Goal: Complete application form: Complete application form

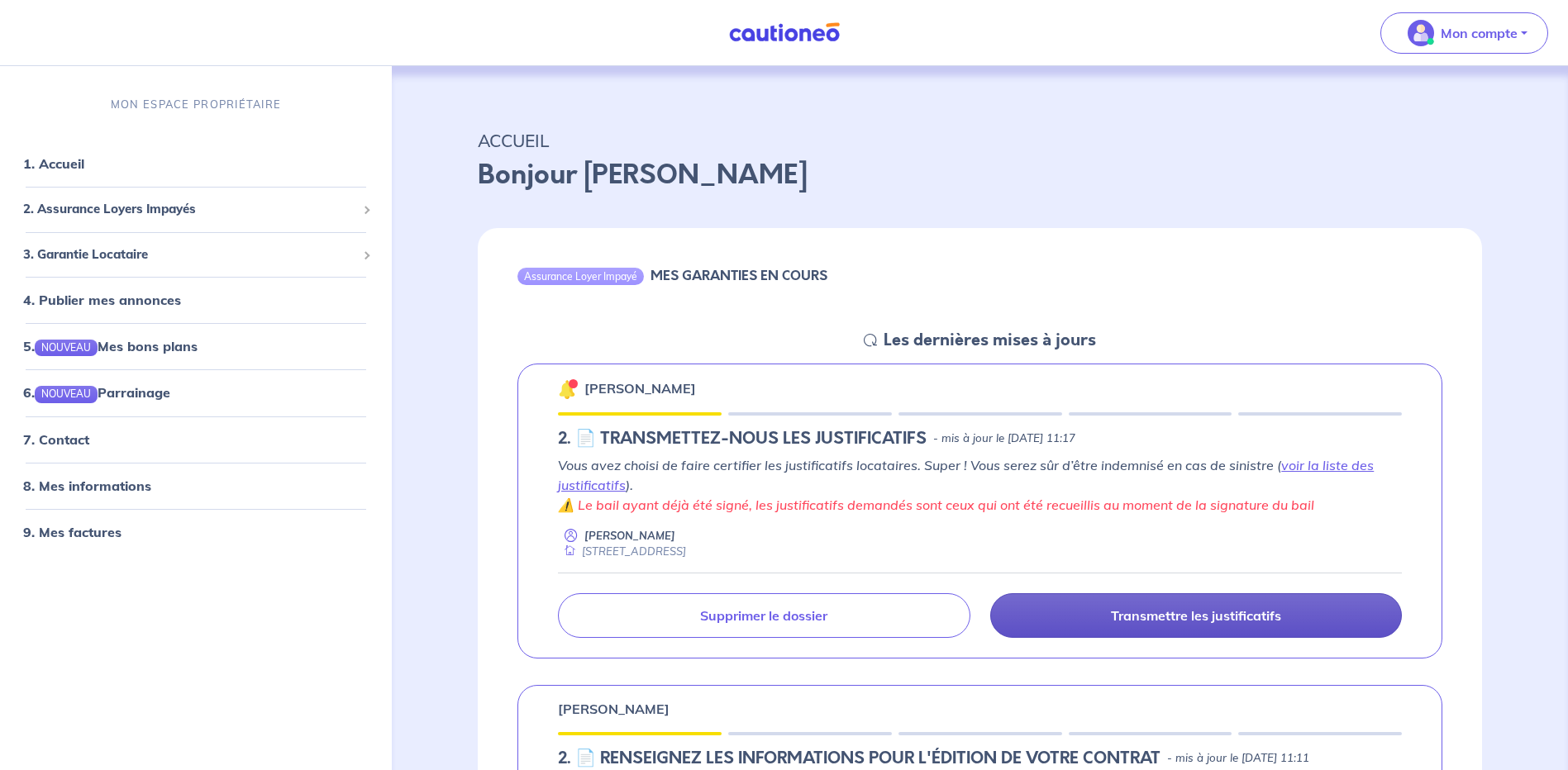
drag, startPoint x: 1192, startPoint y: 615, endPoint x: 1197, endPoint y: 604, distance: 12.1
click at [1192, 615] on p "Transmettre les justificatifs" at bounding box center [1195, 615] width 170 height 16
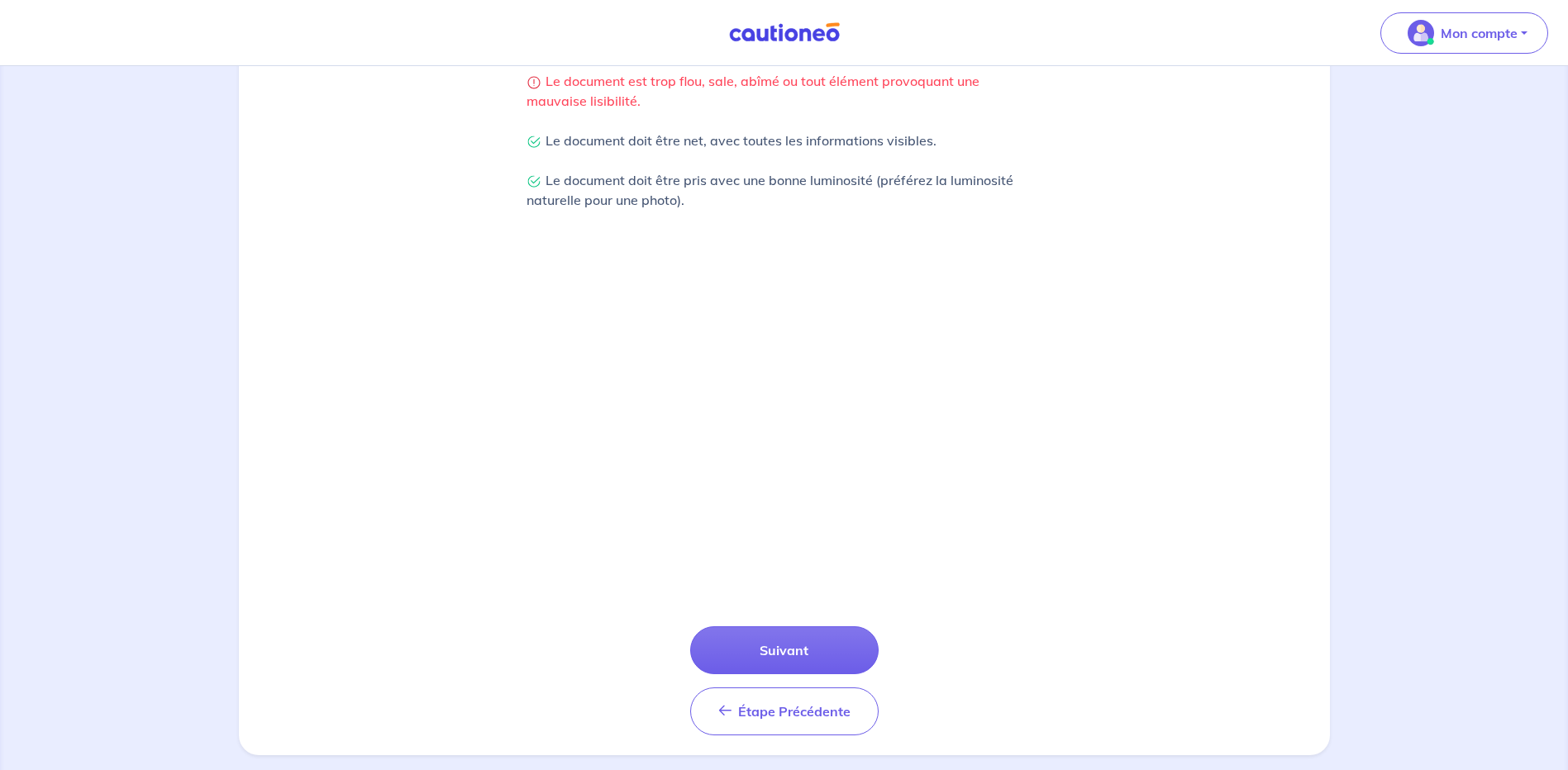
scroll to position [413, 0]
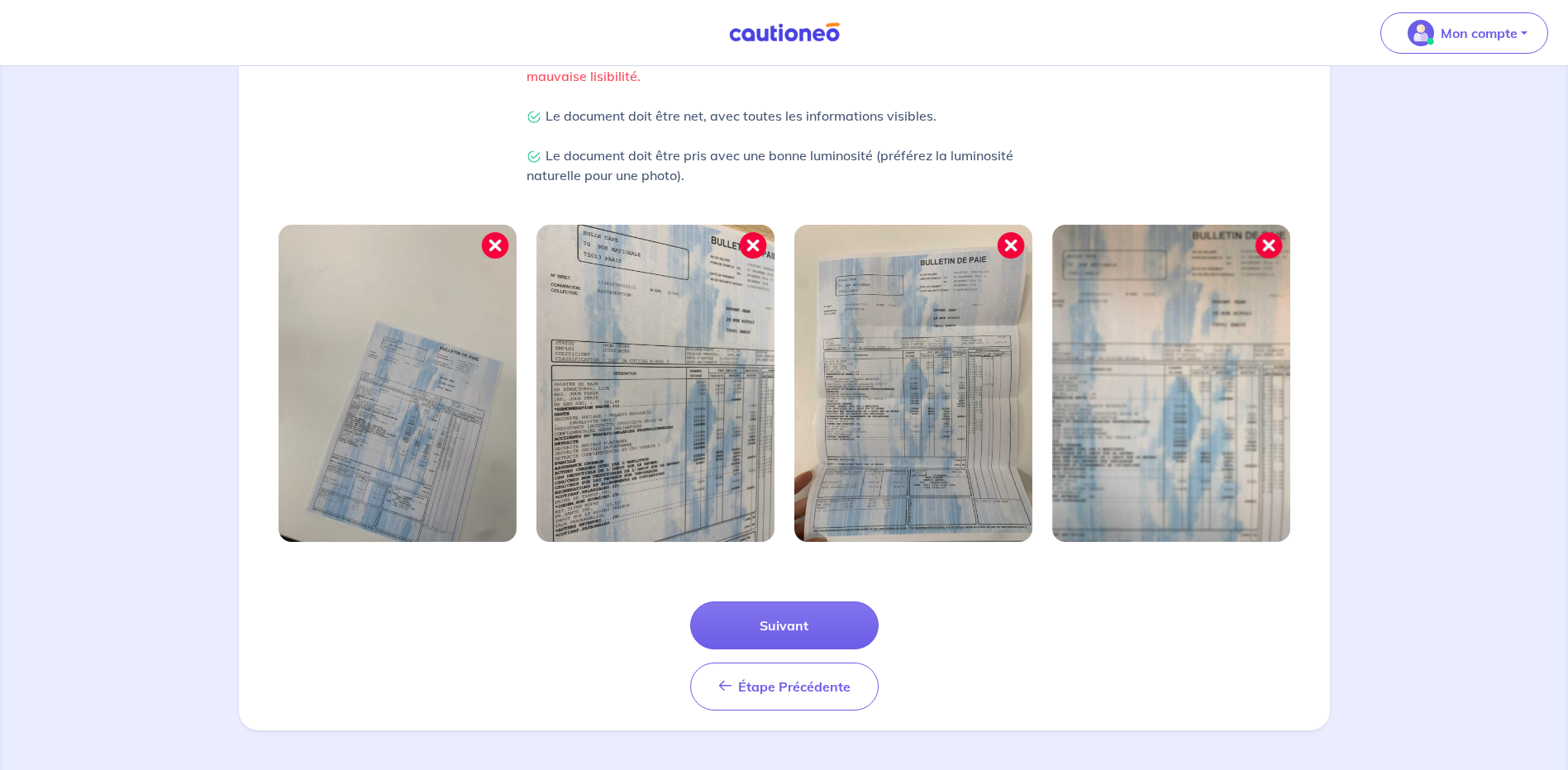
drag, startPoint x: 765, startPoint y: 629, endPoint x: 799, endPoint y: 589, distance: 52.5
click at [766, 633] on button "Suivant" at bounding box center [784, 625] width 189 height 48
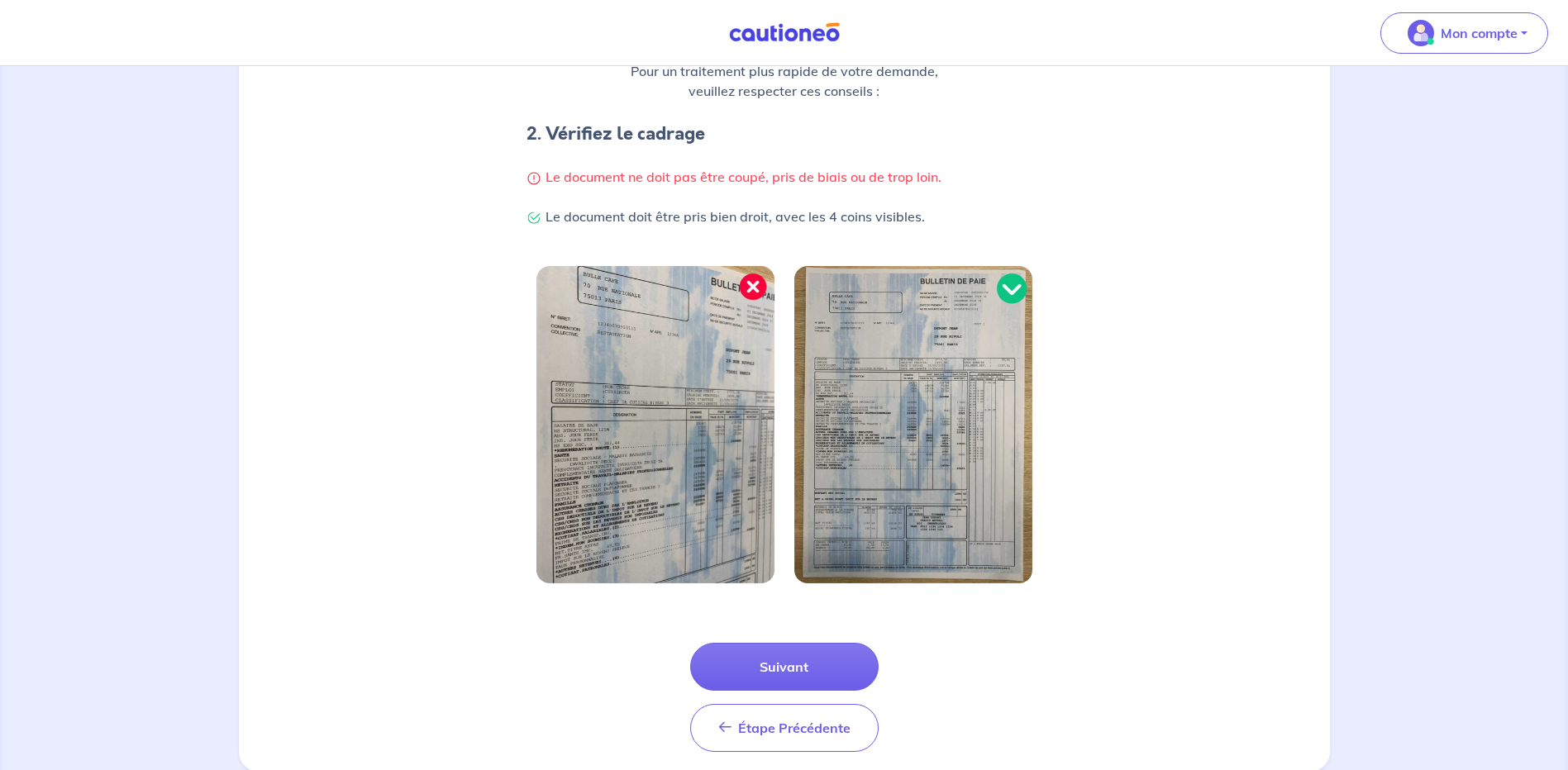
scroll to position [334, 0]
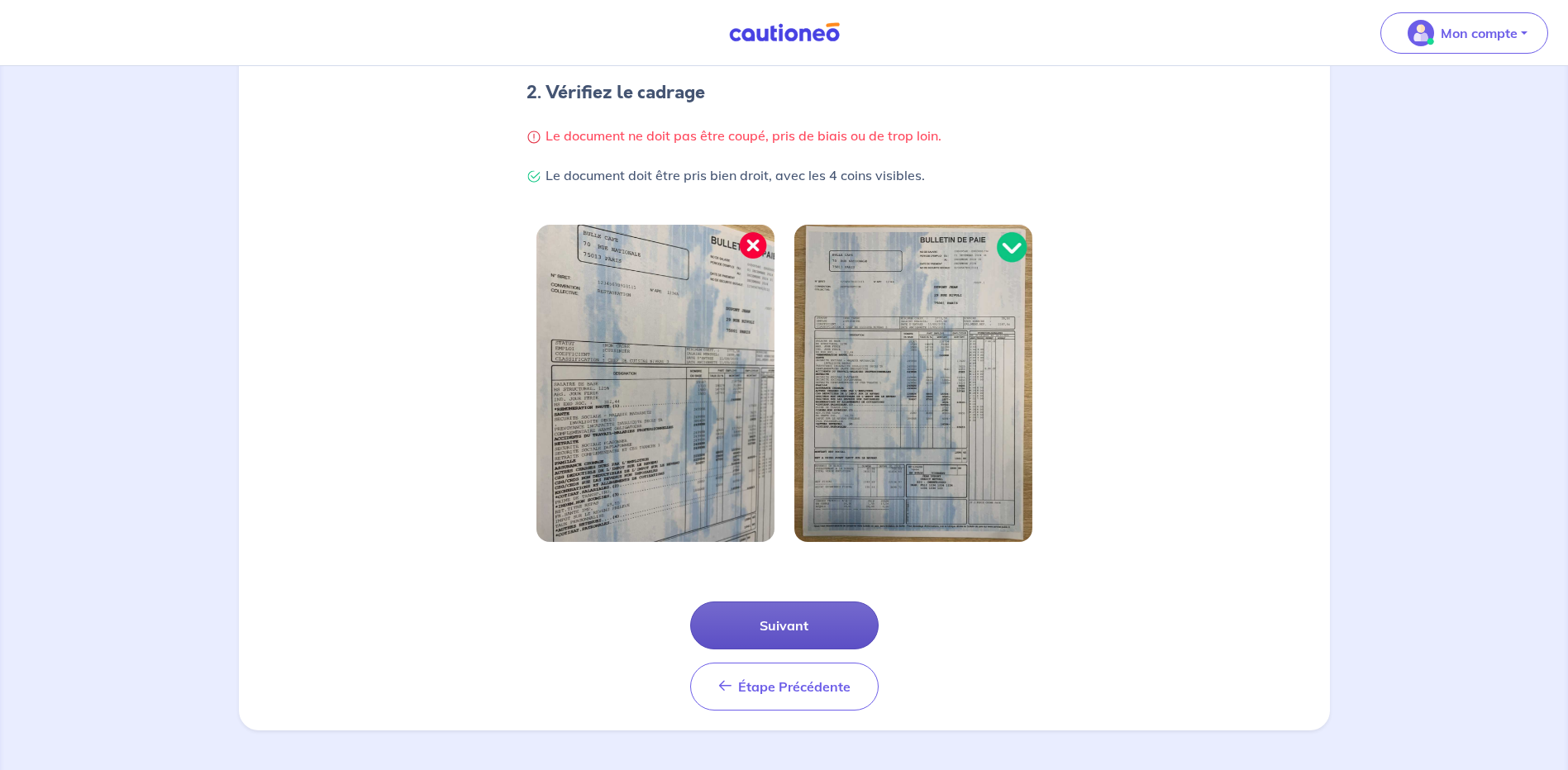
click at [786, 623] on button "Suivant" at bounding box center [784, 625] width 189 height 48
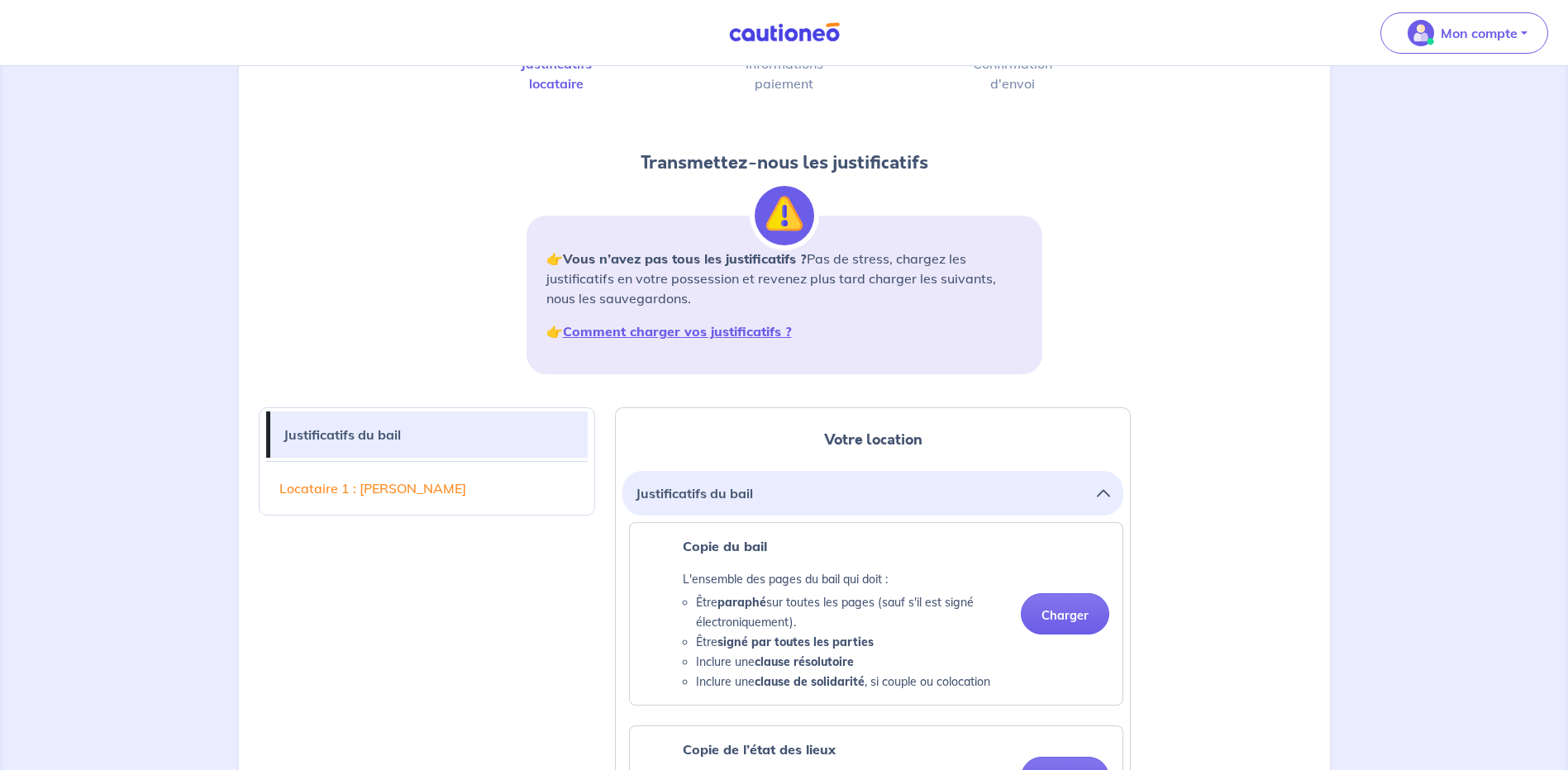
scroll to position [83, 0]
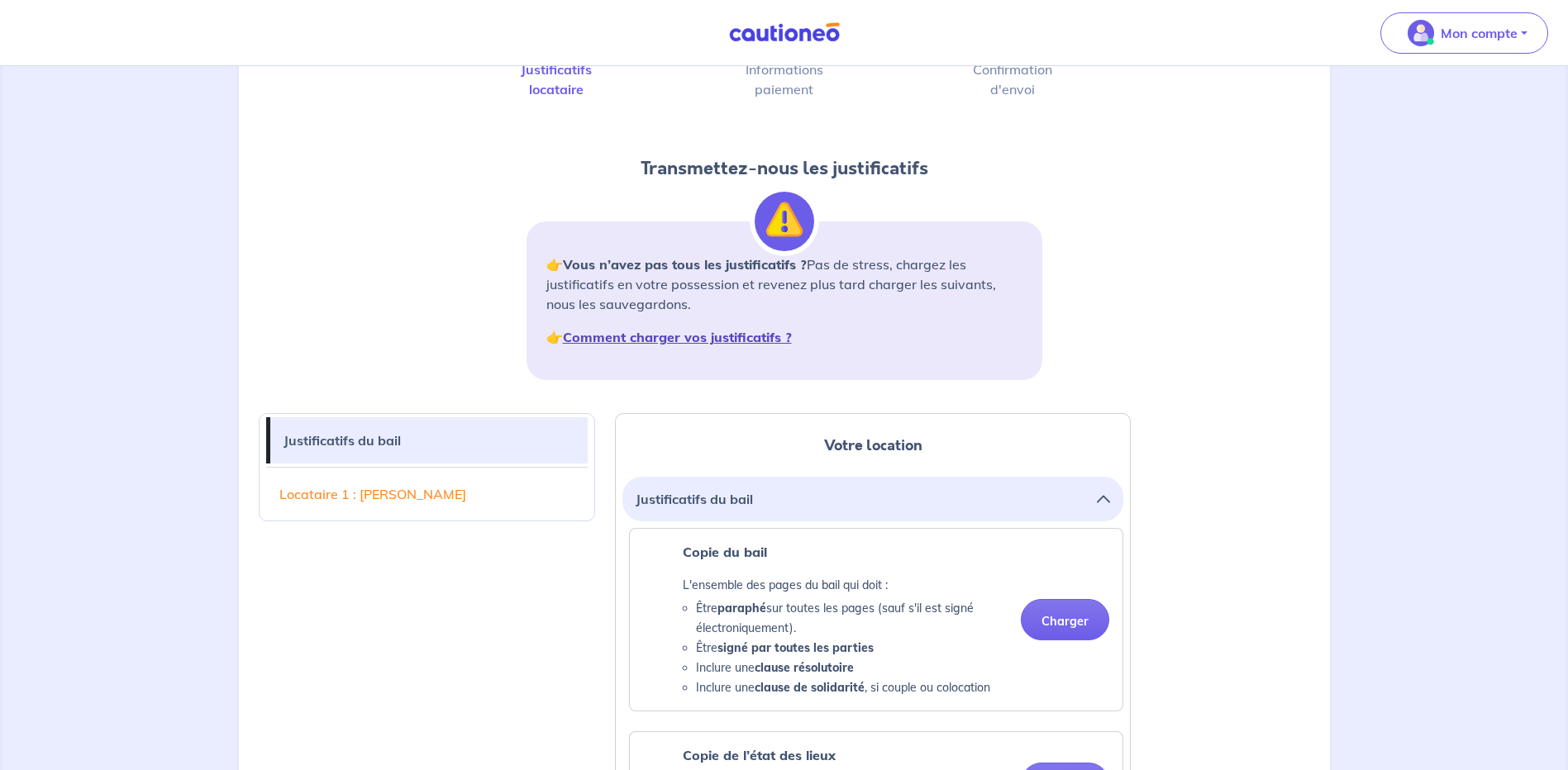
click at [651, 339] on strong "Comment charger vos justificatifs ?" at bounding box center [677, 337] width 229 height 16
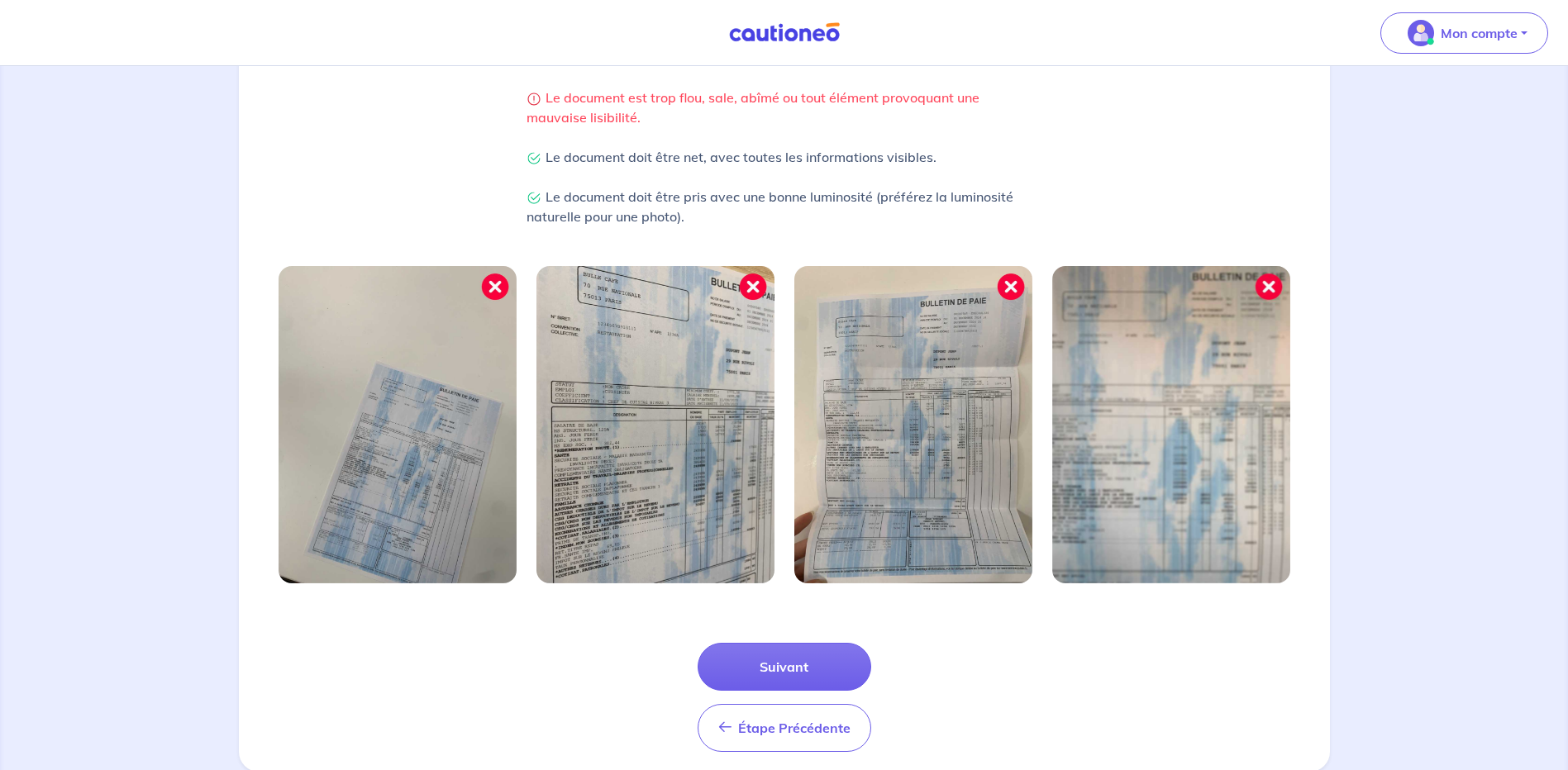
scroll to position [413, 0]
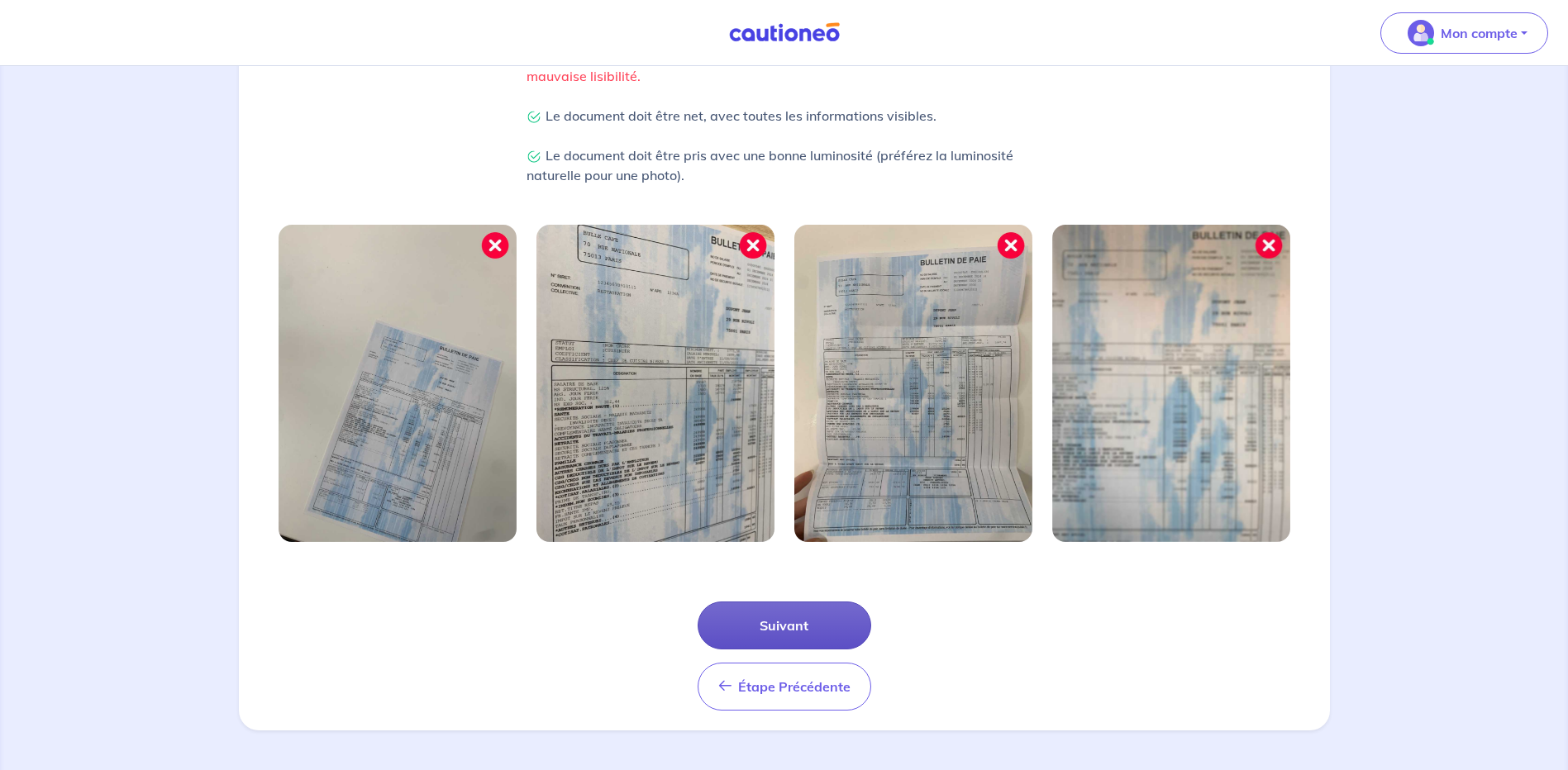
click at [831, 613] on button "Suivant" at bounding box center [784, 625] width 173 height 48
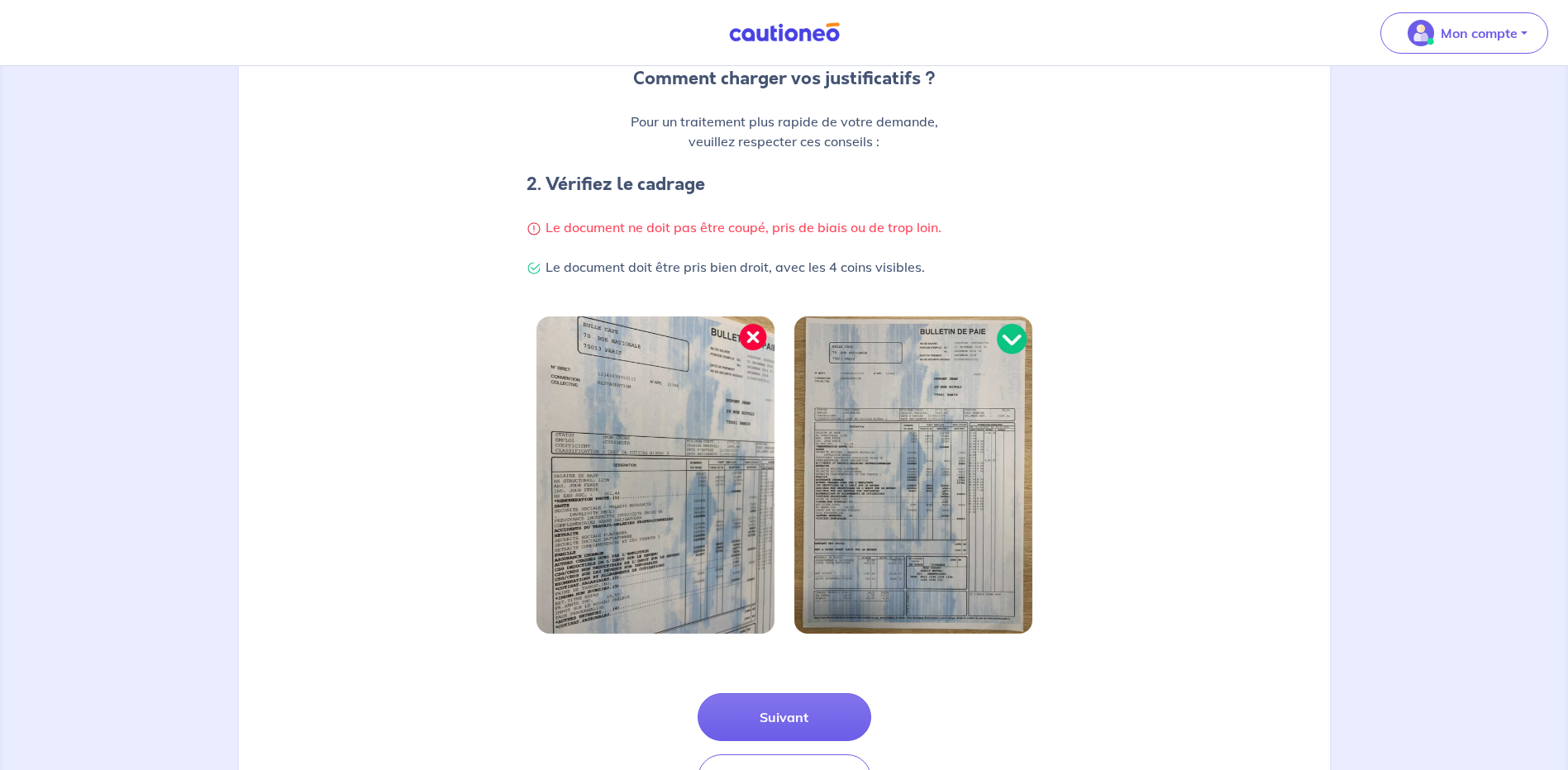
scroll to position [248, 0]
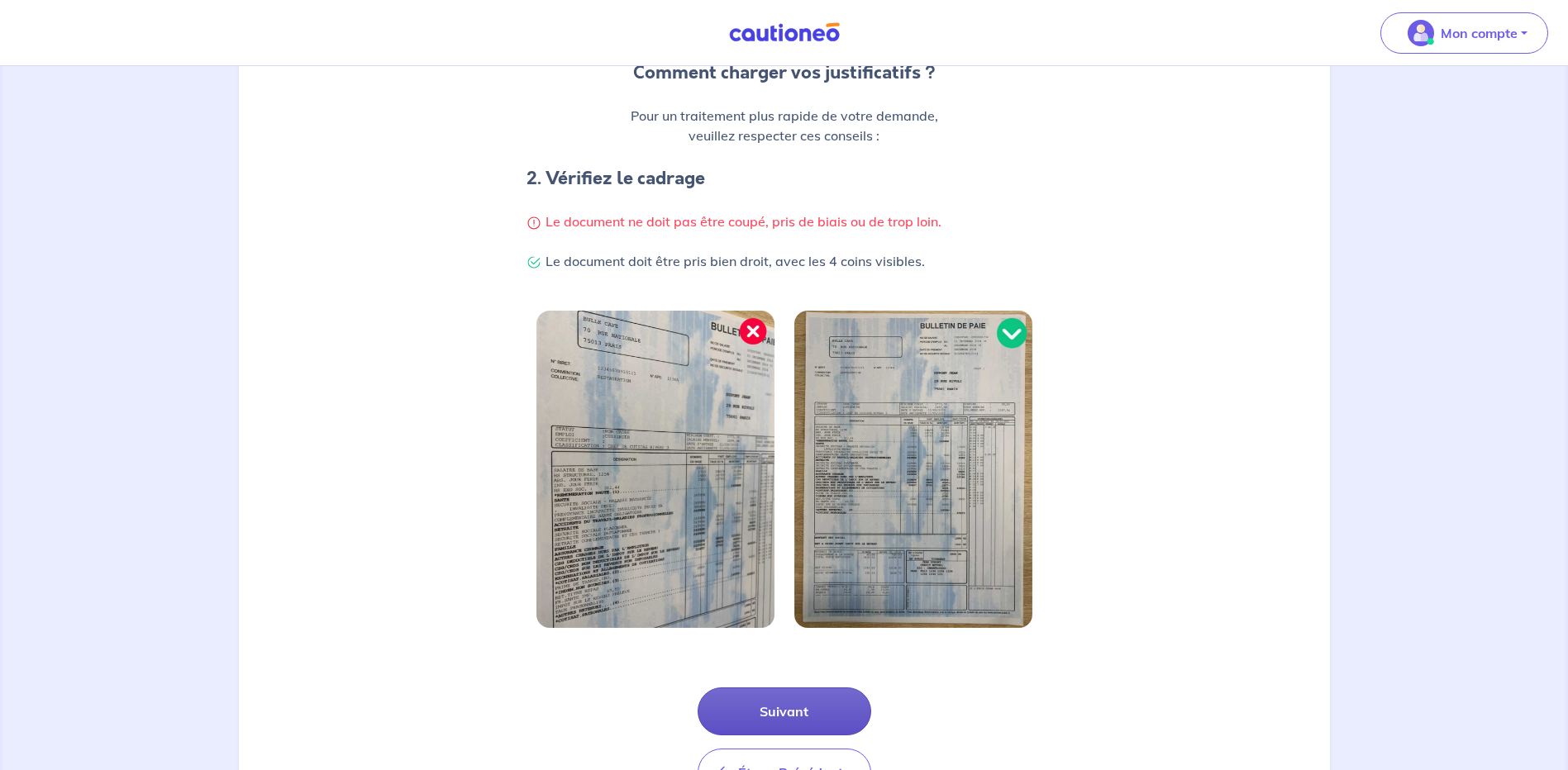
click at [786, 712] on button "Suivant" at bounding box center [784, 711] width 173 height 48
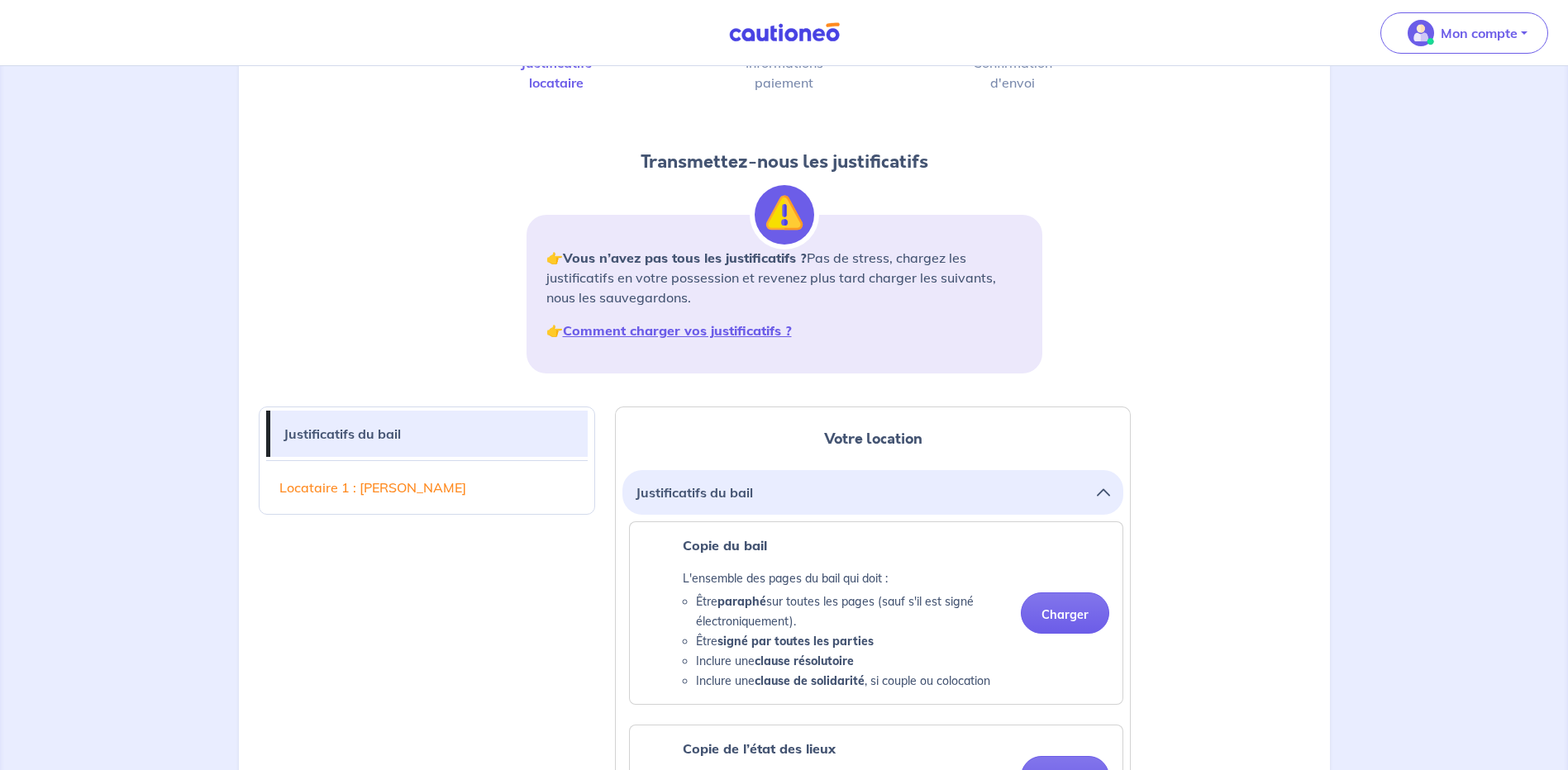
scroll to position [248, 0]
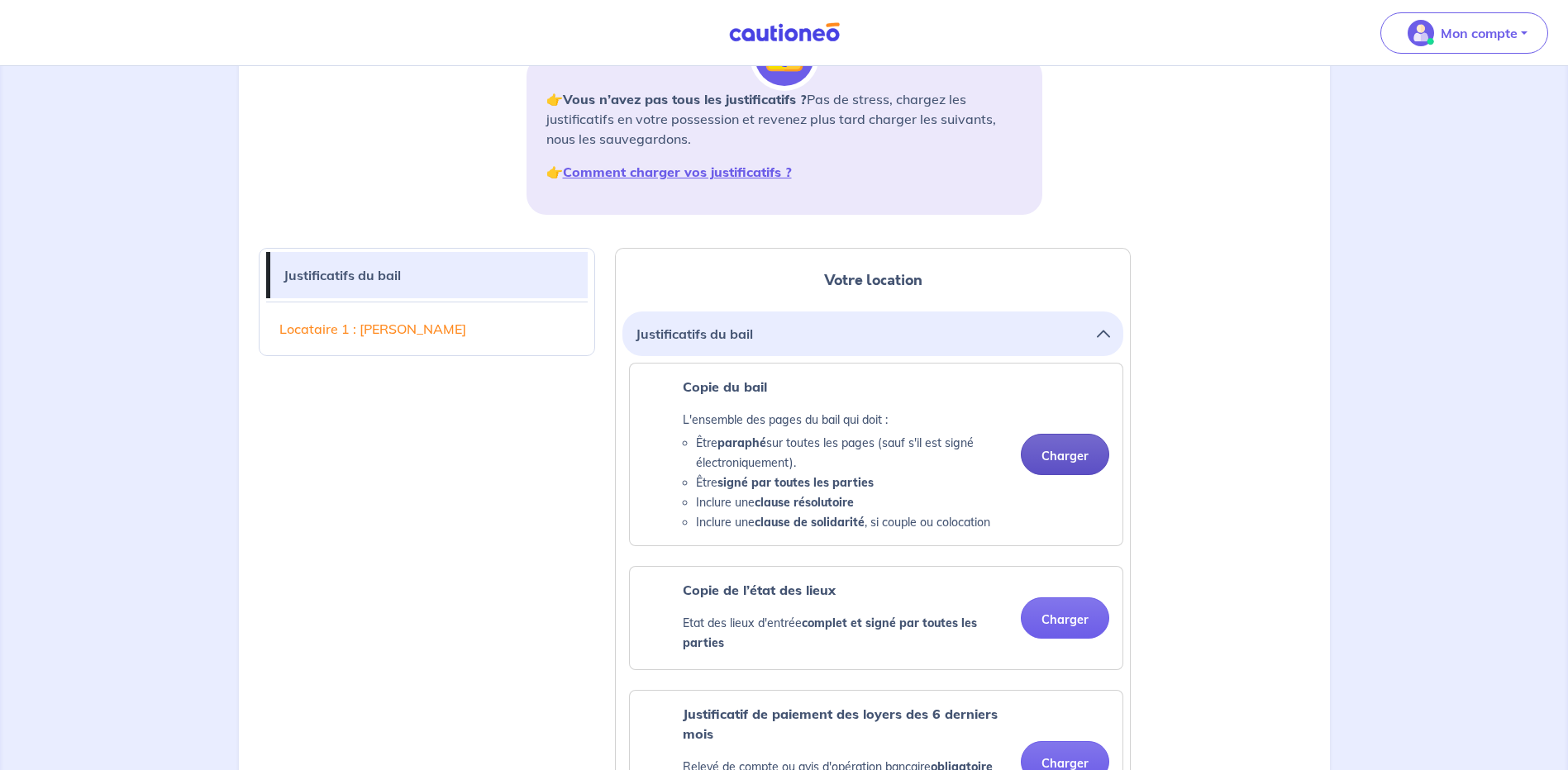
click at [1058, 447] on button "Charger" at bounding box center [1065, 455] width 88 height 41
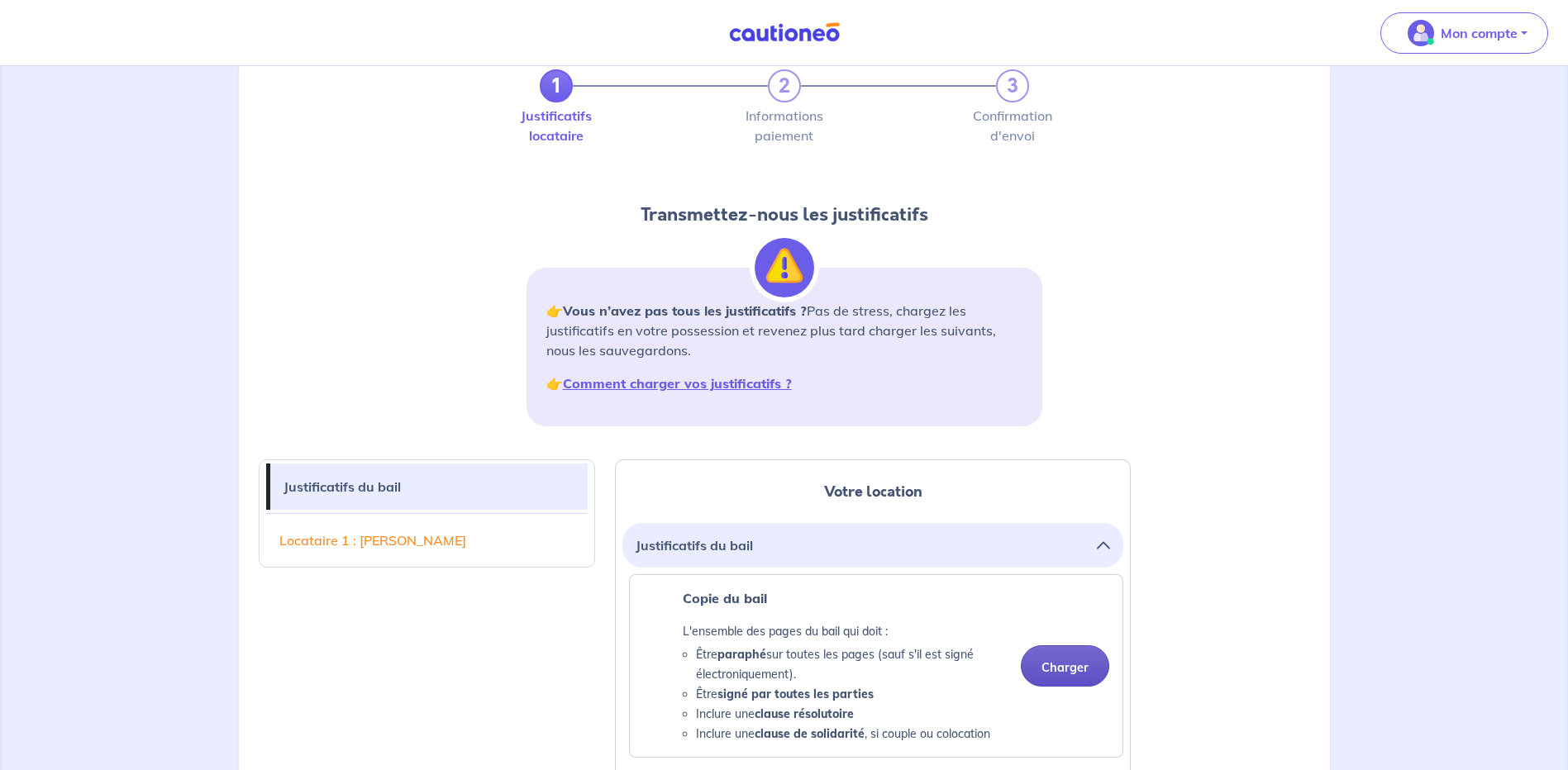
scroll to position [0, 0]
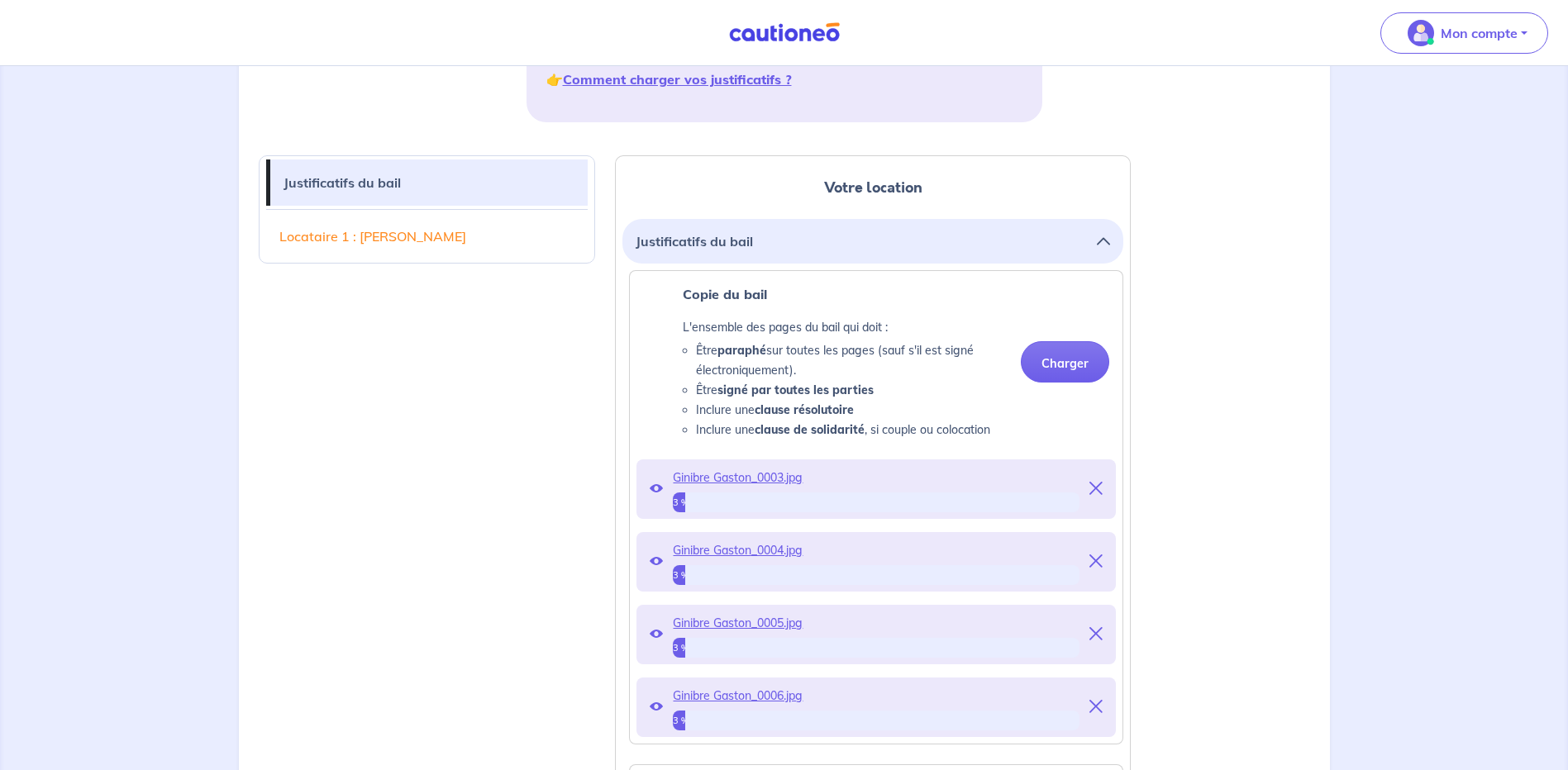
scroll to position [331, 0]
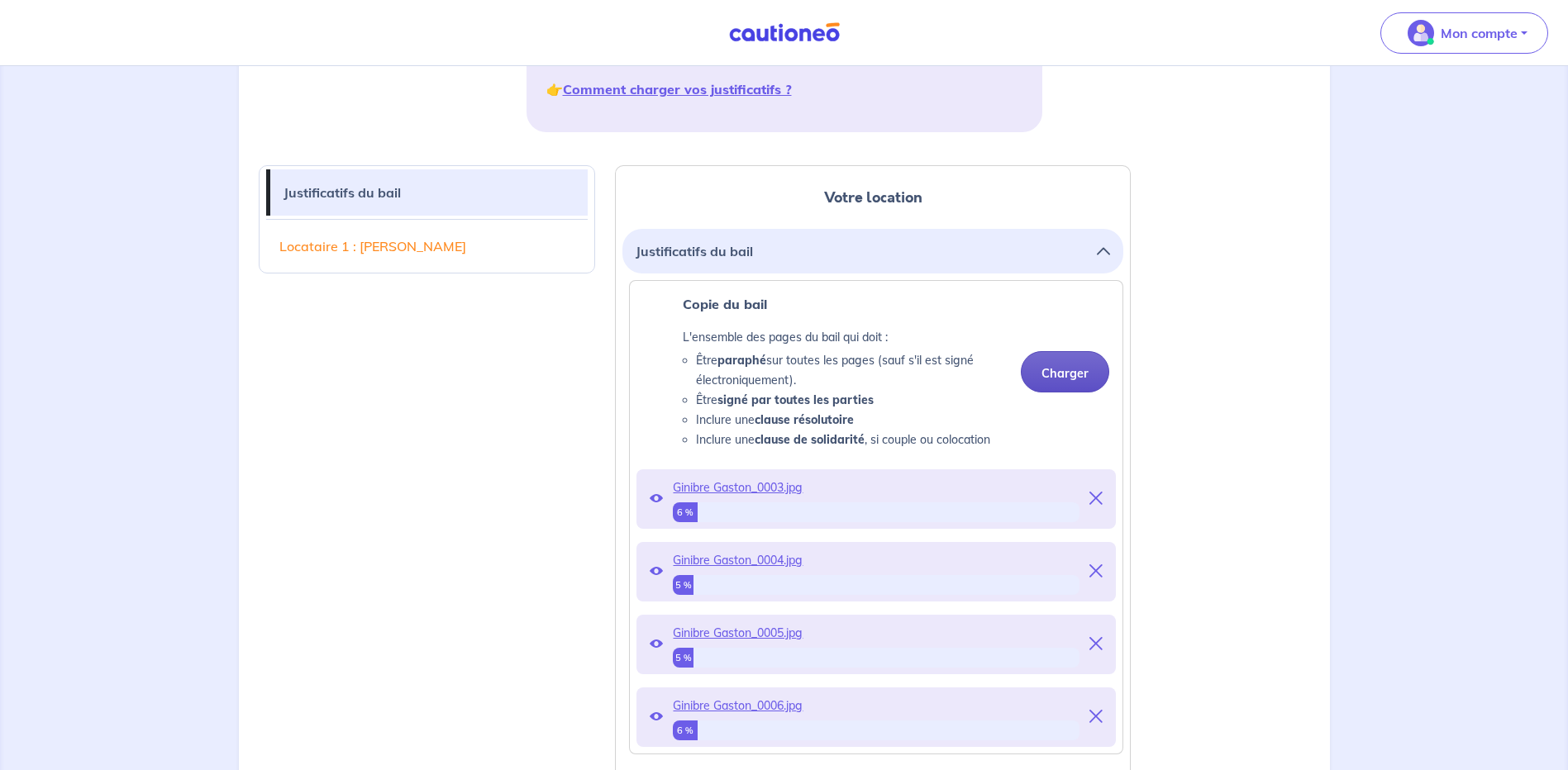
click at [1067, 380] on button "Charger" at bounding box center [1065, 372] width 88 height 41
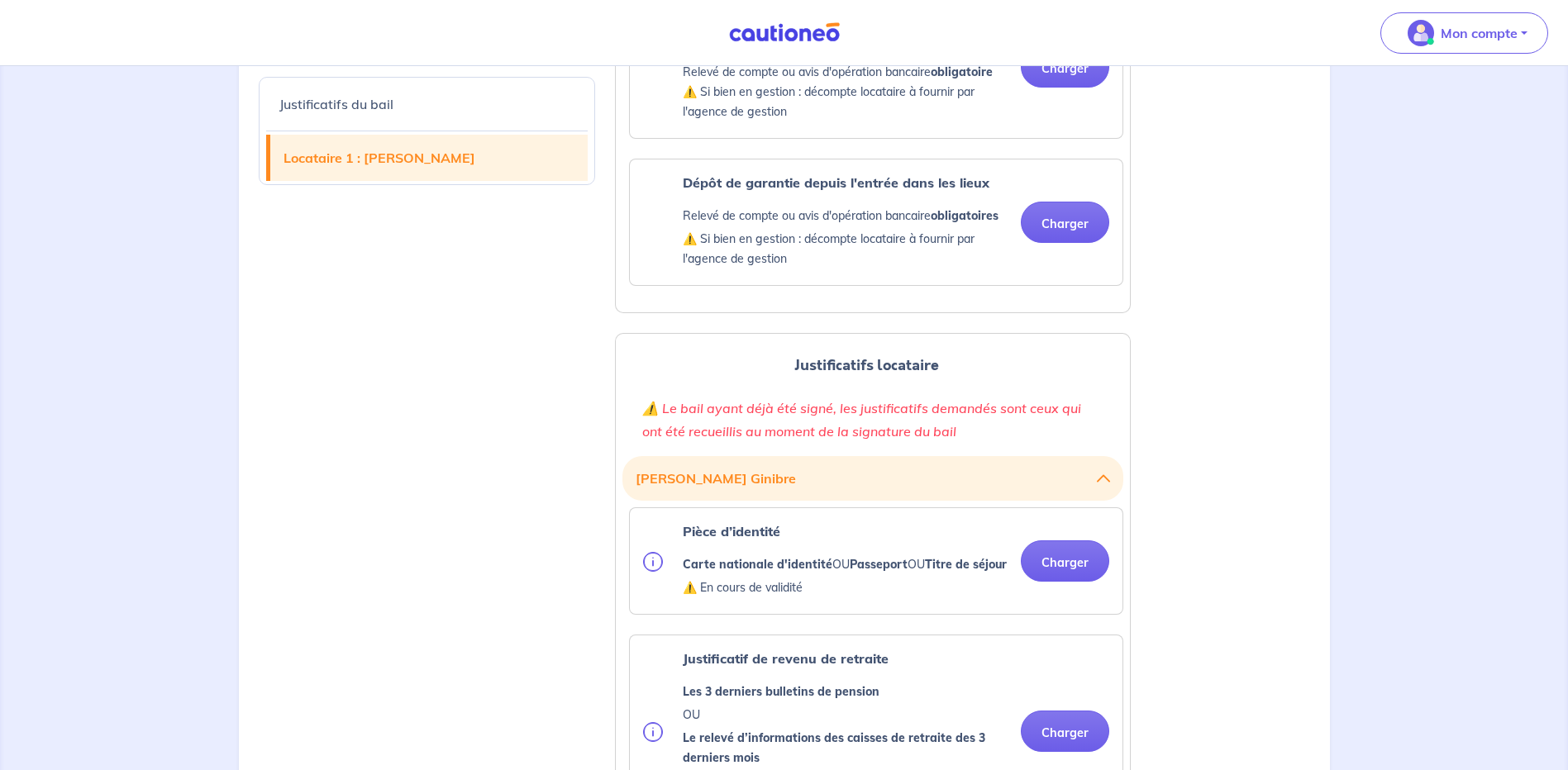
scroll to position [1488, 0]
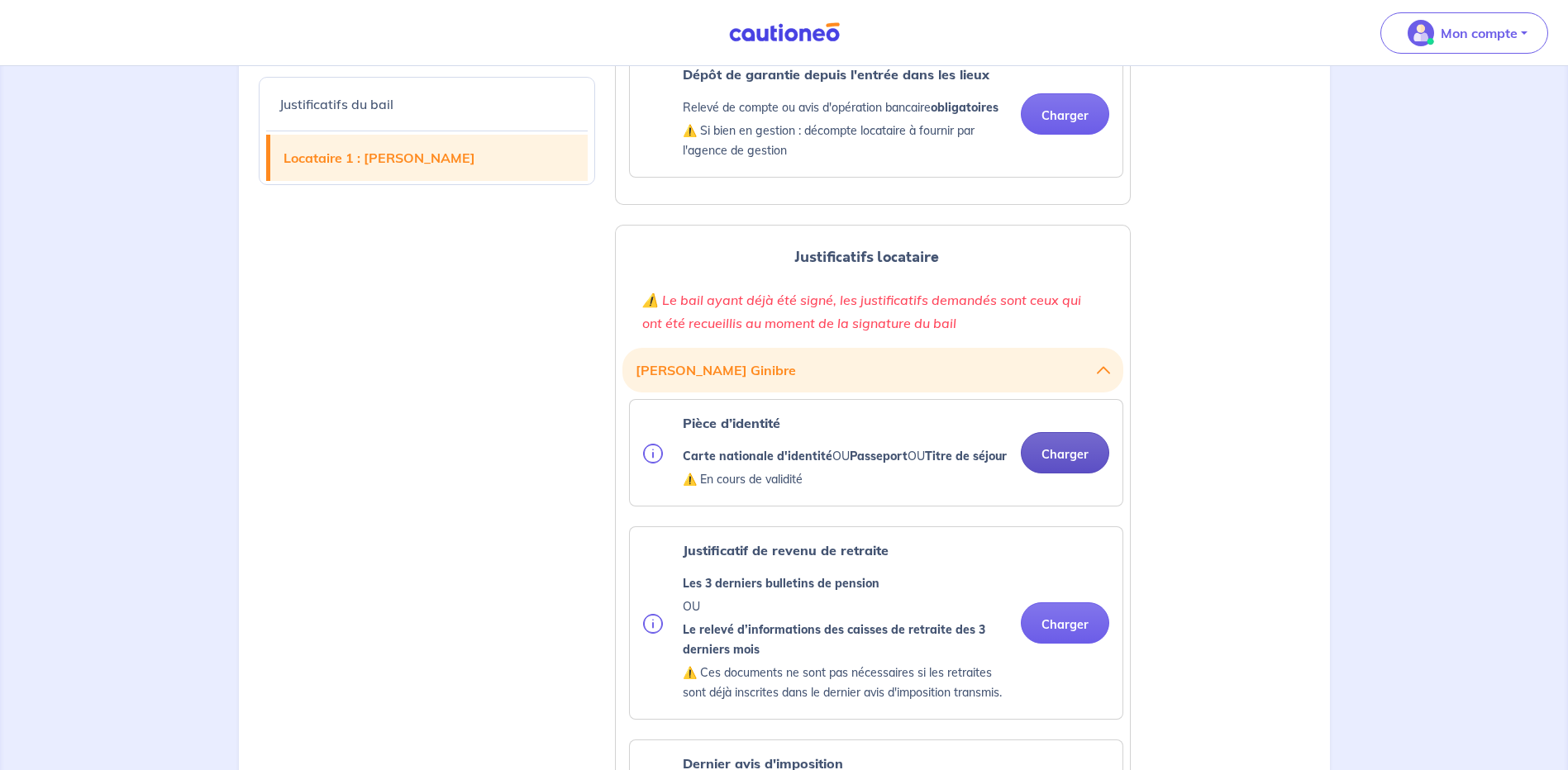
click at [1073, 469] on button "Charger" at bounding box center [1065, 453] width 88 height 41
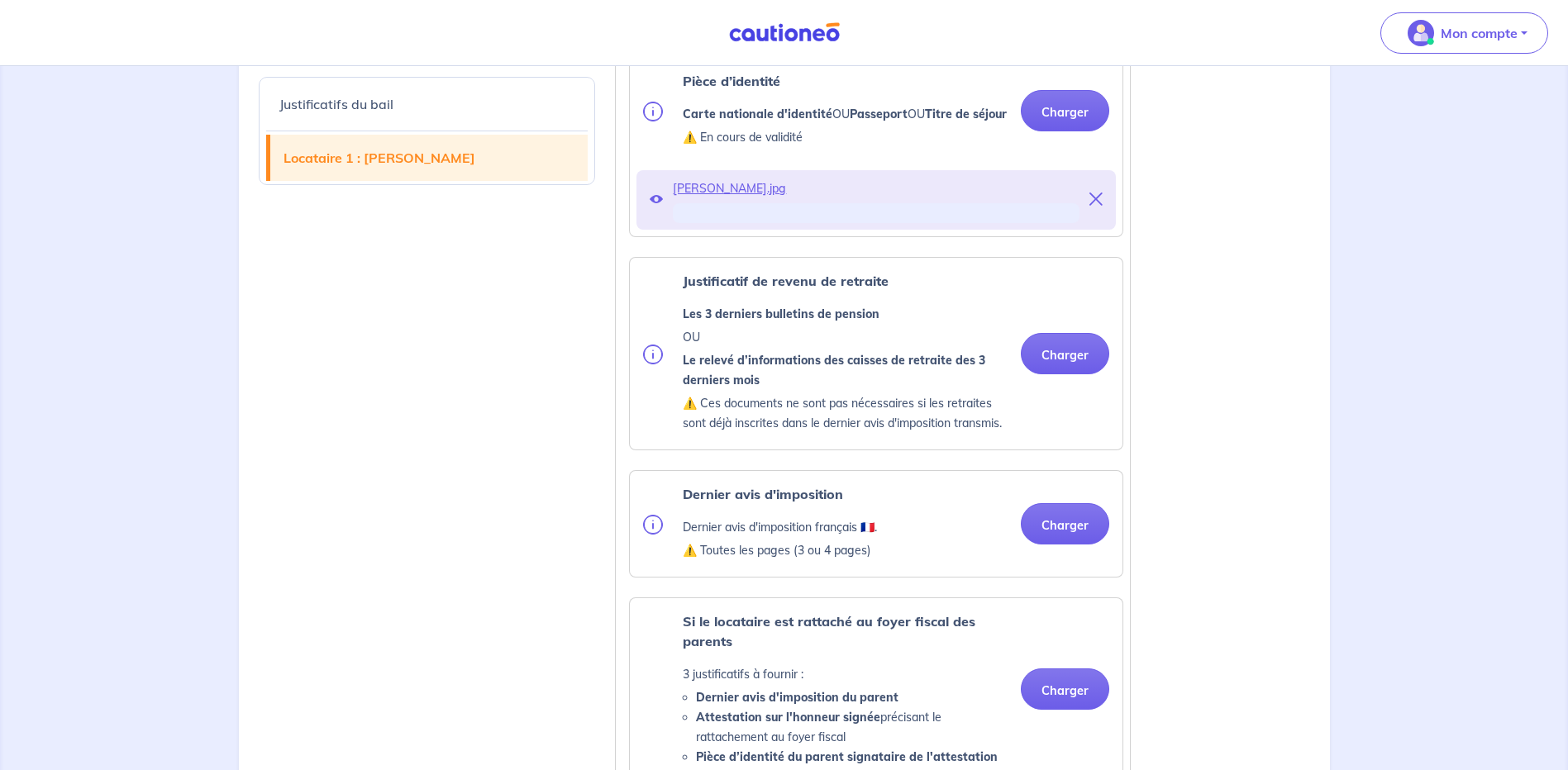
scroll to position [1901, 0]
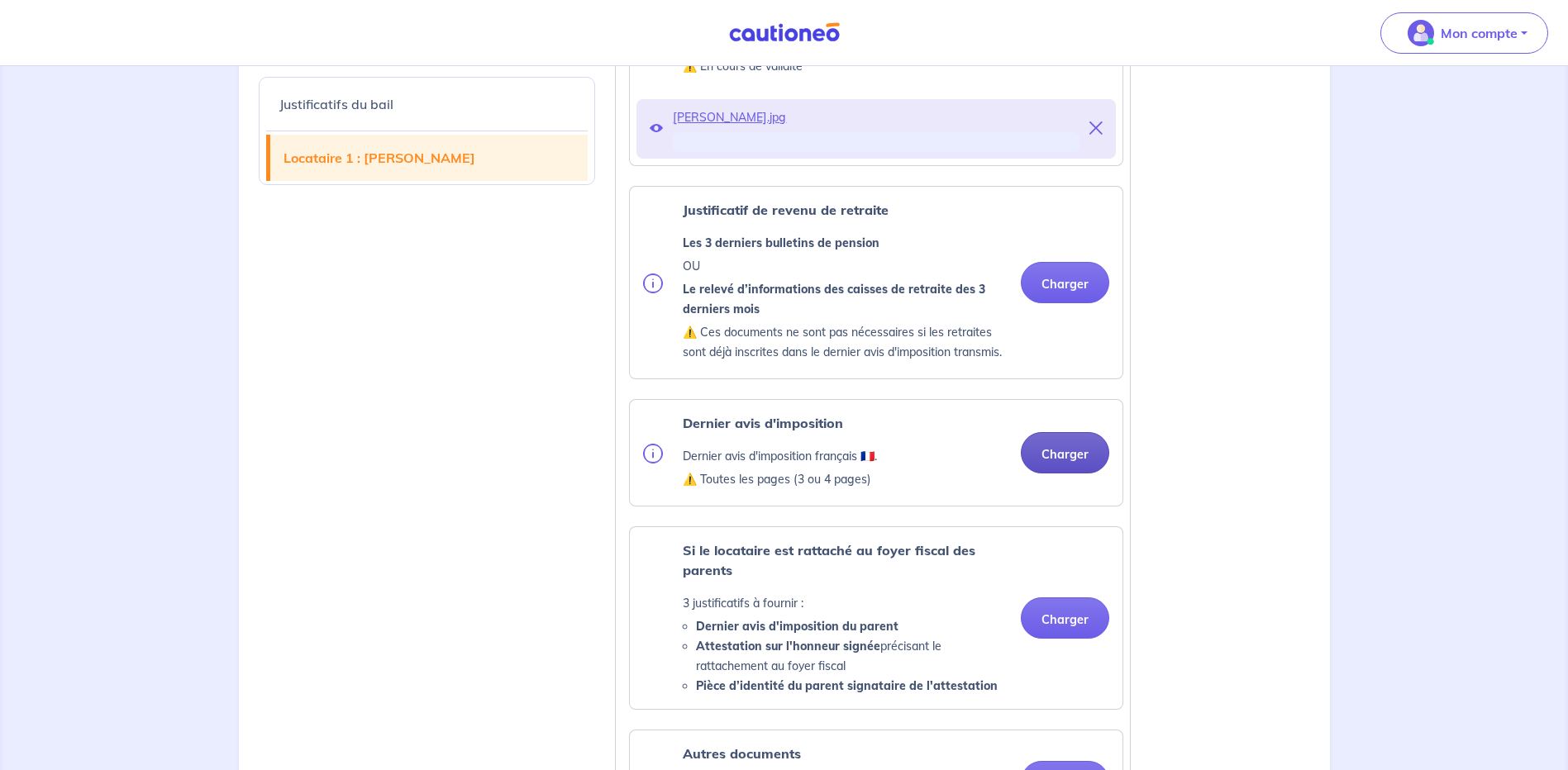
click at [1058, 474] on button "Charger" at bounding box center [1065, 453] width 88 height 41
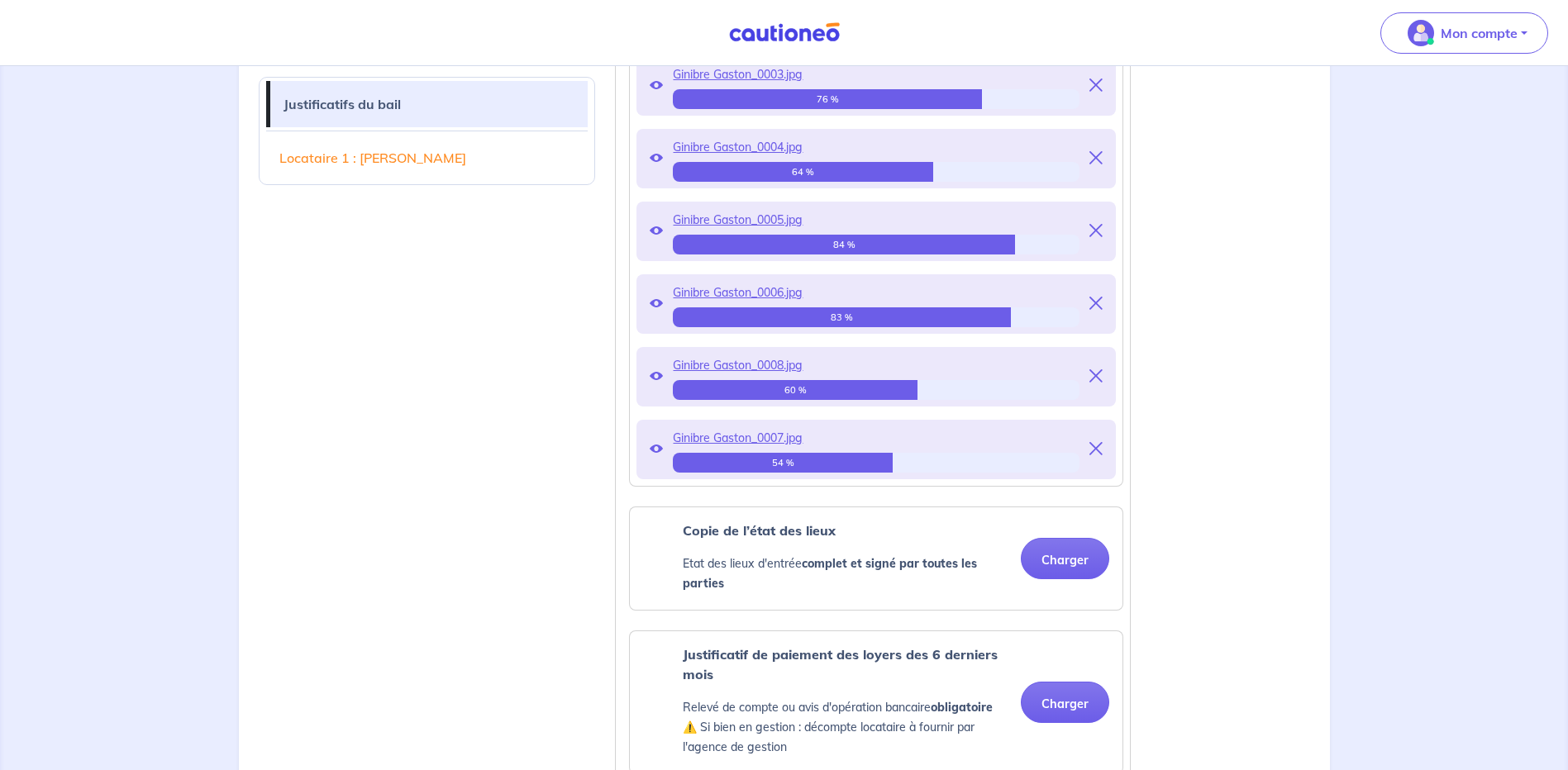
scroll to position [827, 0]
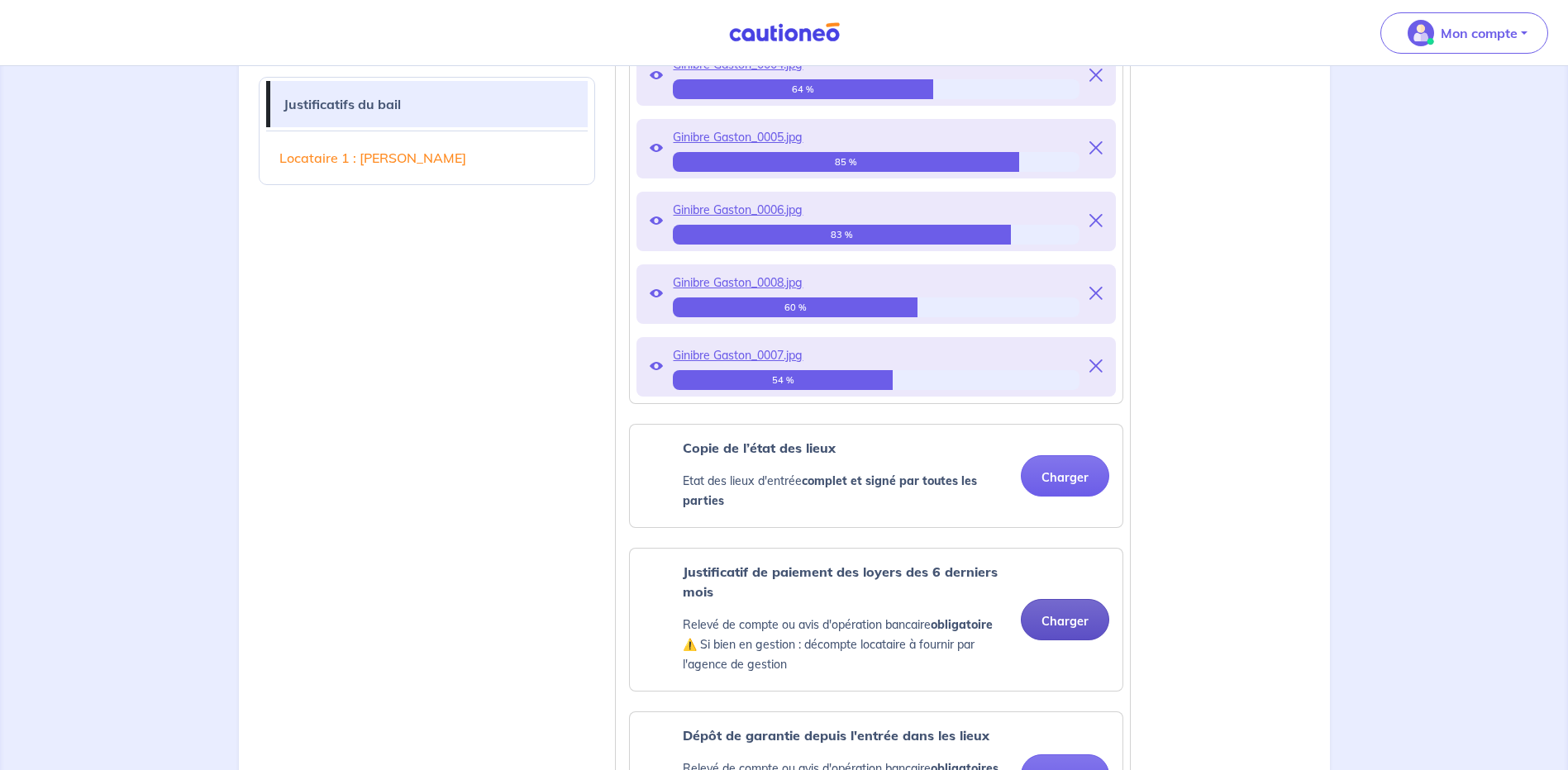
click at [1053, 624] on button "Charger" at bounding box center [1065, 620] width 88 height 41
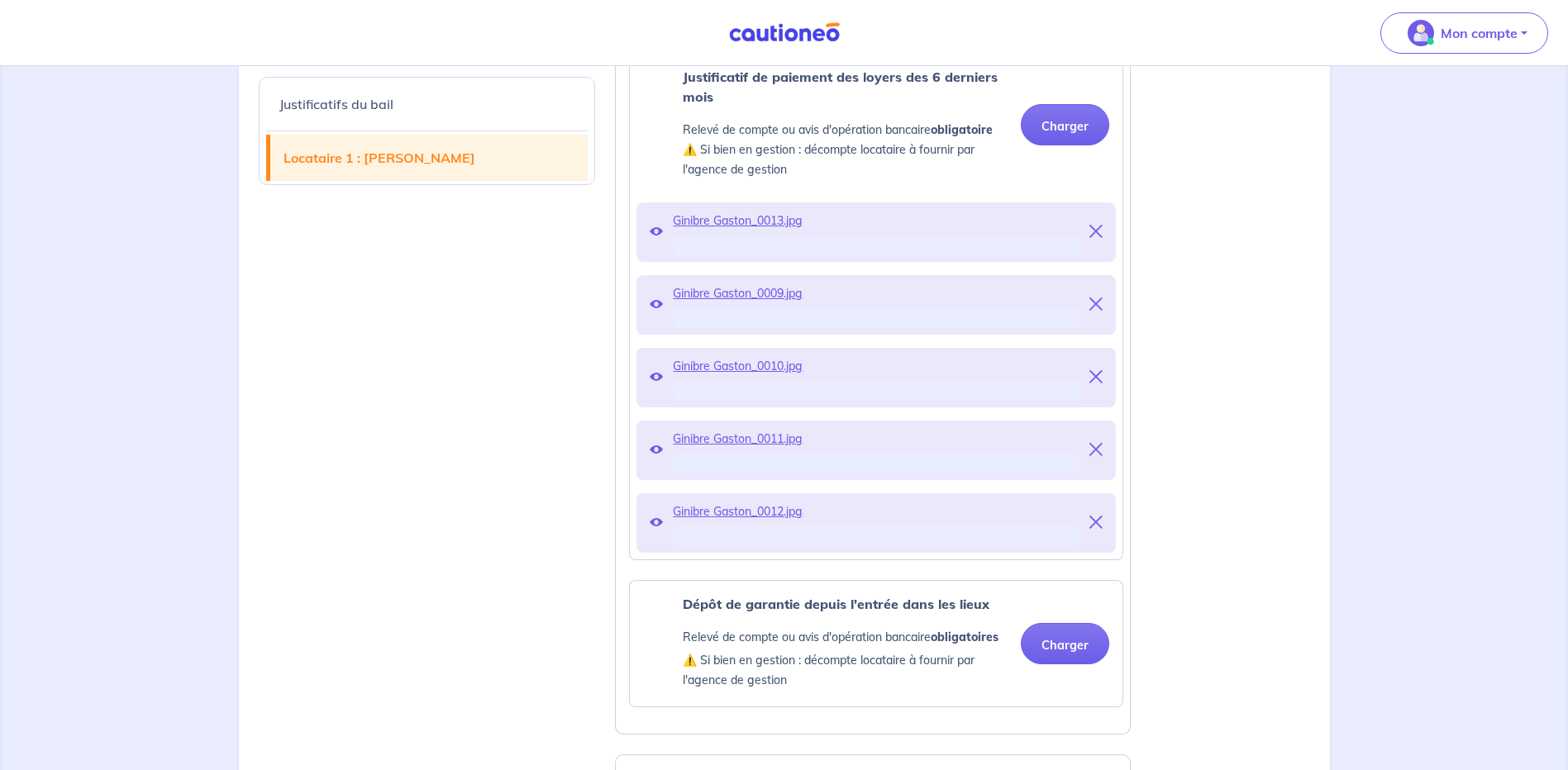
scroll to position [1323, 0]
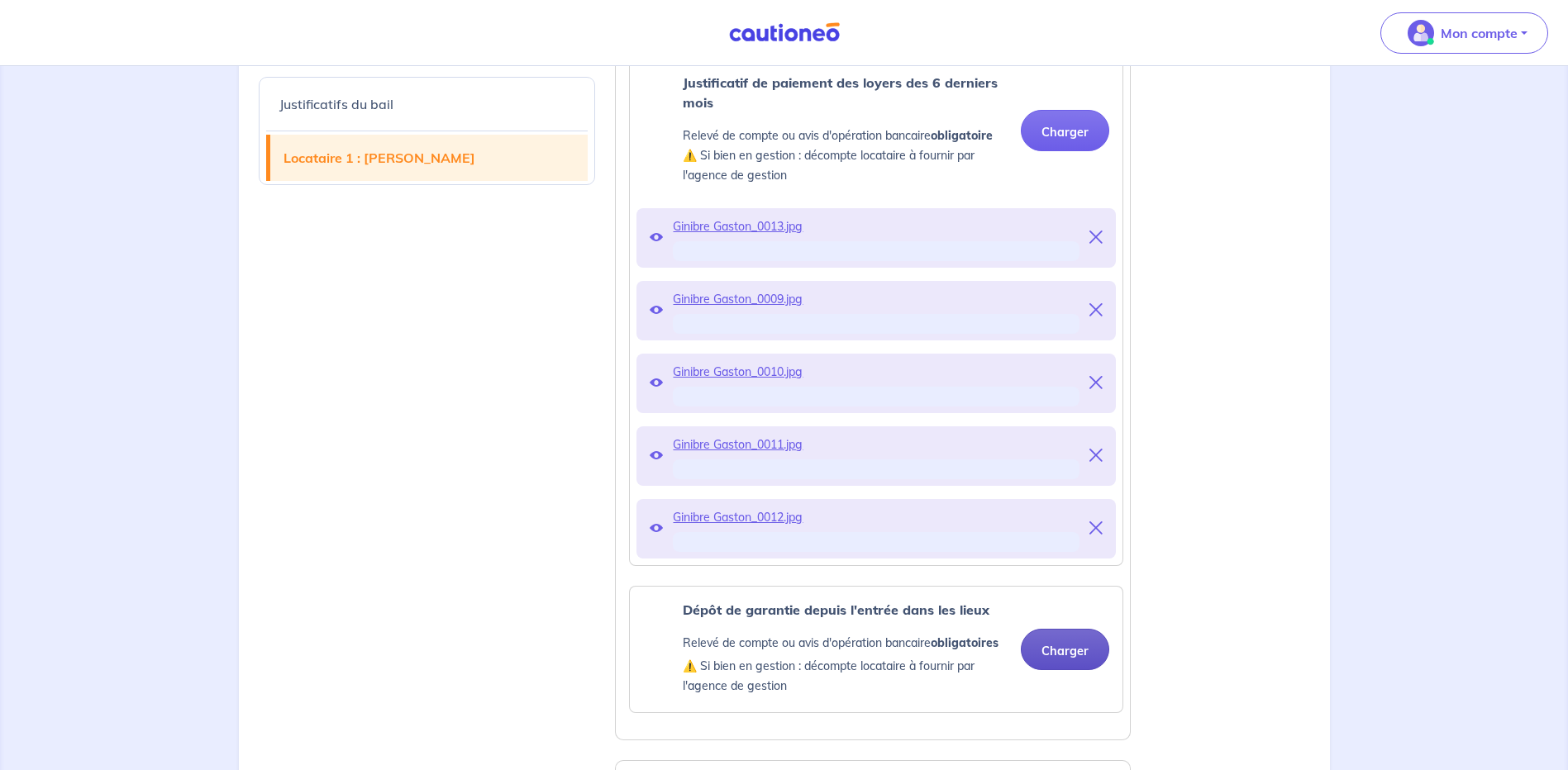
click at [1048, 650] on button "Charger" at bounding box center [1065, 650] width 88 height 41
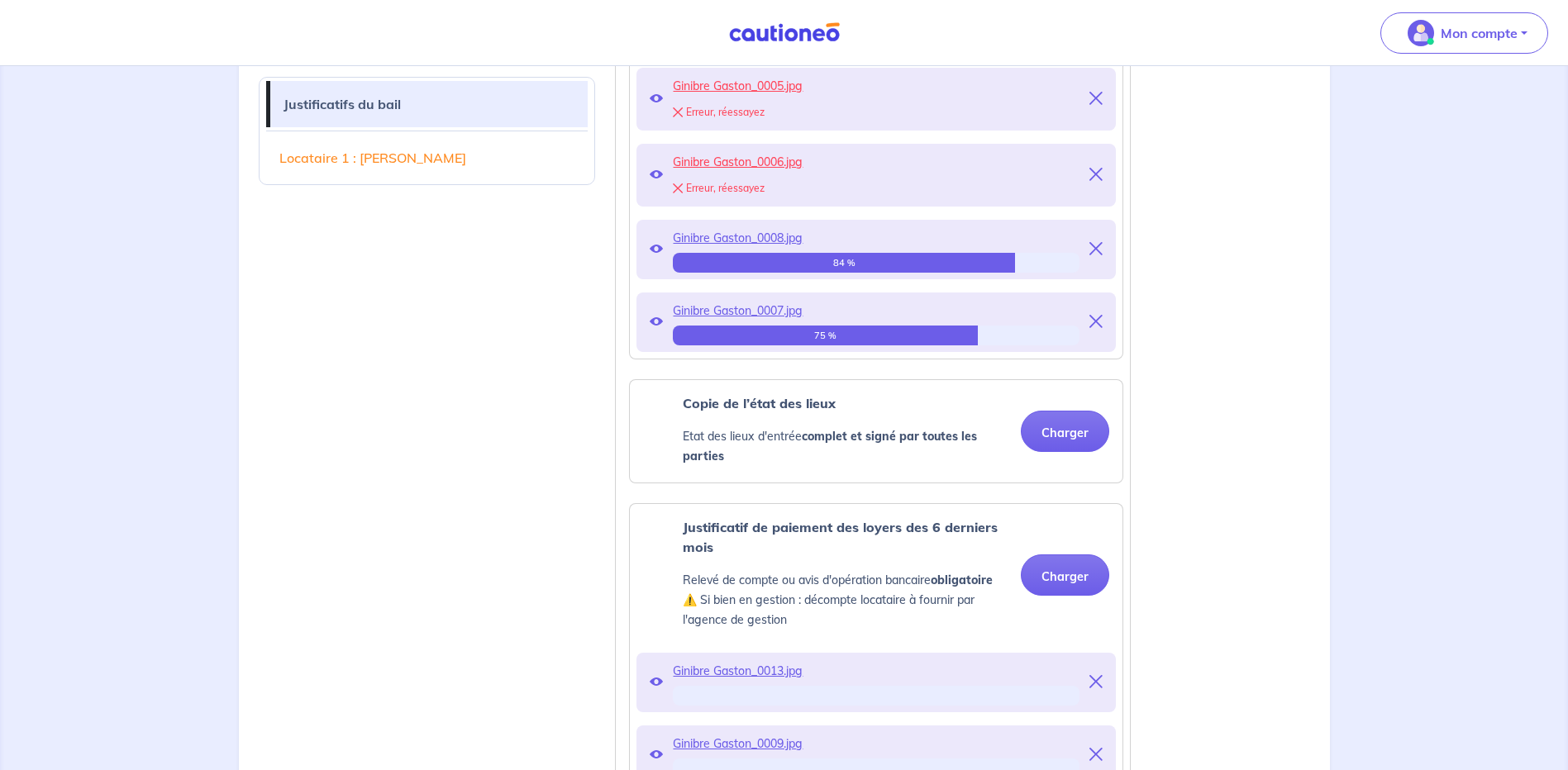
scroll to position [827, 0]
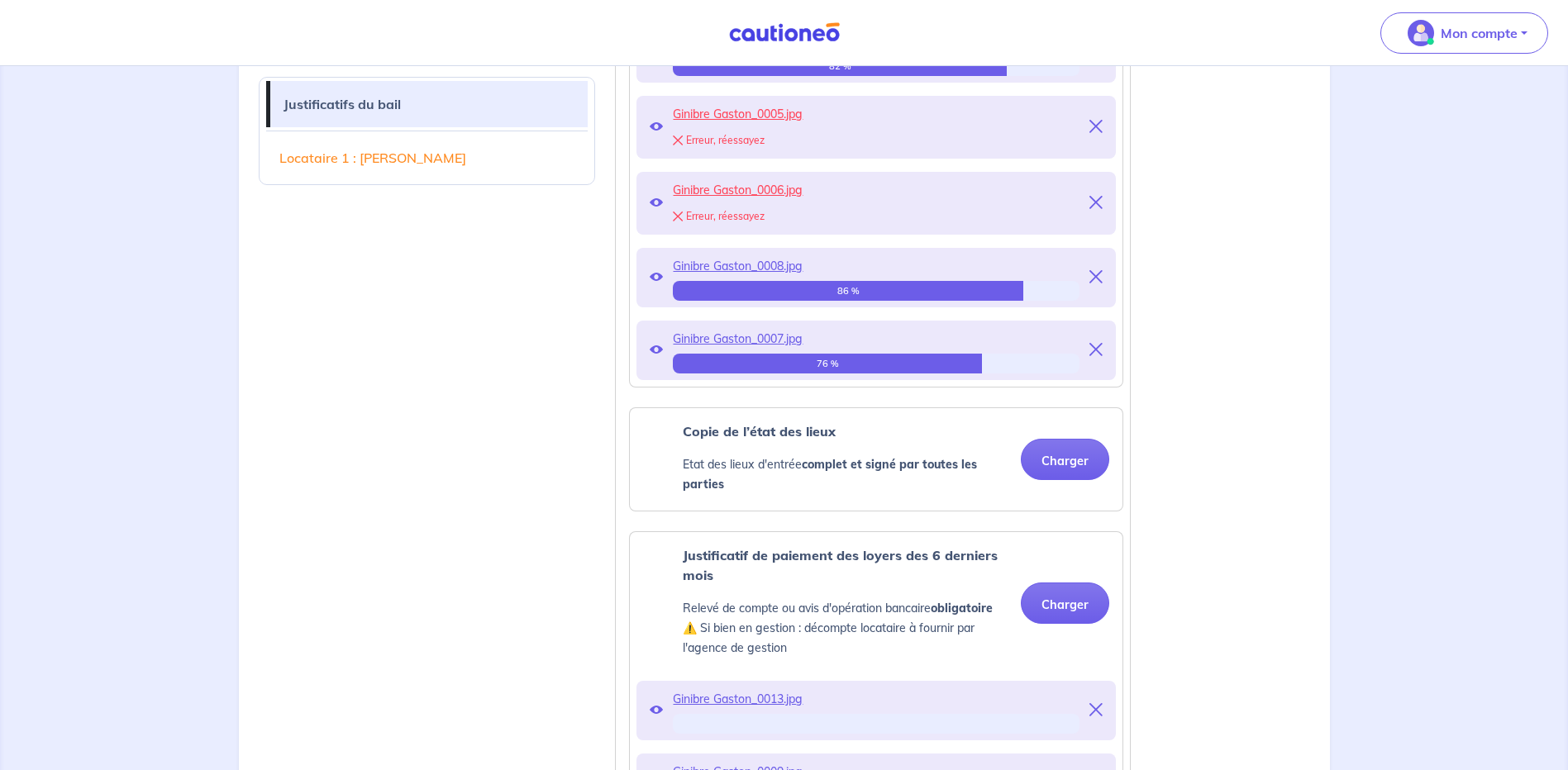
click at [712, 215] on div "Erreur, réessayez" at bounding box center [876, 217] width 407 height 23
click at [741, 210] on div "Erreur, réessayez" at bounding box center [876, 217] width 407 height 23
click at [741, 213] on div "Erreur, réessayez" at bounding box center [876, 217] width 407 height 23
click at [687, 214] on div "Erreur, réessayez" at bounding box center [876, 217] width 407 height 23
click at [749, 182] on span "Ginibre Gaston_0006.jpg" at bounding box center [876, 190] width 407 height 23
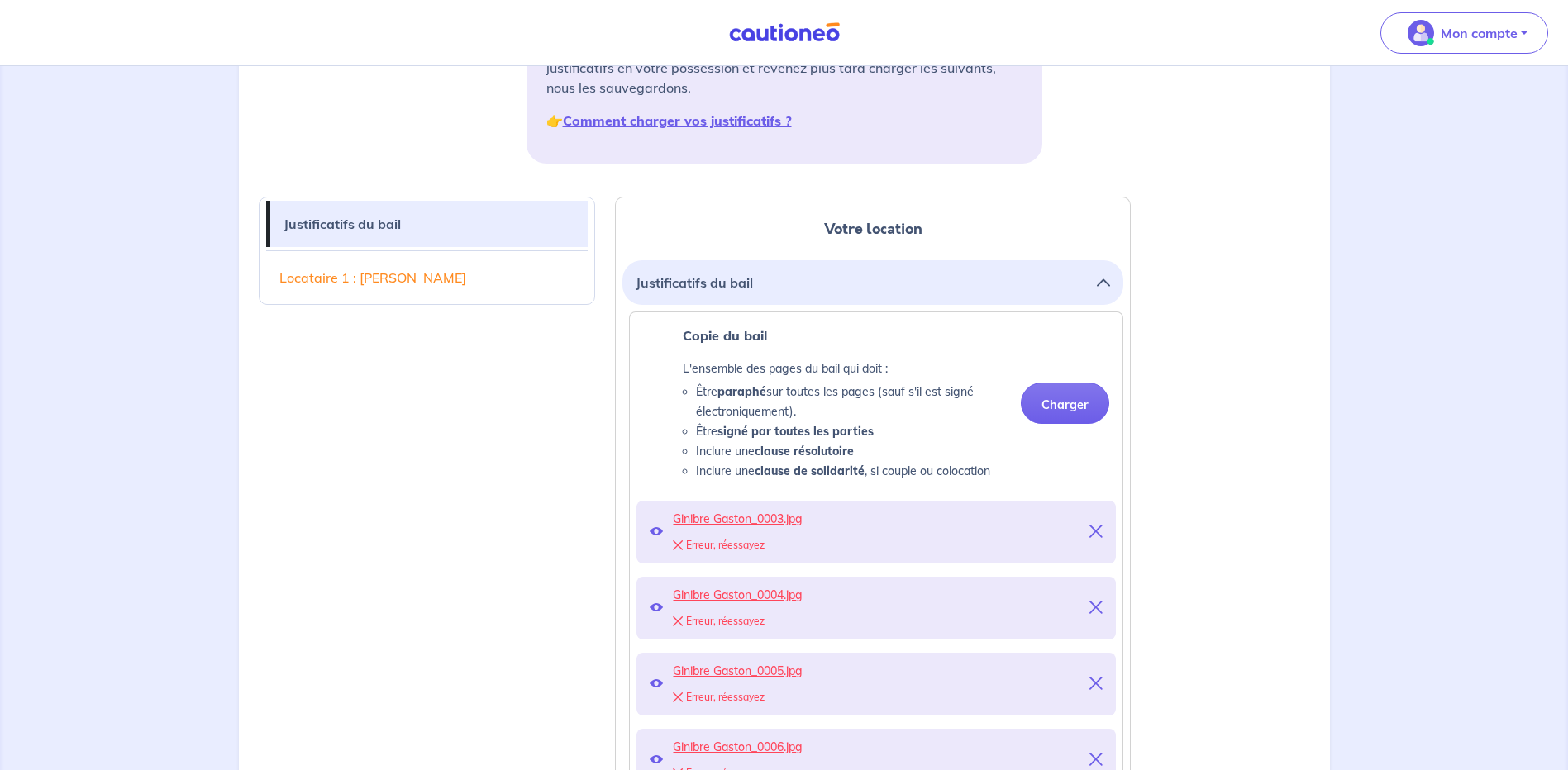
scroll to position [331, 0]
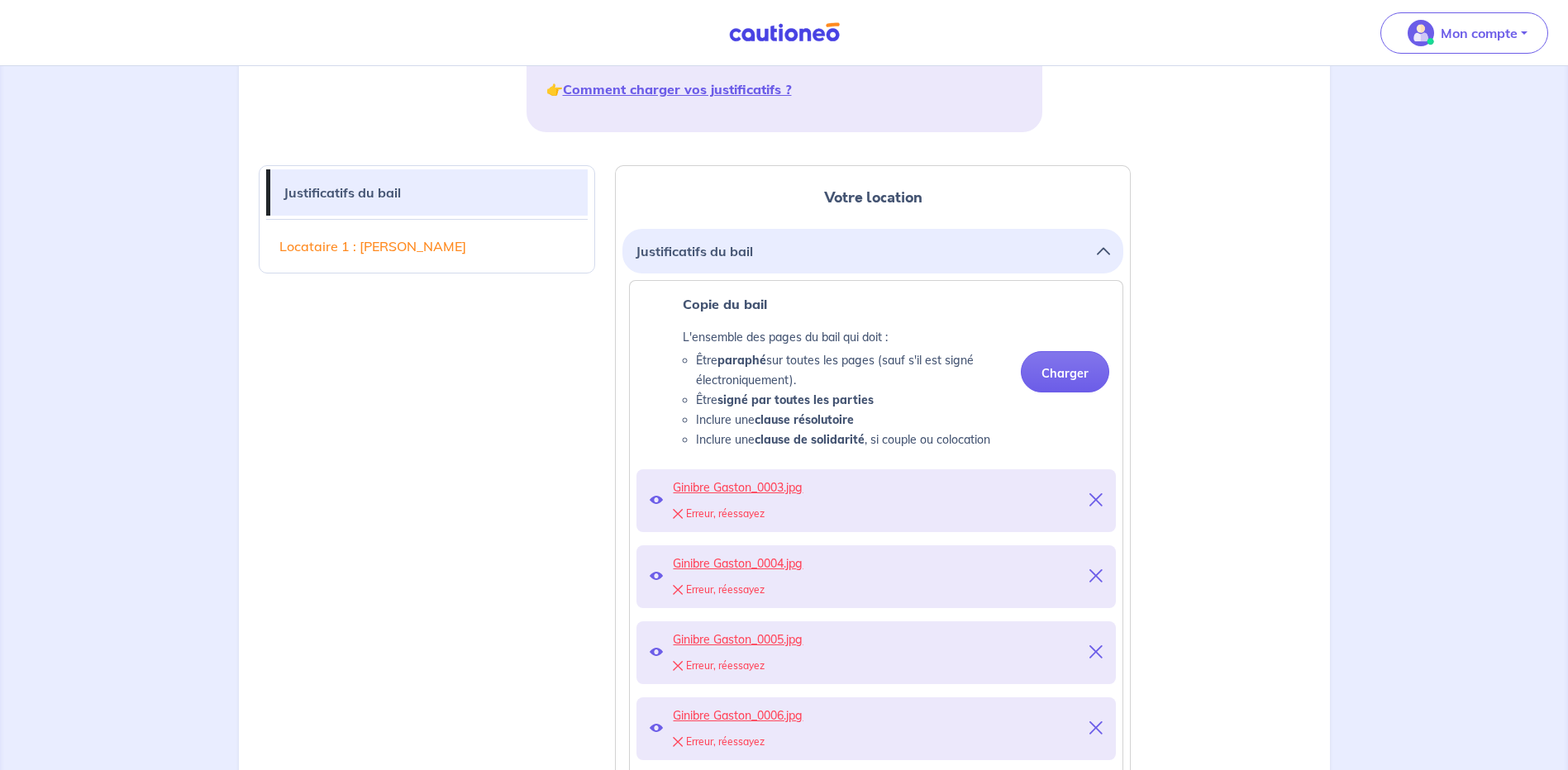
click at [1093, 499] on icon at bounding box center [1095, 500] width 13 height 13
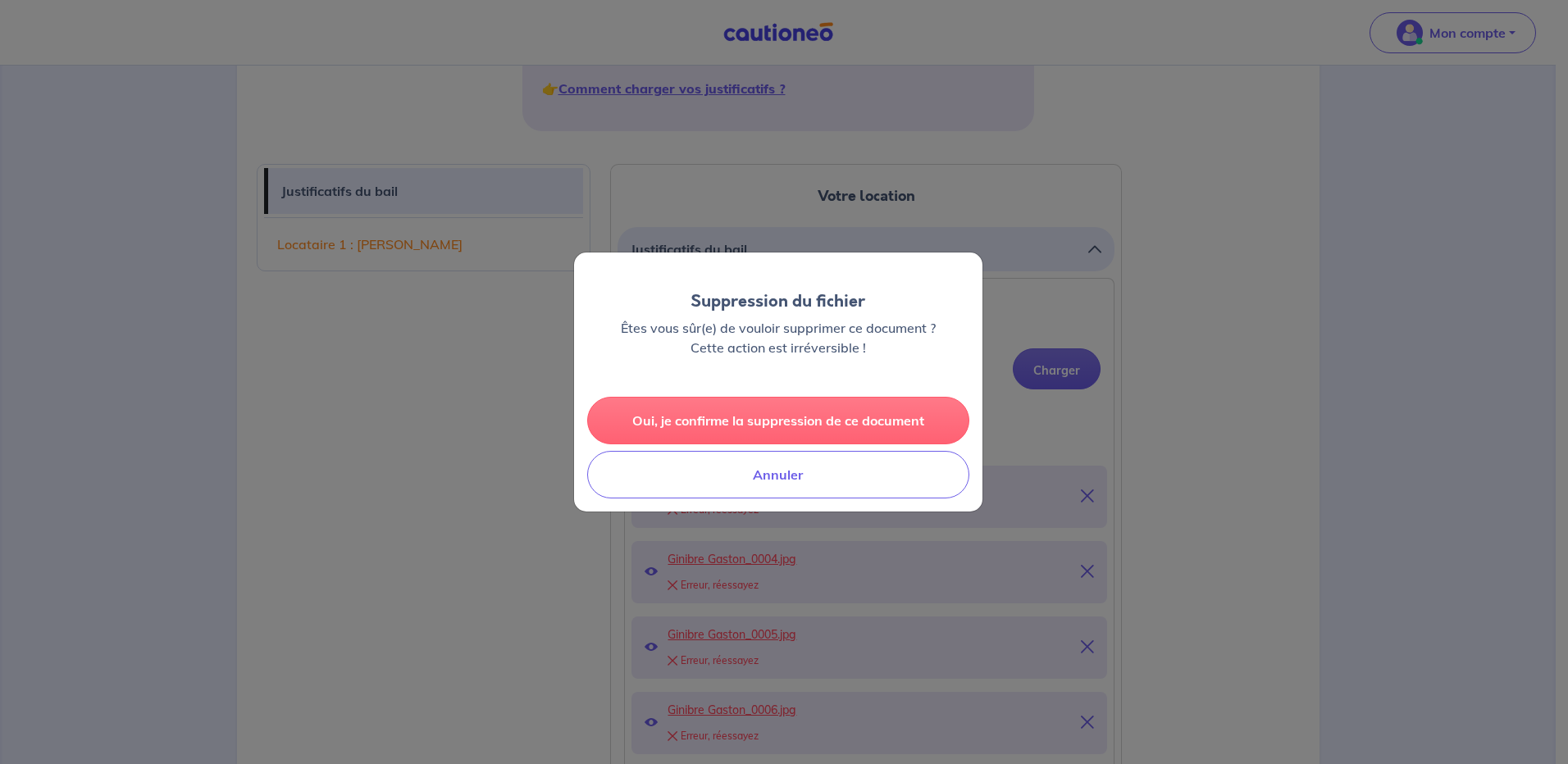
click at [751, 415] on button "Oui, je confirme la suppression de ce document" at bounding box center [778, 420] width 382 height 47
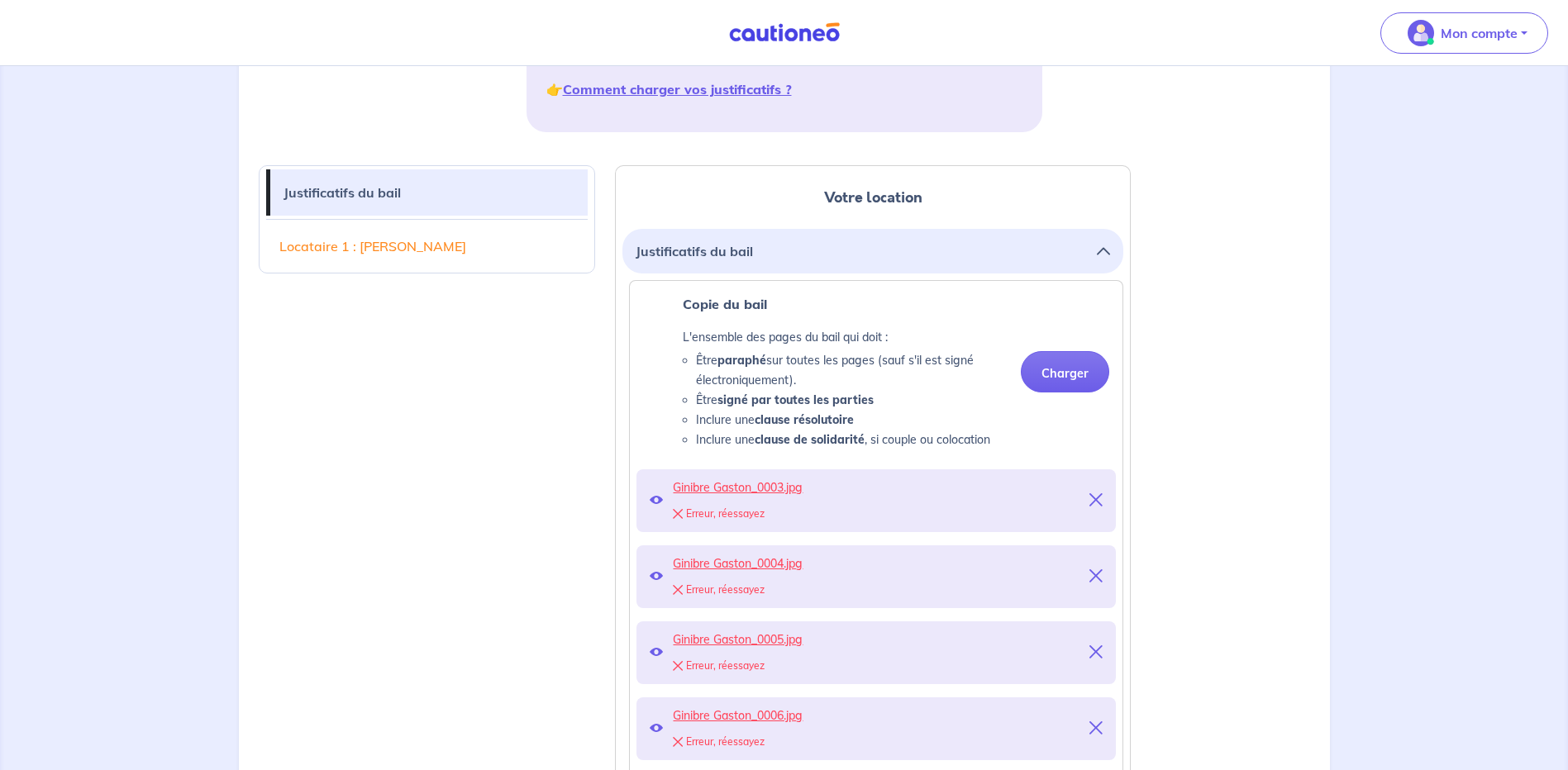
click at [750, 510] on div "Erreur, réessayez" at bounding box center [876, 514] width 407 height 23
click at [685, 513] on div "Erreur, réessayez" at bounding box center [876, 514] width 407 height 23
click at [655, 500] on icon at bounding box center [656, 500] width 13 height 13
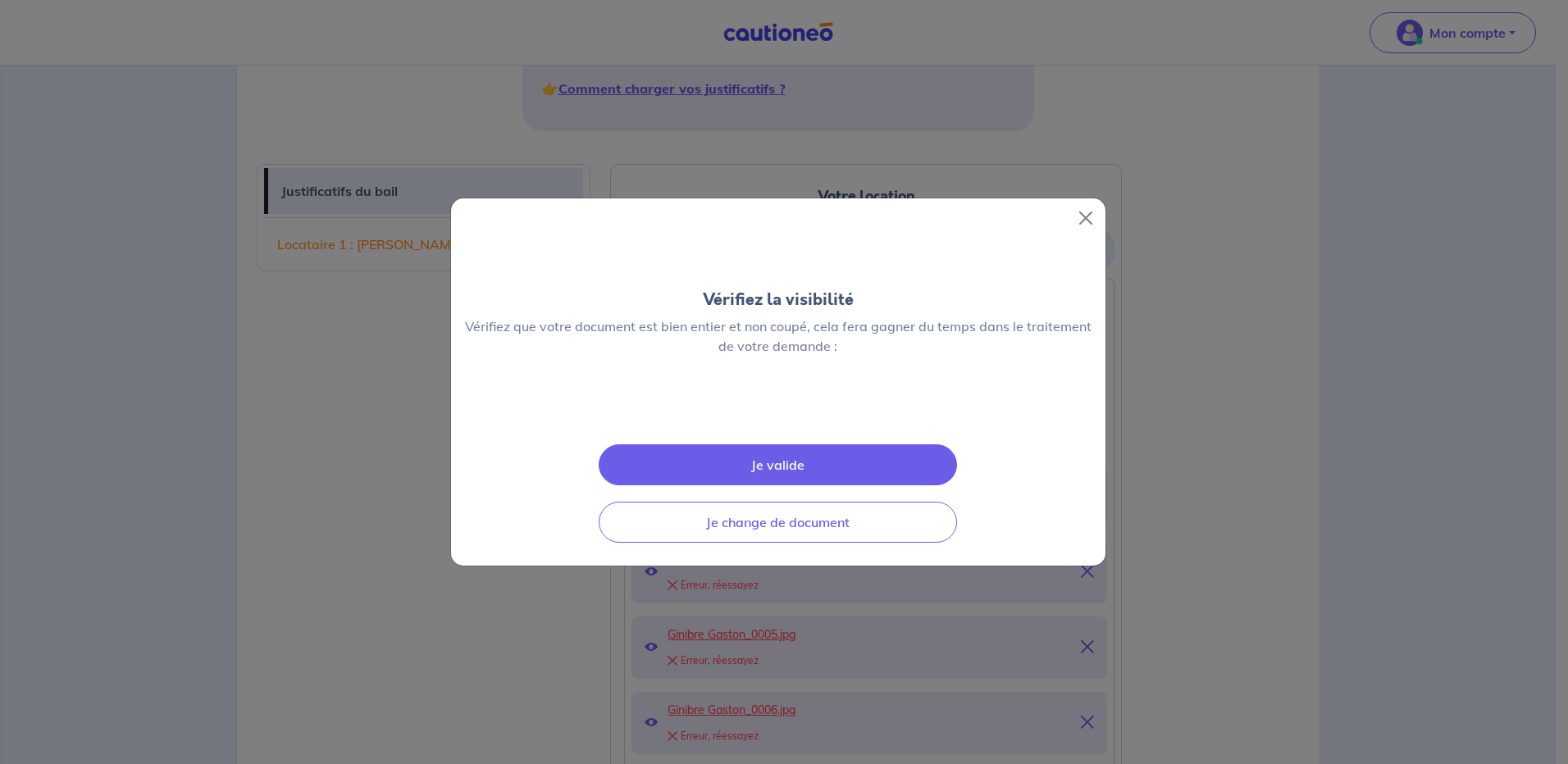
click at [766, 471] on button "Je valide" at bounding box center [778, 465] width 358 height 41
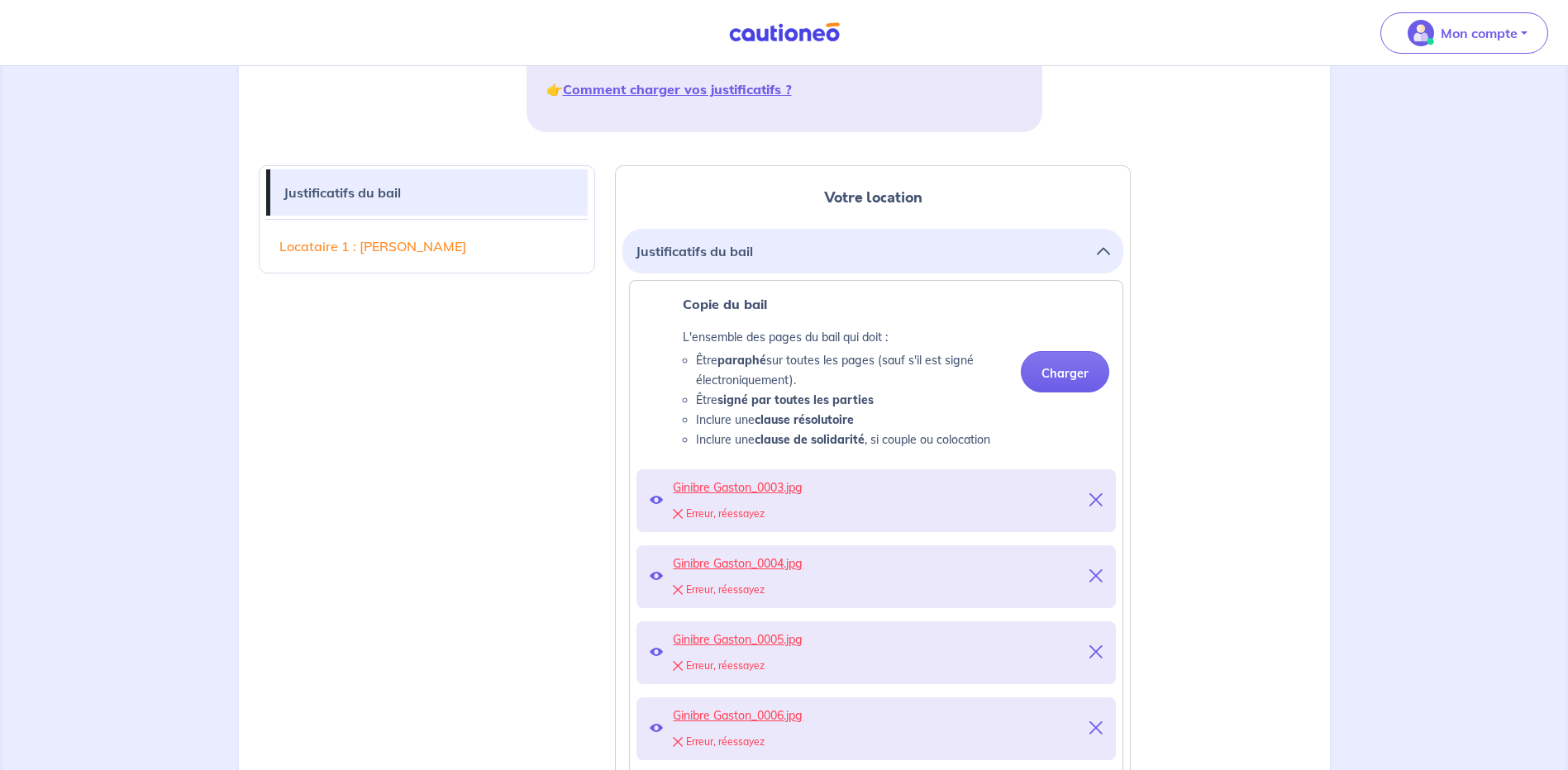
click at [753, 488] on span "Ginibre Gaston_0003.jpg" at bounding box center [876, 488] width 407 height 23
click at [1076, 379] on button "Charger" at bounding box center [1065, 372] width 88 height 41
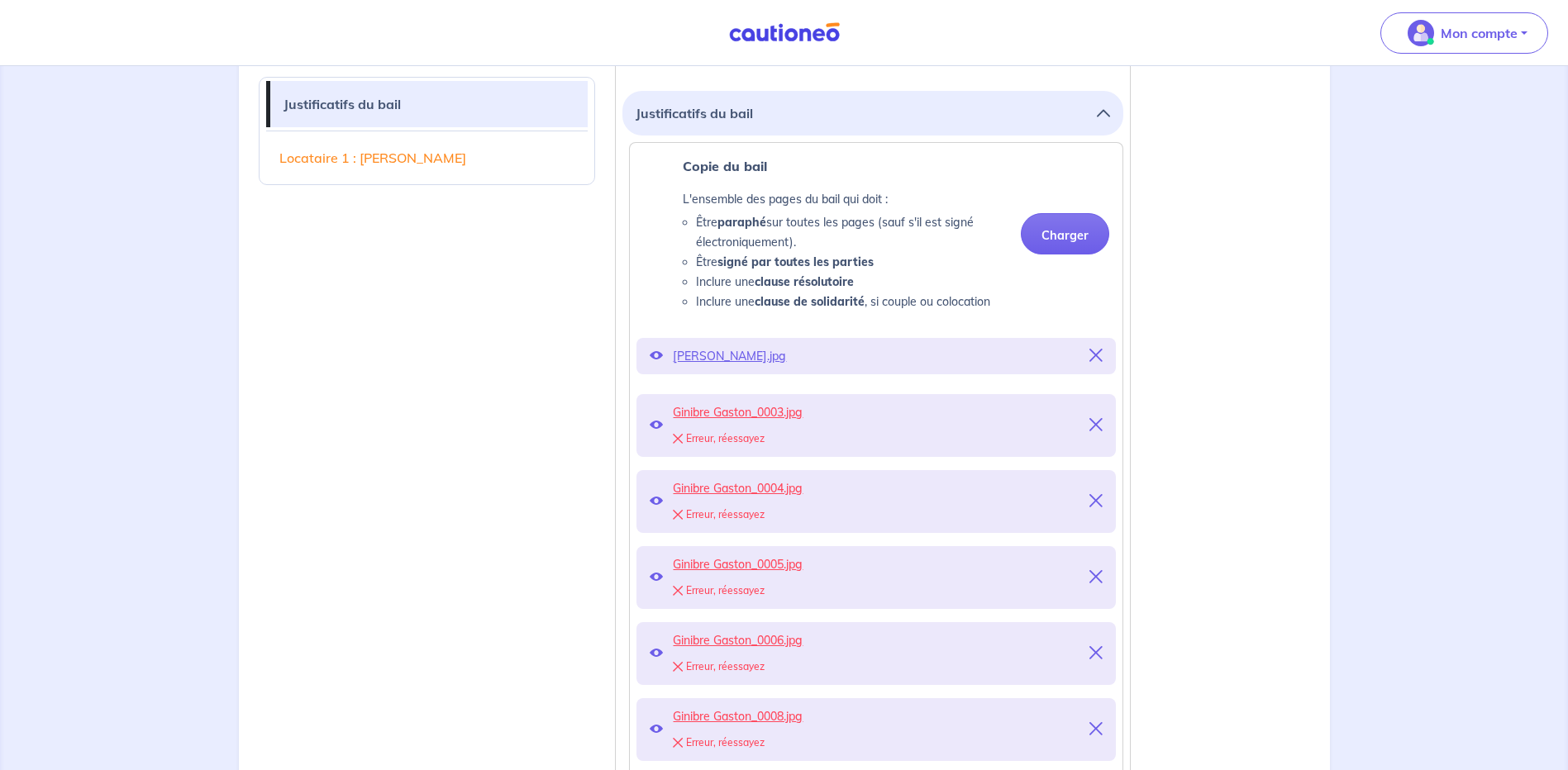
scroll to position [496, 0]
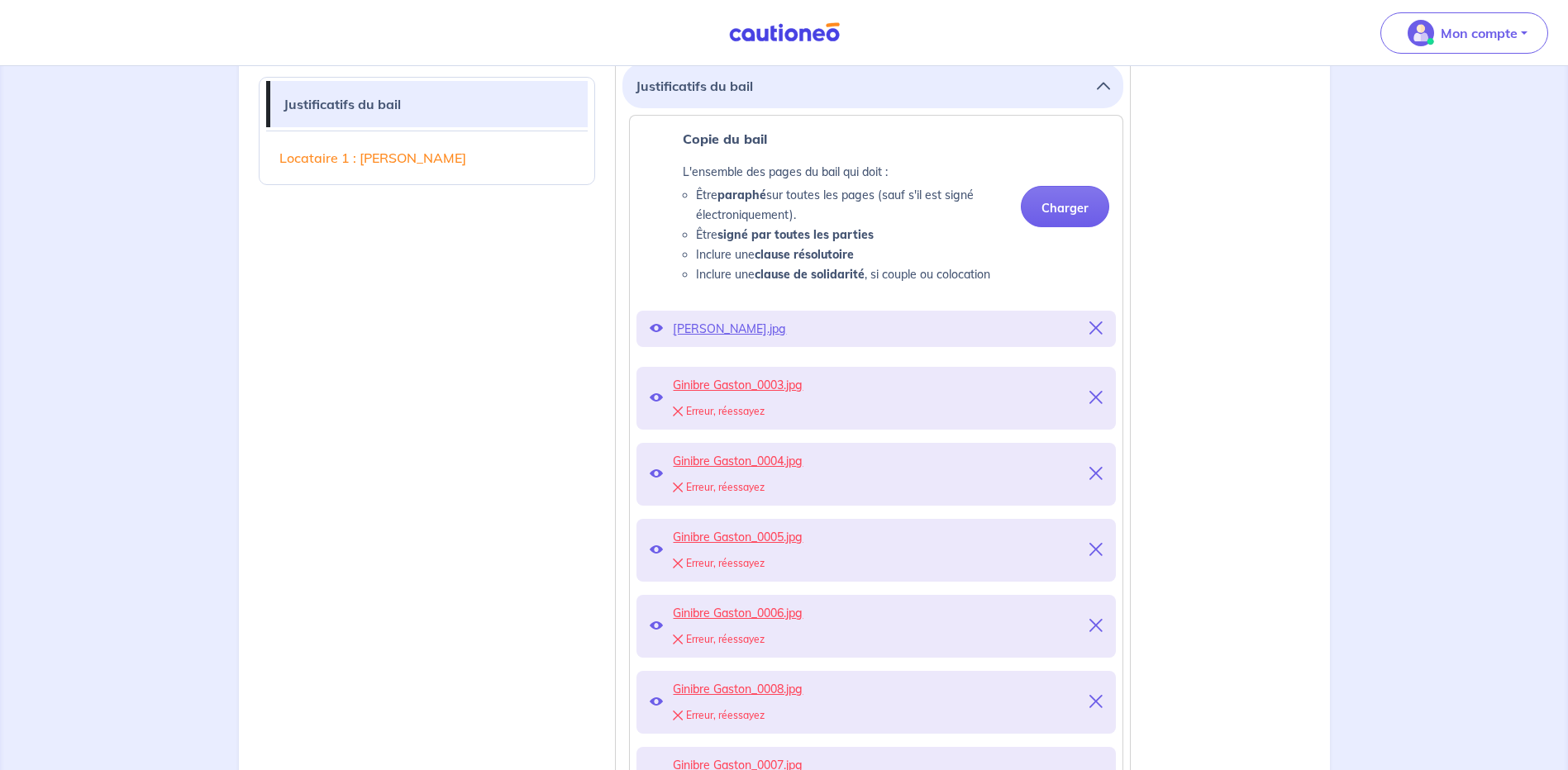
click at [1103, 327] on icon at bounding box center [1095, 328] width 13 height 13
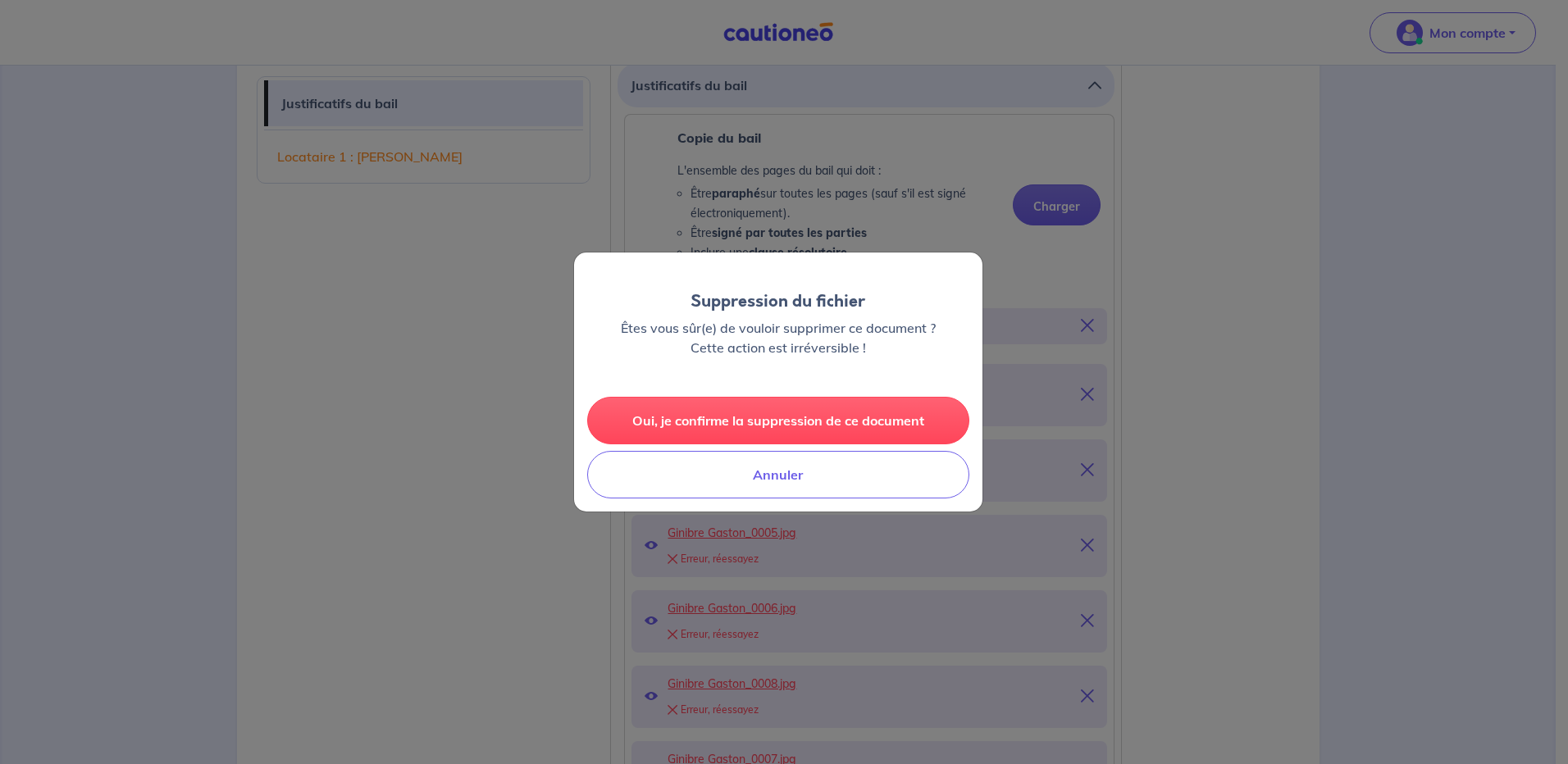
click at [778, 416] on button "Oui, je confirme la suppression de ce document" at bounding box center [778, 420] width 382 height 47
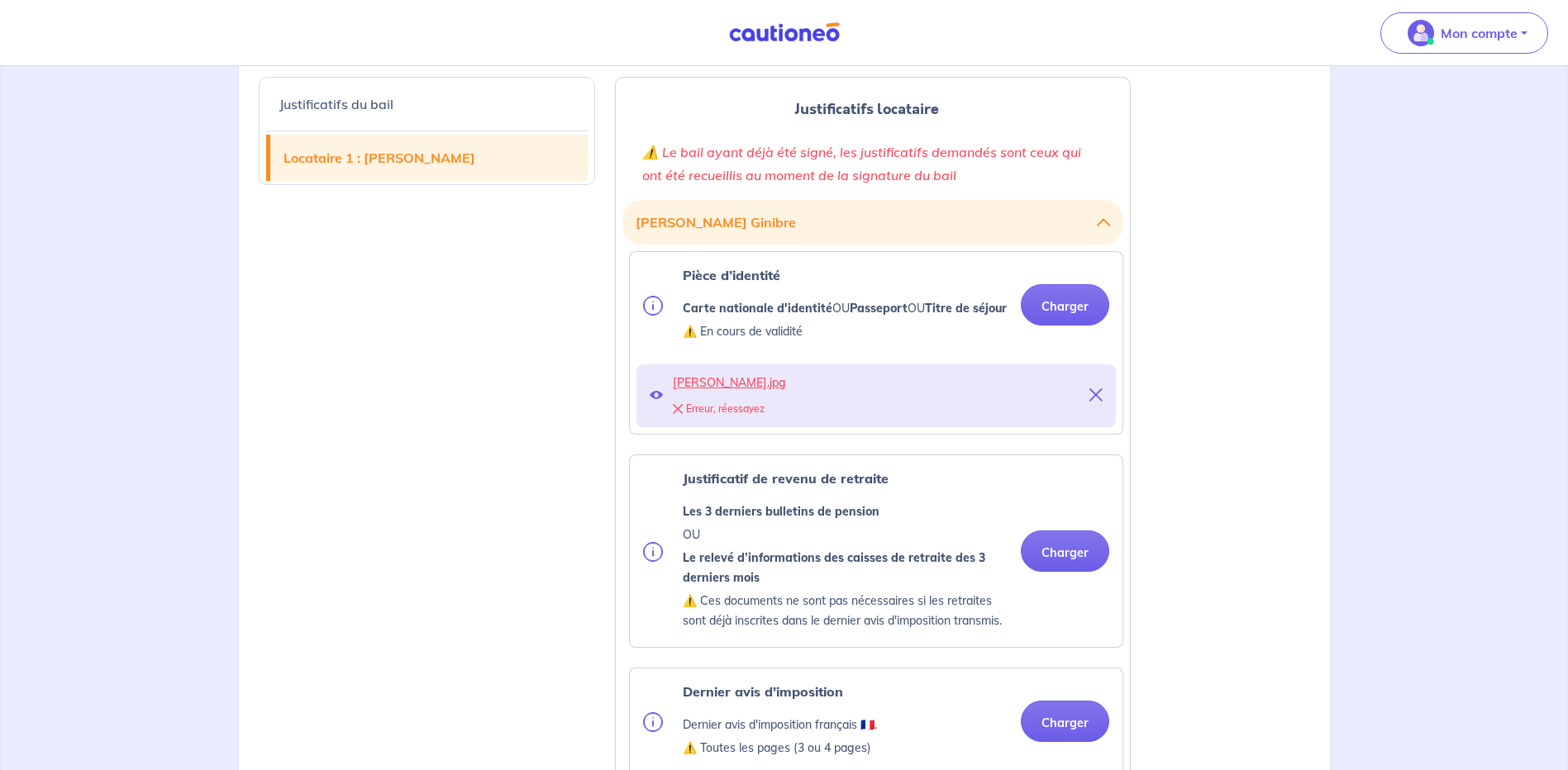
scroll to position [2149, 0]
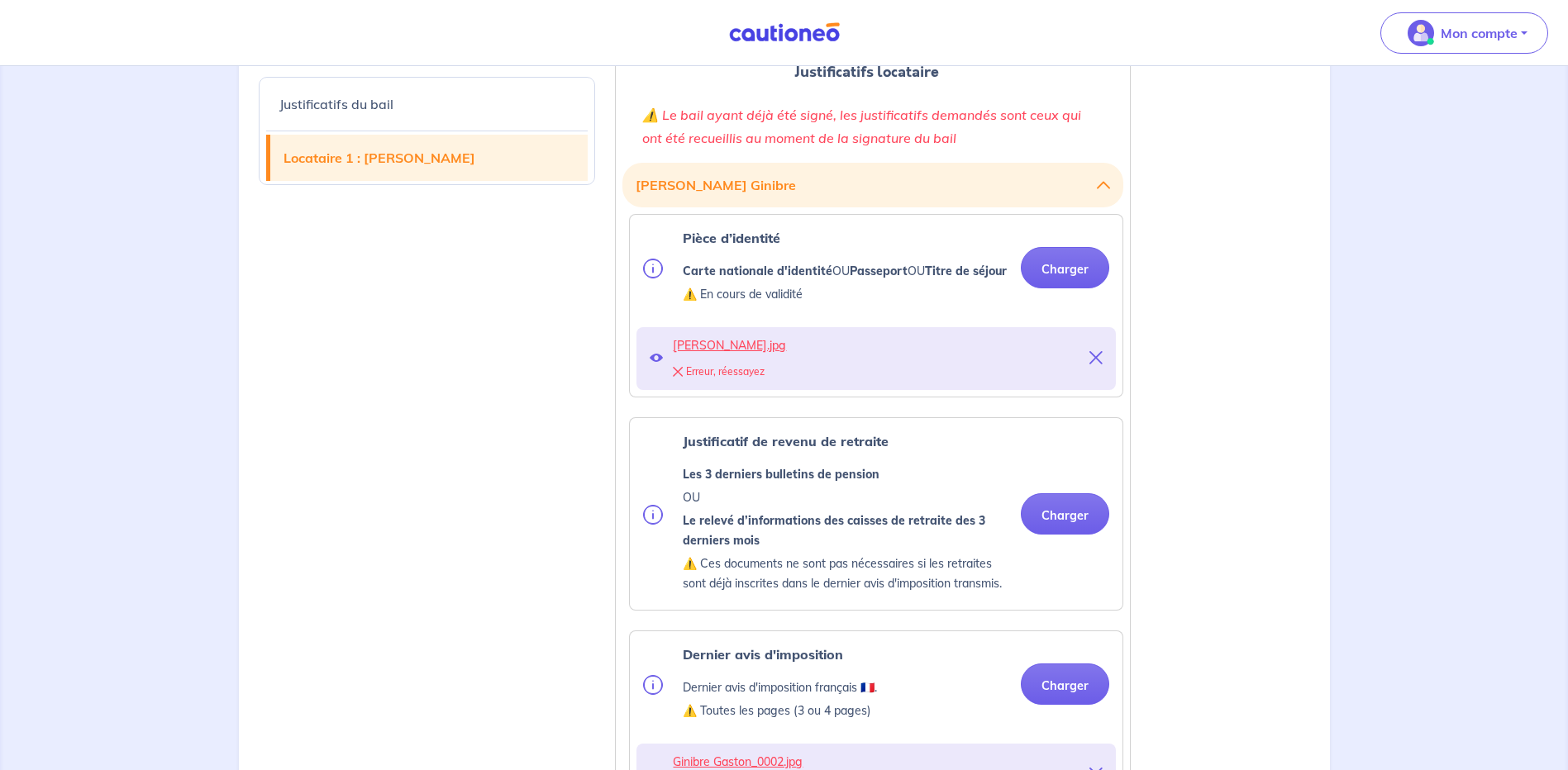
click at [1101, 365] on icon at bounding box center [1095, 358] width 13 height 13
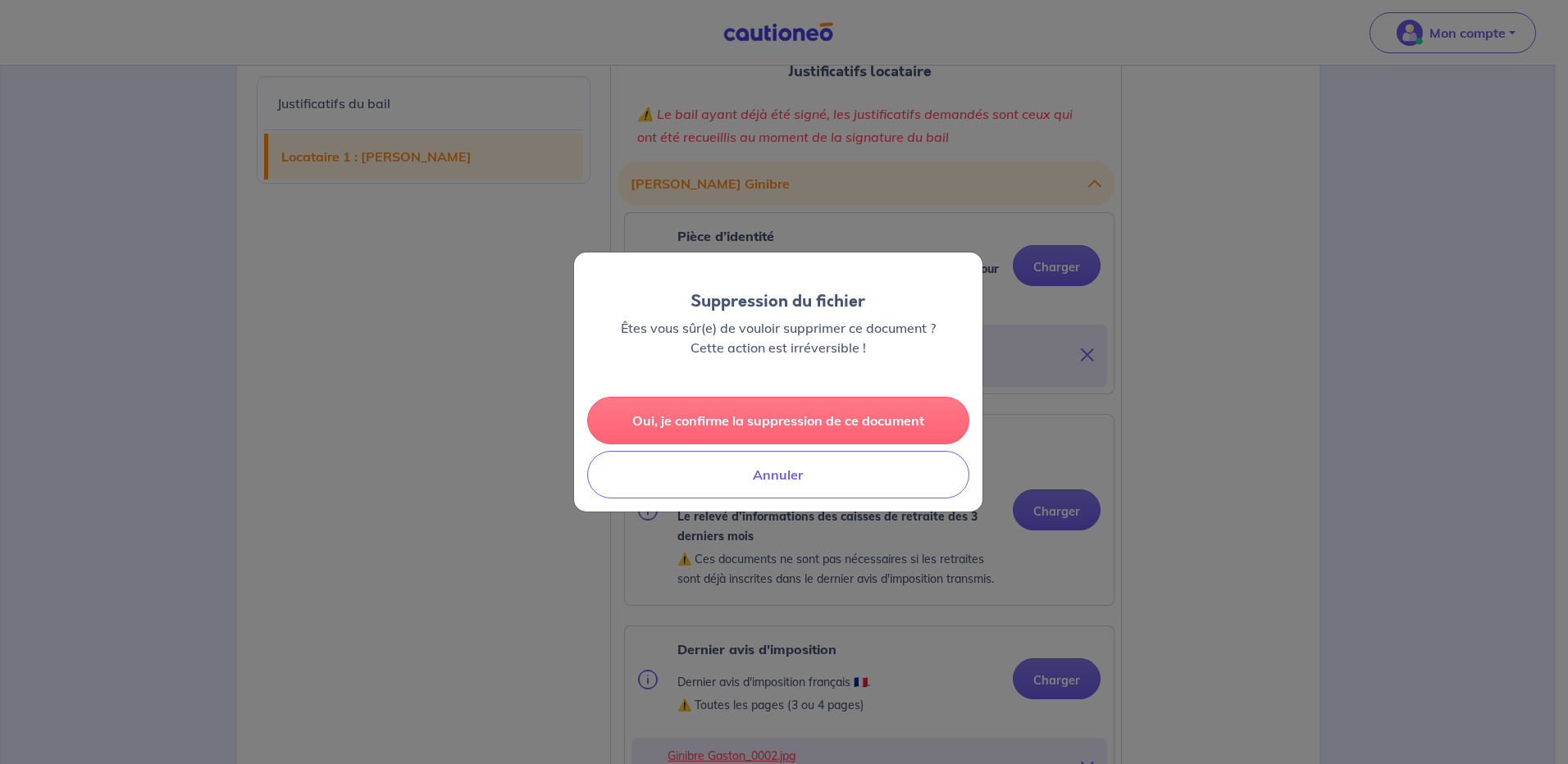
click at [765, 416] on button "Oui, je confirme la suppression de ce document" at bounding box center [778, 420] width 382 height 47
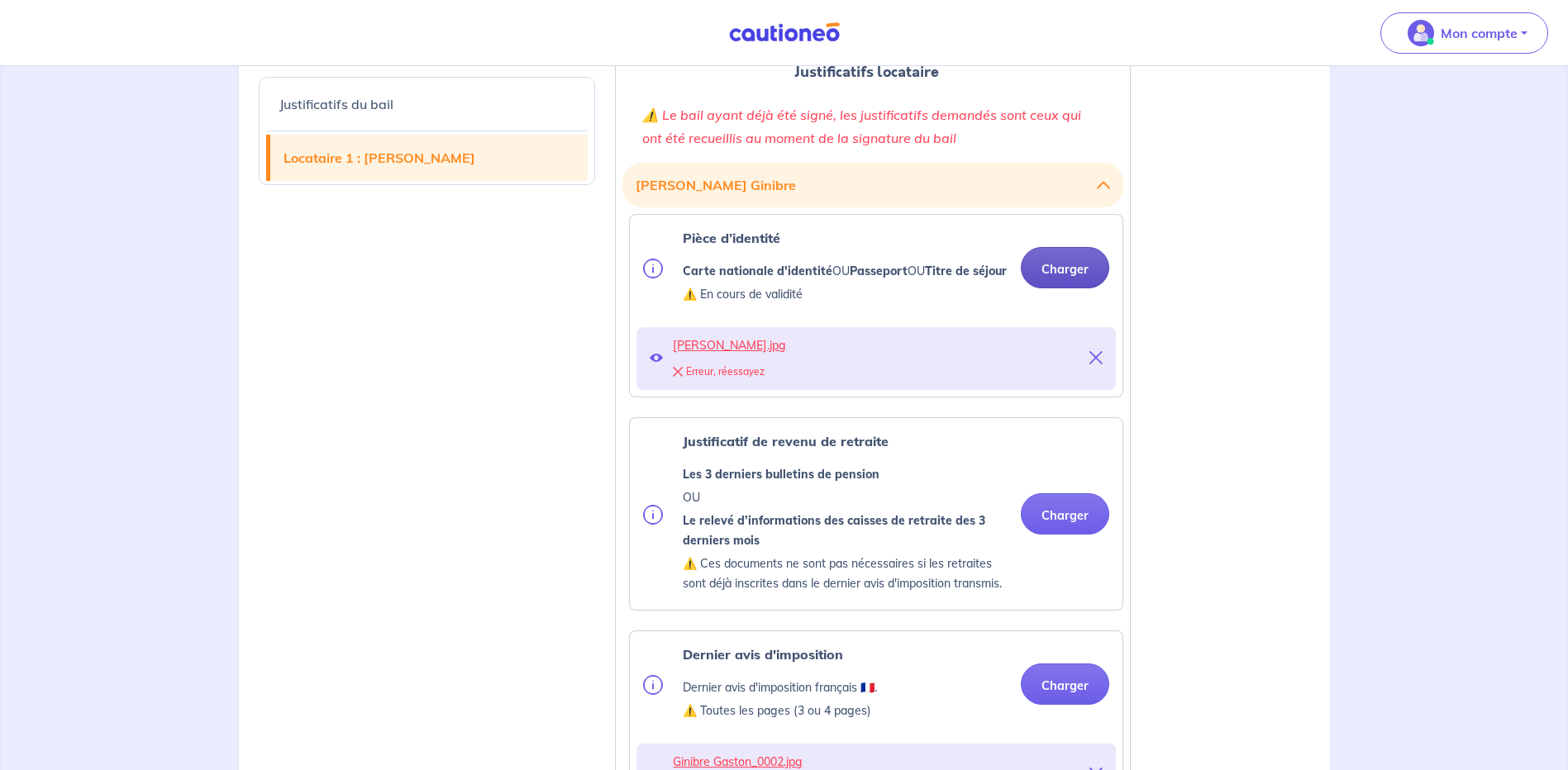
click at [1079, 279] on button "Charger" at bounding box center [1065, 268] width 88 height 41
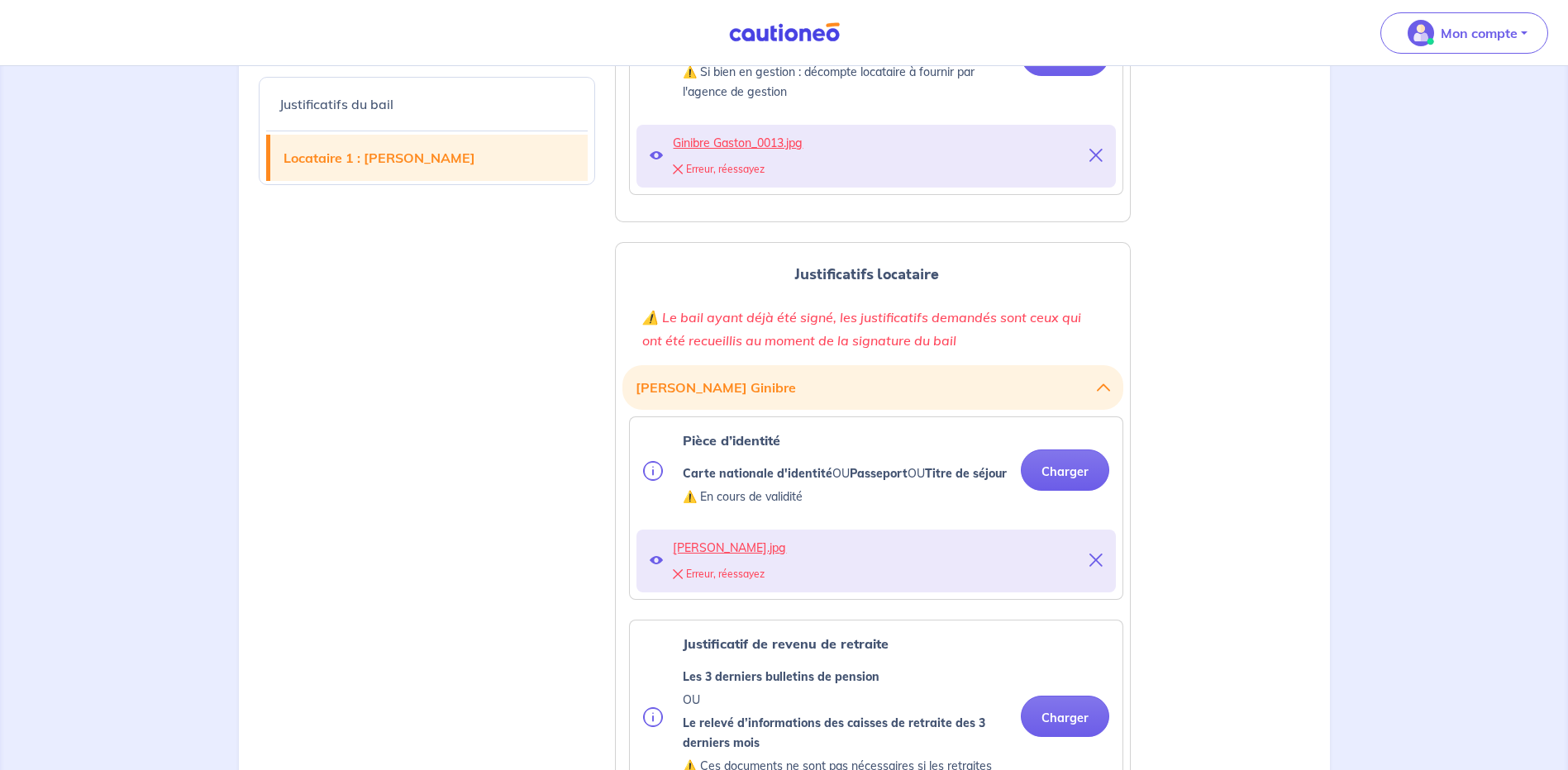
scroll to position [1984, 0]
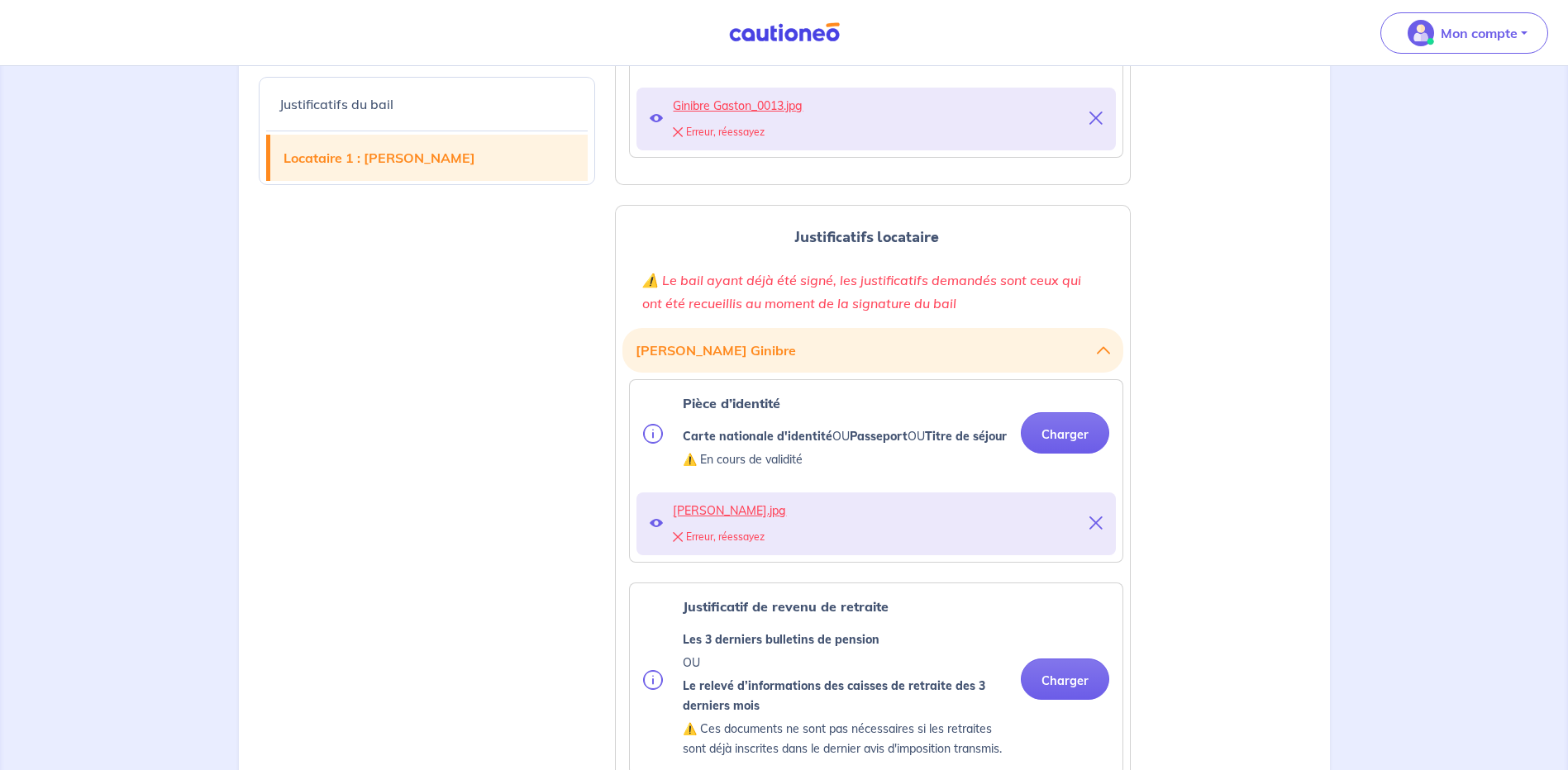
click at [725, 549] on div "Erreur, réessayez" at bounding box center [876, 537] width 407 height 23
drag, startPoint x: 1103, startPoint y: 540, endPoint x: 1112, endPoint y: 539, distance: 9.1
click at [1104, 540] on div "Ginibre Gaston.jpg Erreur, réessayez" at bounding box center [876, 524] width 480 height 63
click at [1099, 530] on icon at bounding box center [1095, 523] width 13 height 13
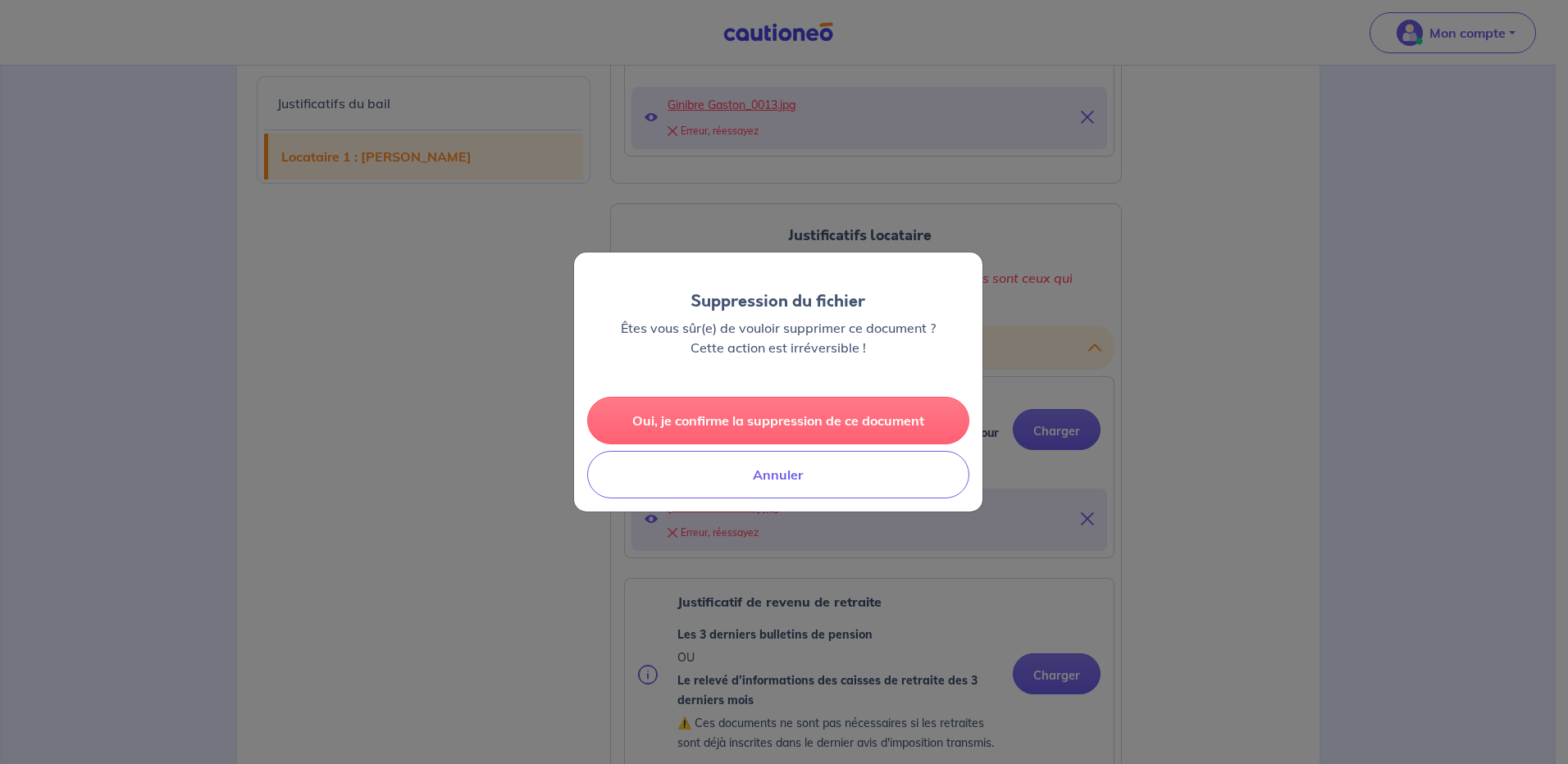
click at [773, 429] on button "Oui, je confirme la suppression de ce document" at bounding box center [778, 420] width 382 height 47
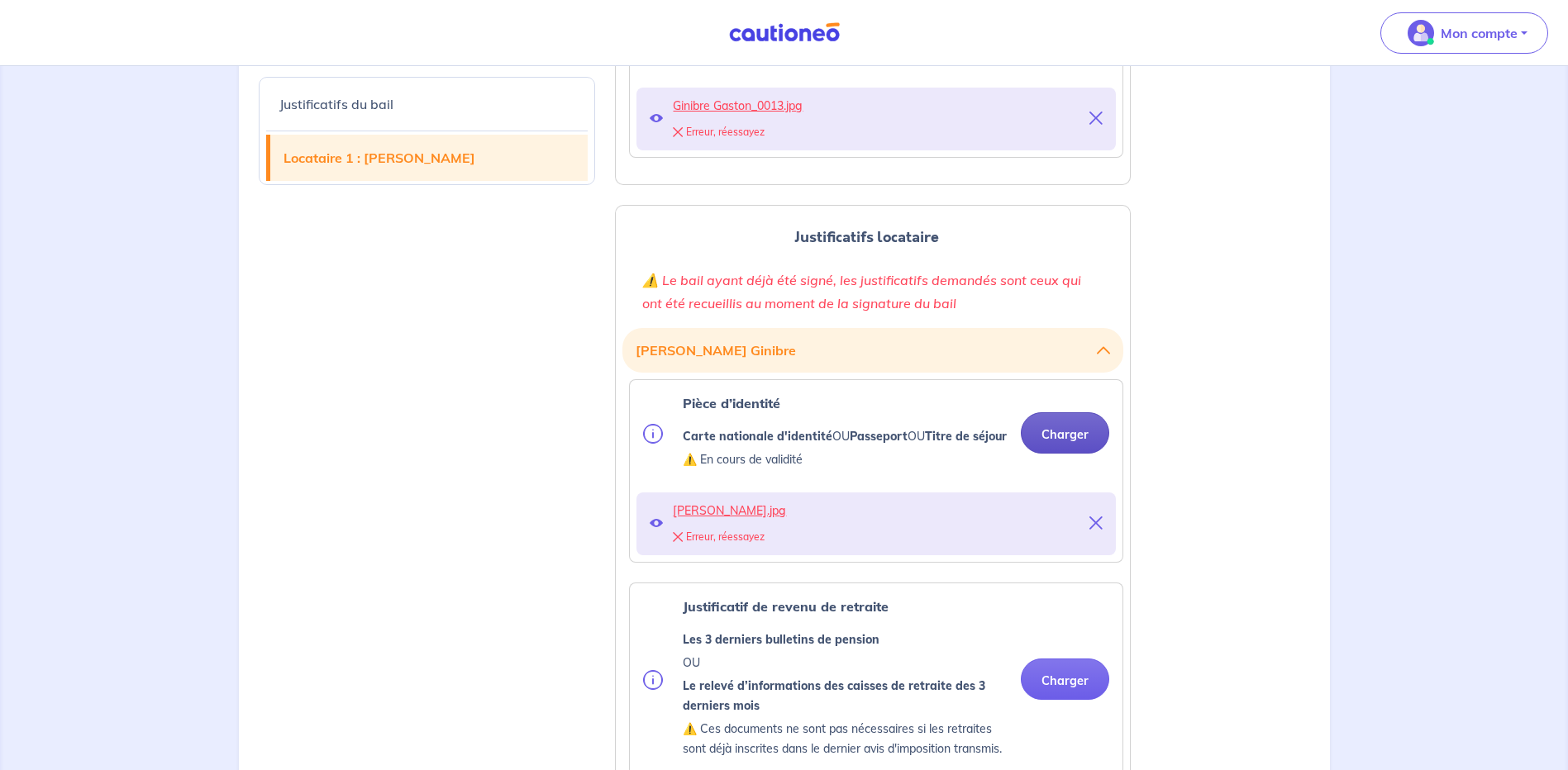
click at [1073, 438] on button "Charger" at bounding box center [1065, 433] width 88 height 41
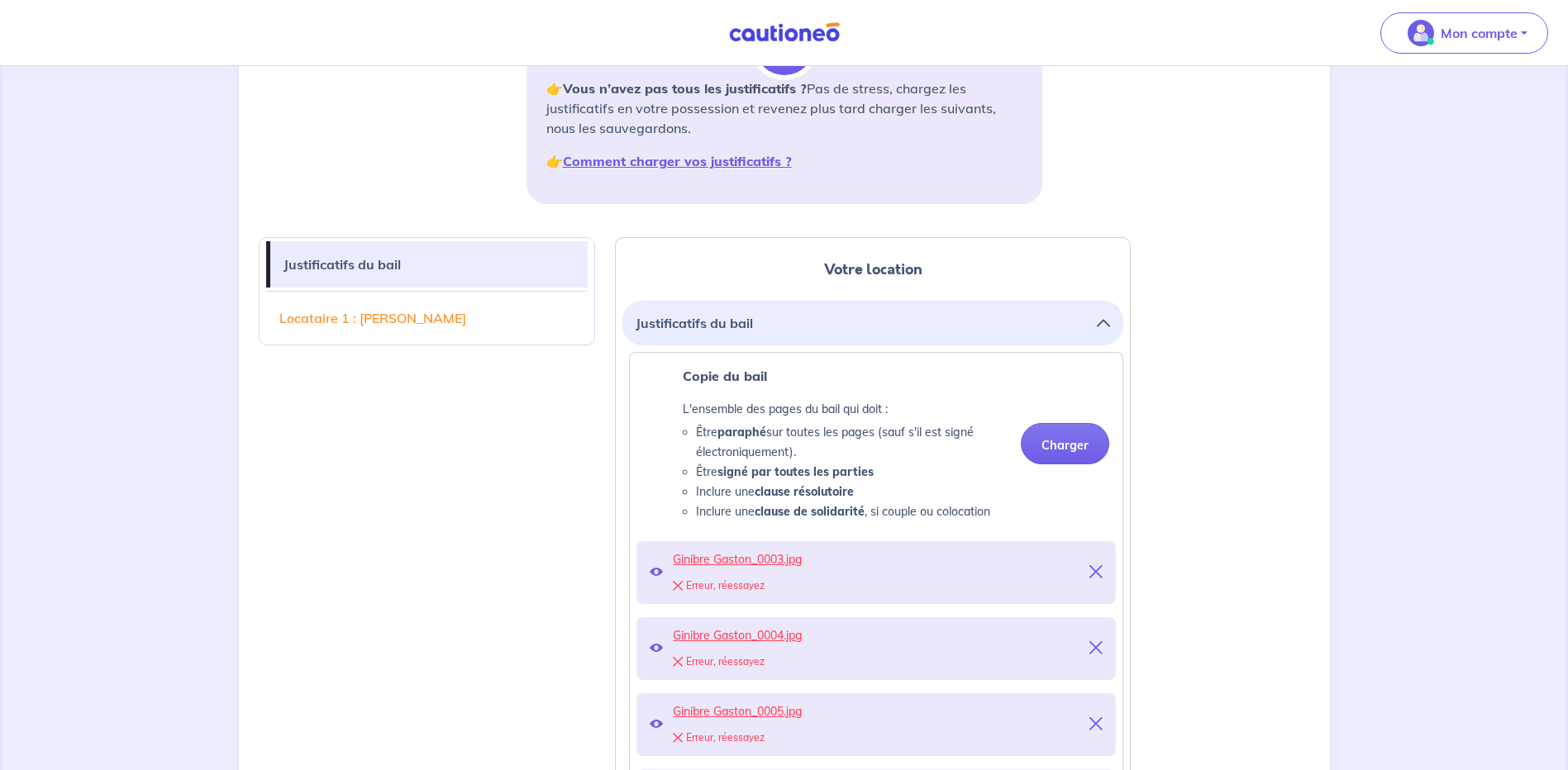
scroll to position [226, 0]
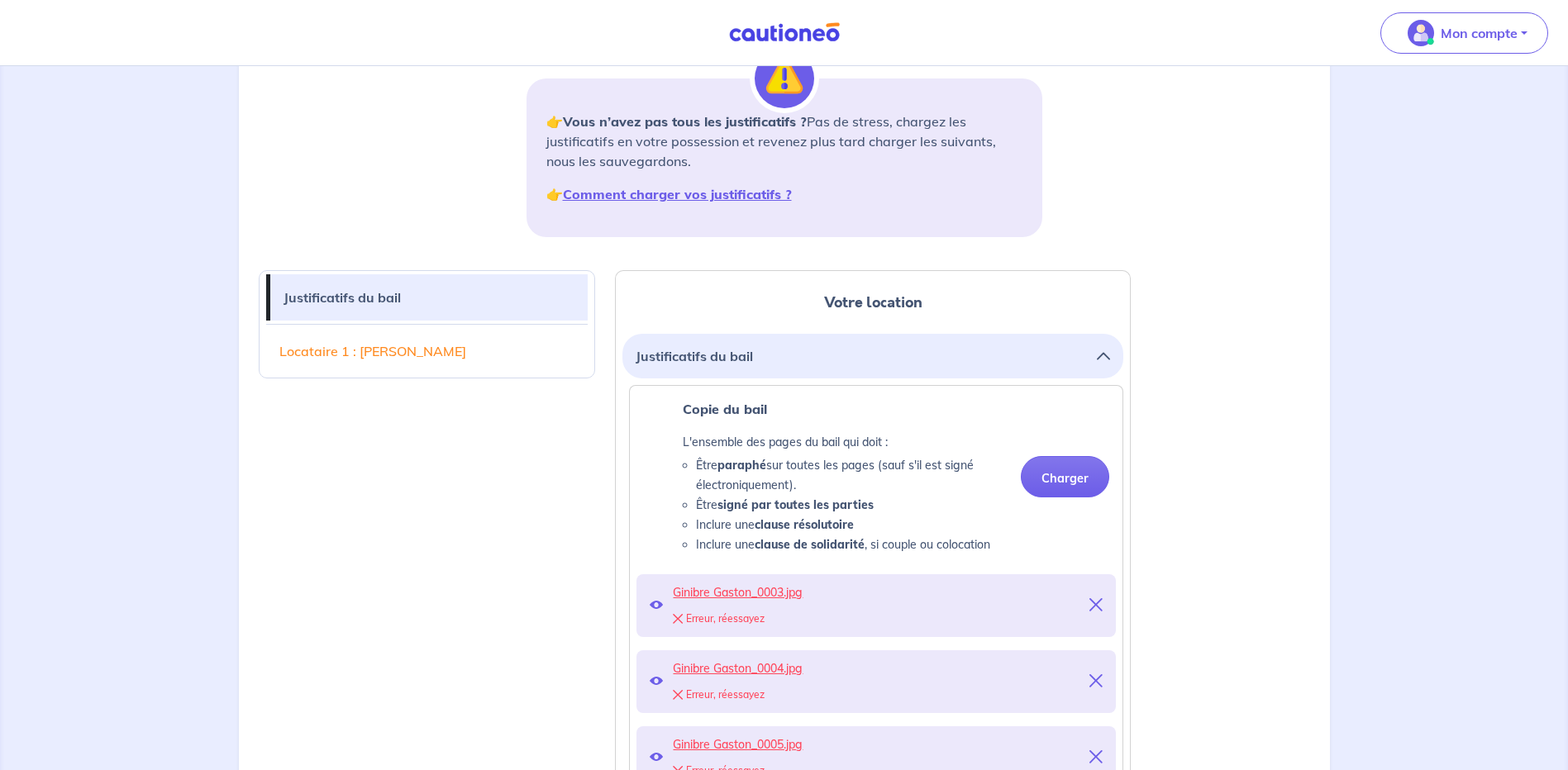
click at [747, 618] on div "Erreur, réessayez" at bounding box center [876, 619] width 407 height 23
click at [746, 617] on div "Erreur, réessayez" at bounding box center [876, 619] width 407 height 23
click at [1097, 605] on icon at bounding box center [1095, 605] width 13 height 13
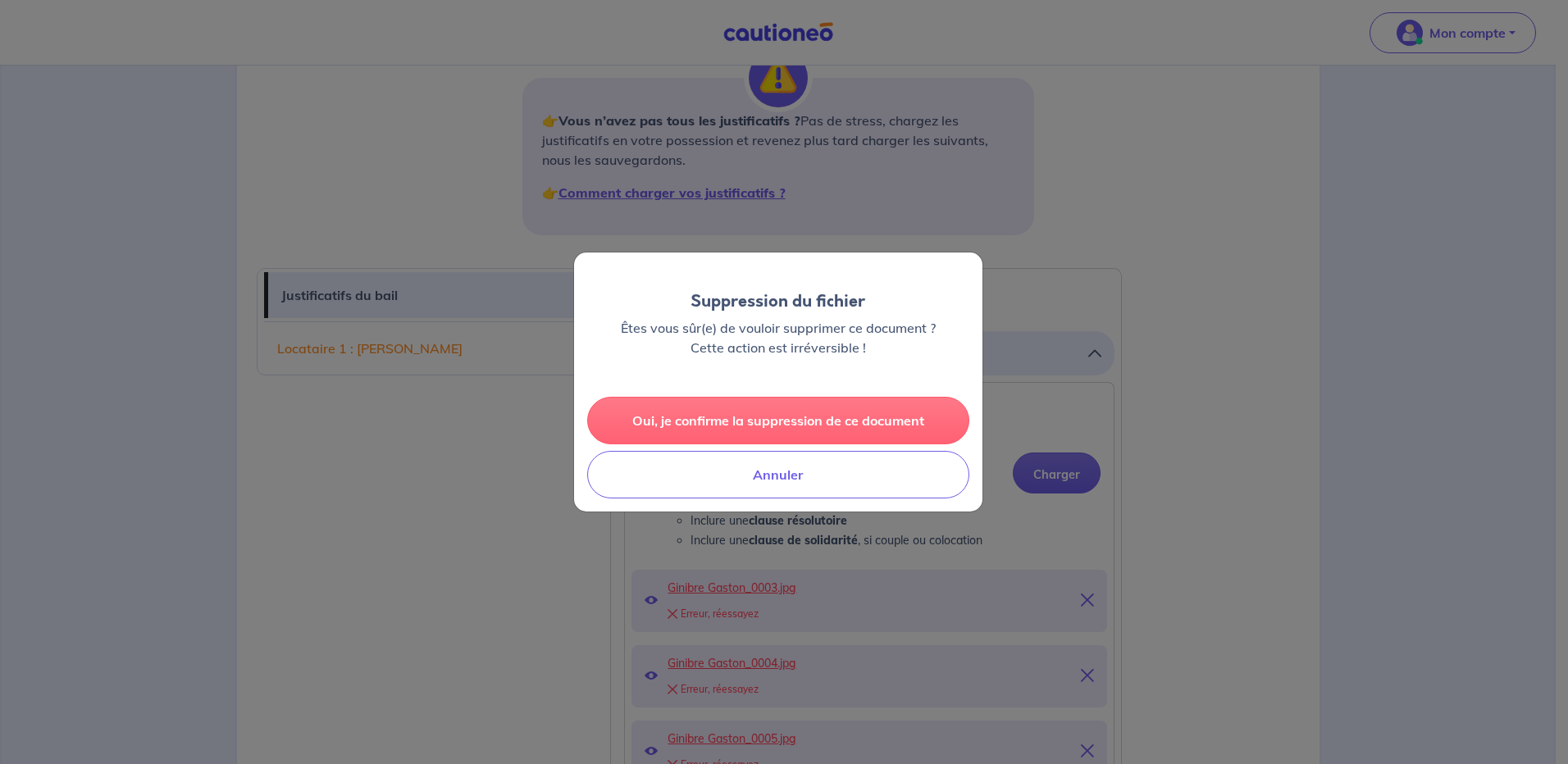
click at [702, 414] on button "Oui, je confirme la suppression de ce document" at bounding box center [778, 420] width 382 height 47
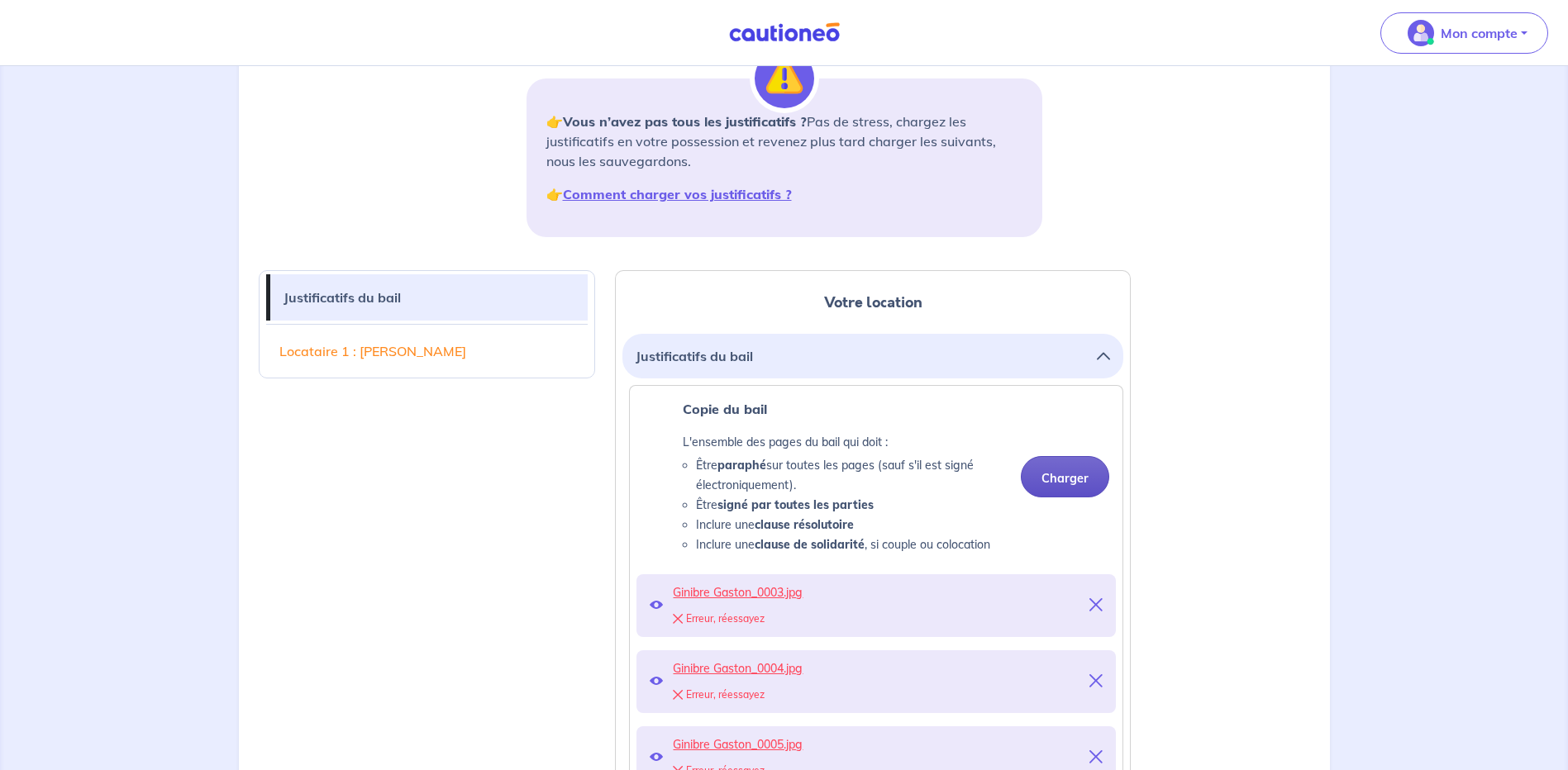
click at [1067, 483] on button "Charger" at bounding box center [1065, 477] width 88 height 41
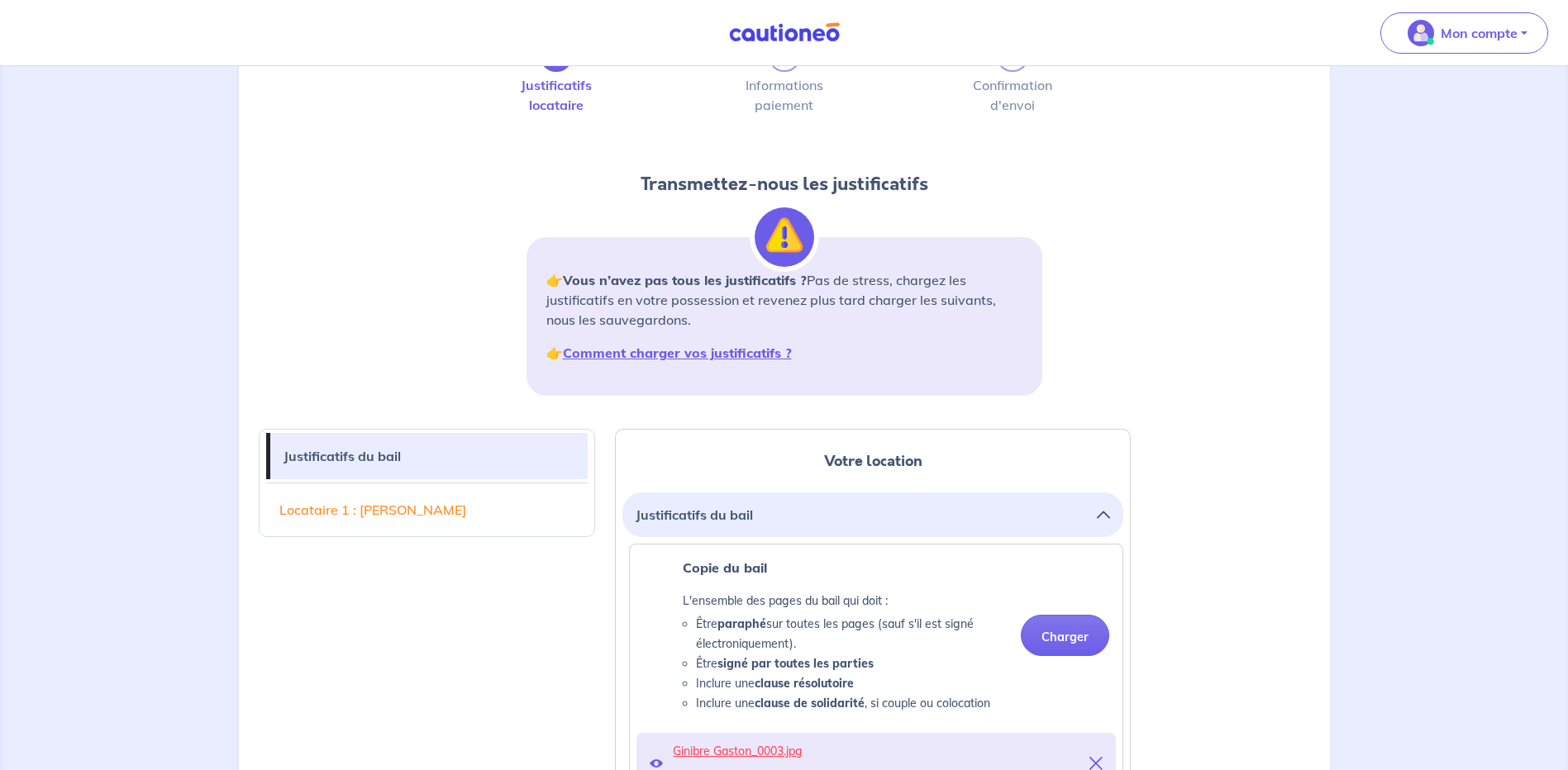
scroll to position [0, 0]
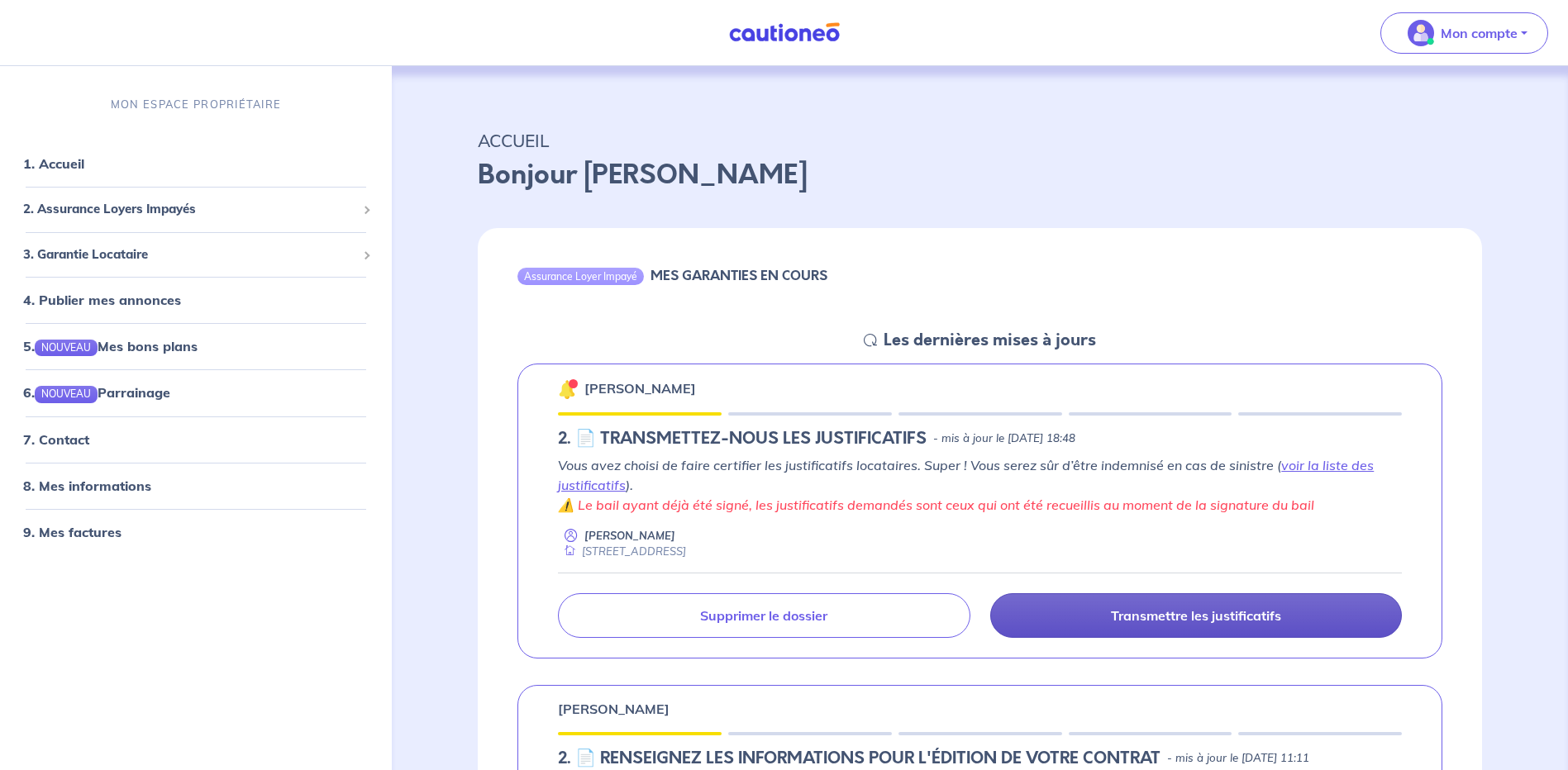
click at [1192, 613] on p "Transmettre les justificatifs" at bounding box center [1195, 615] width 170 height 16
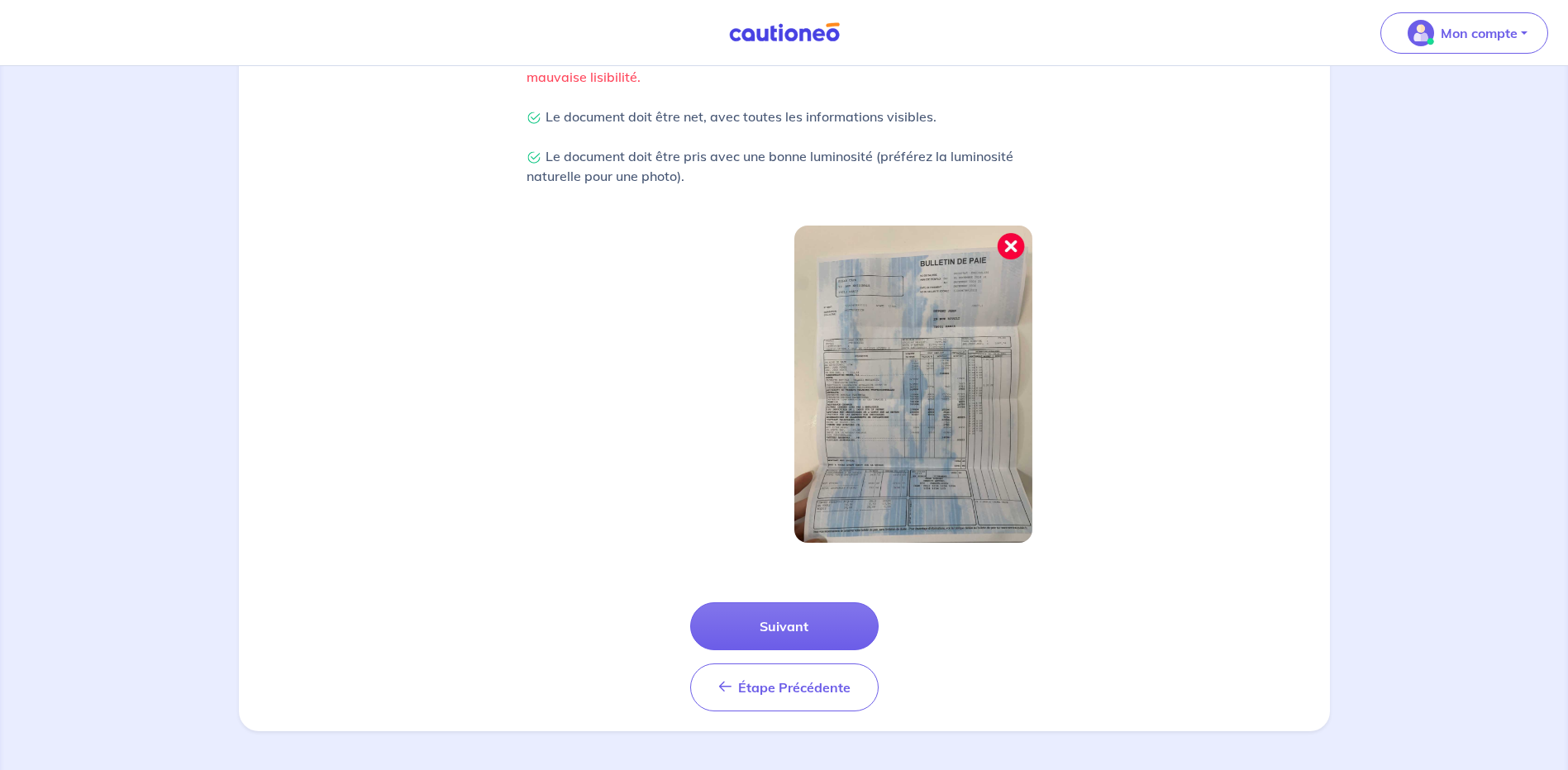
scroll to position [413, 0]
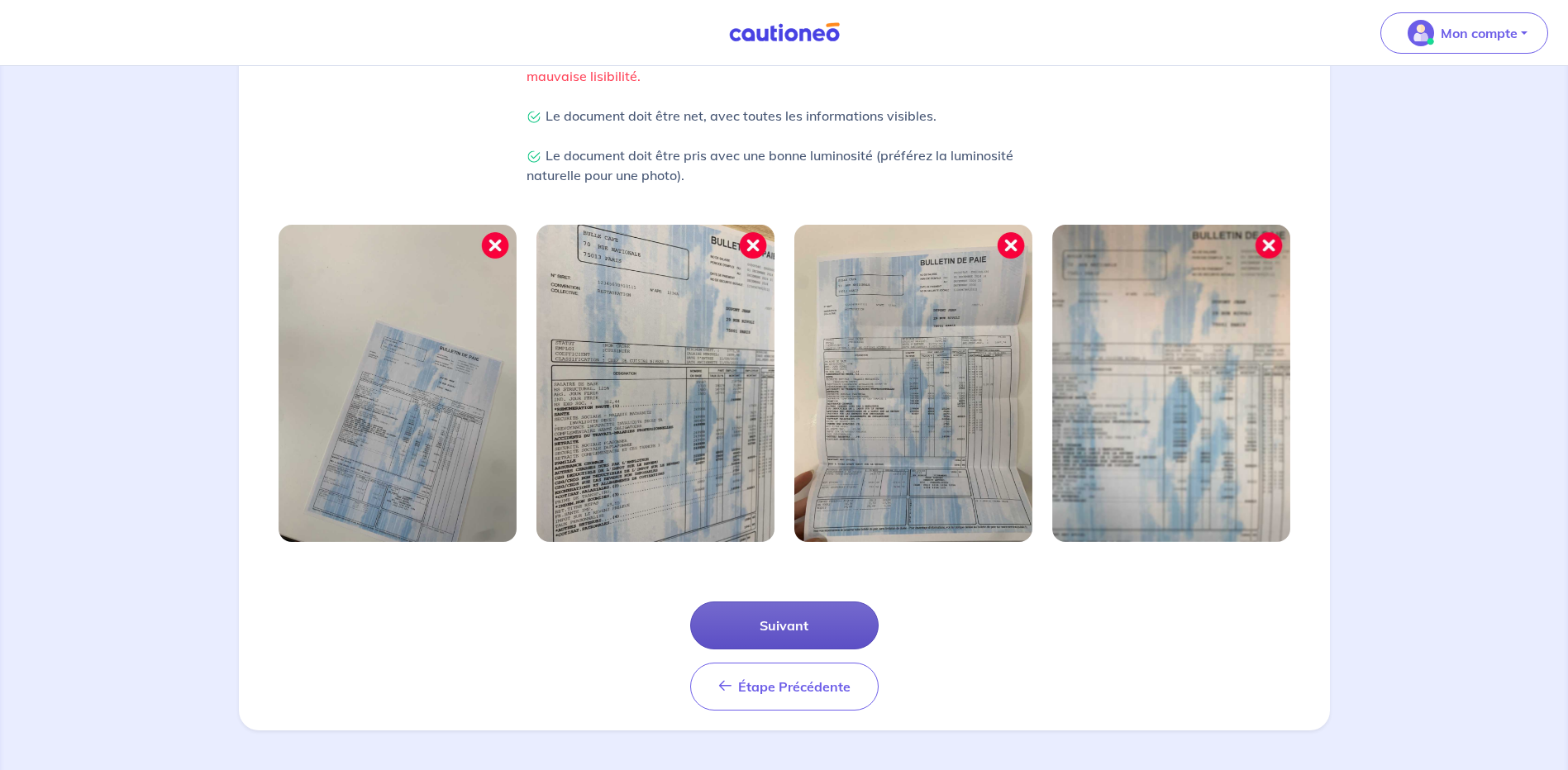
click at [790, 624] on button "Suivant" at bounding box center [784, 625] width 189 height 48
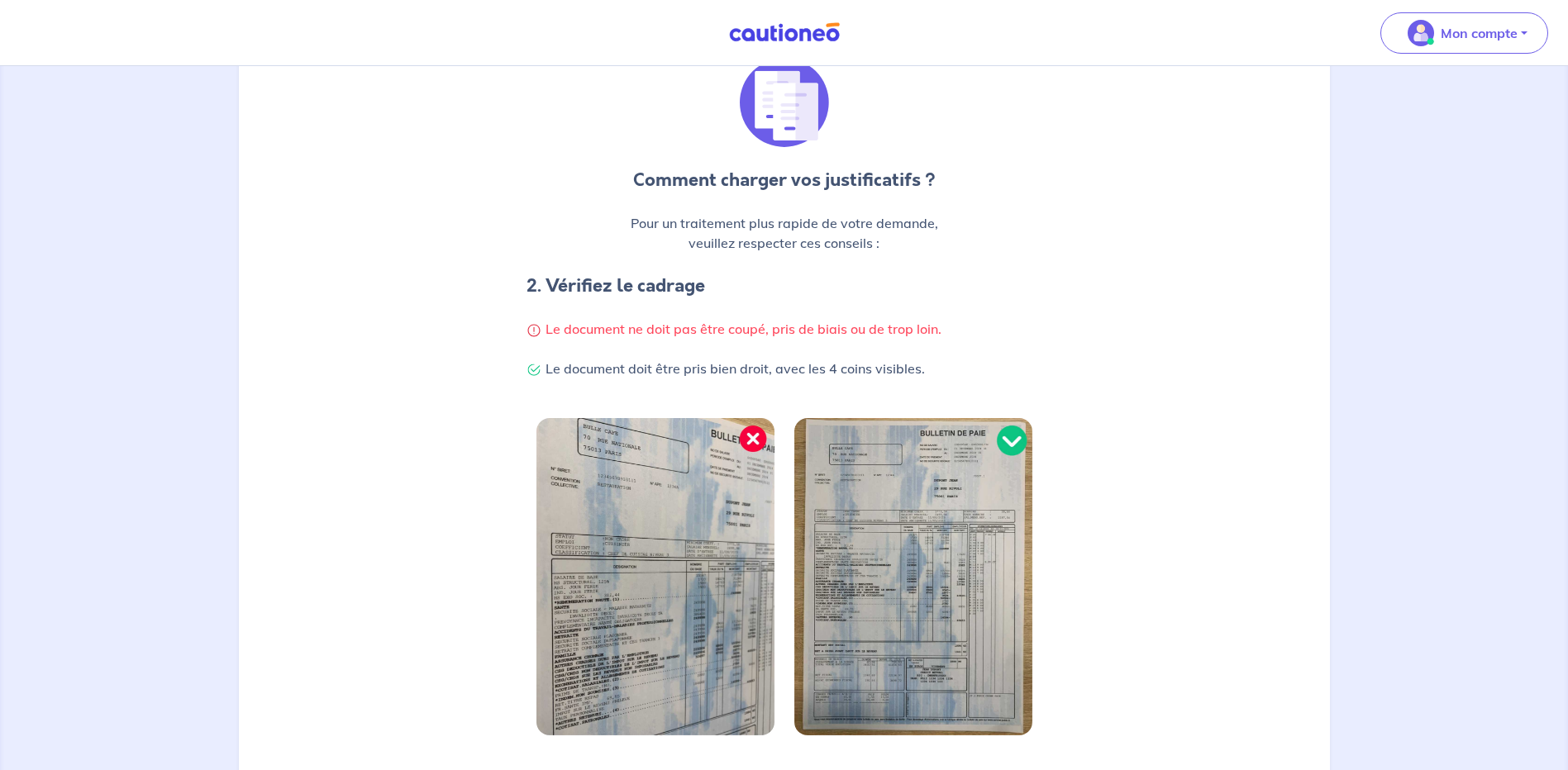
scroll to position [248, 0]
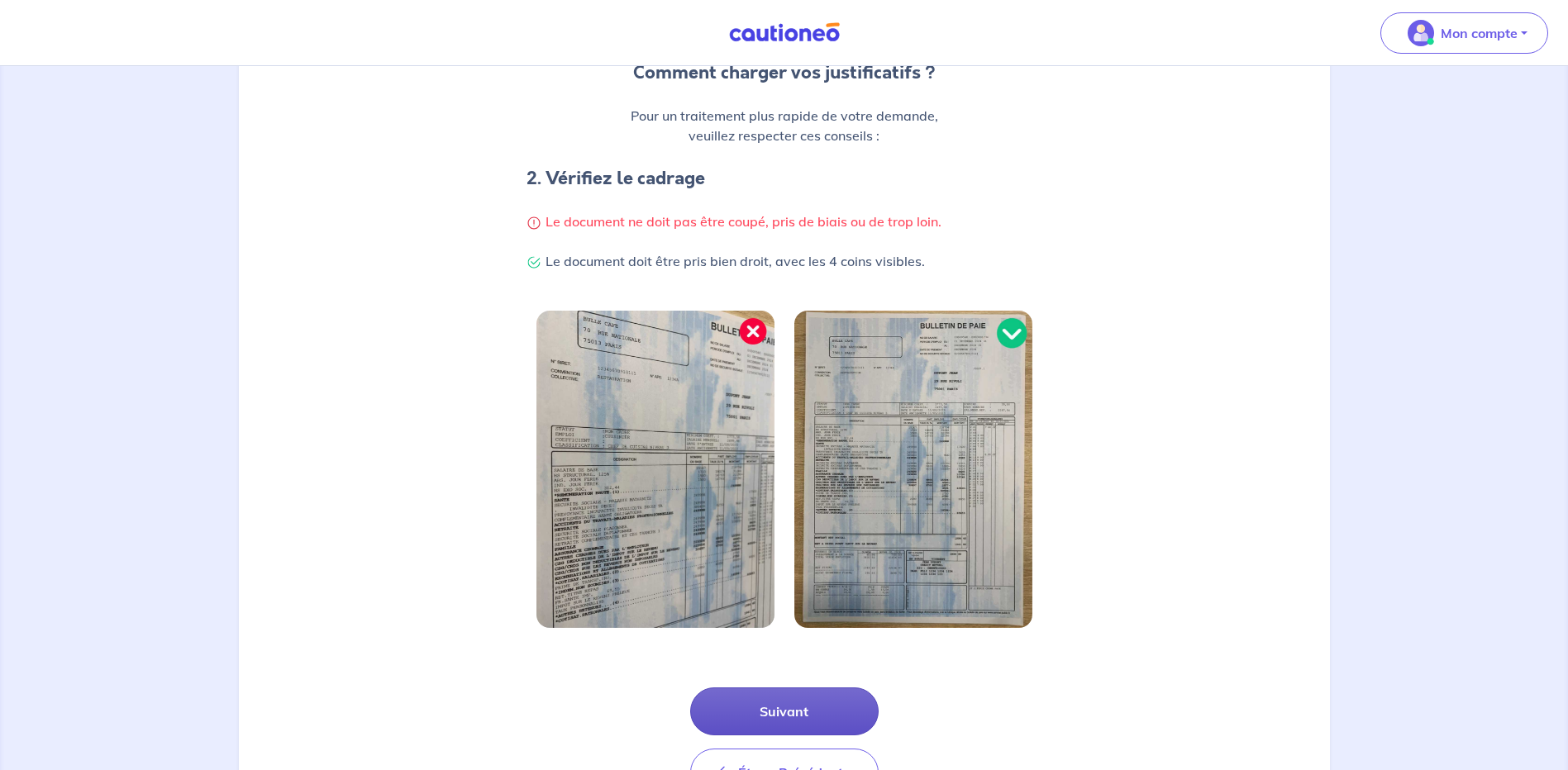
click at [759, 707] on button "Suivant" at bounding box center [784, 711] width 189 height 48
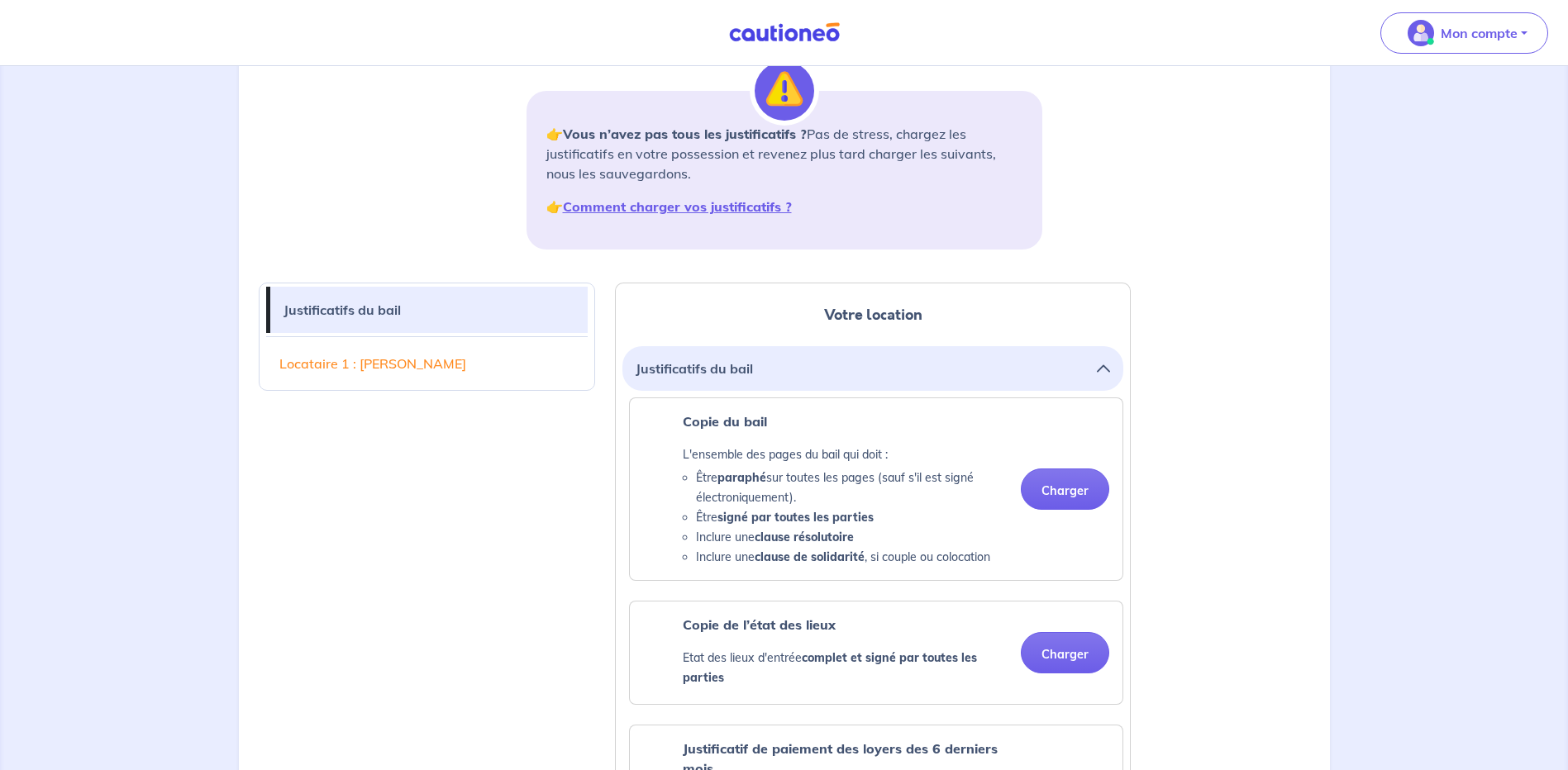
scroll to position [248, 0]
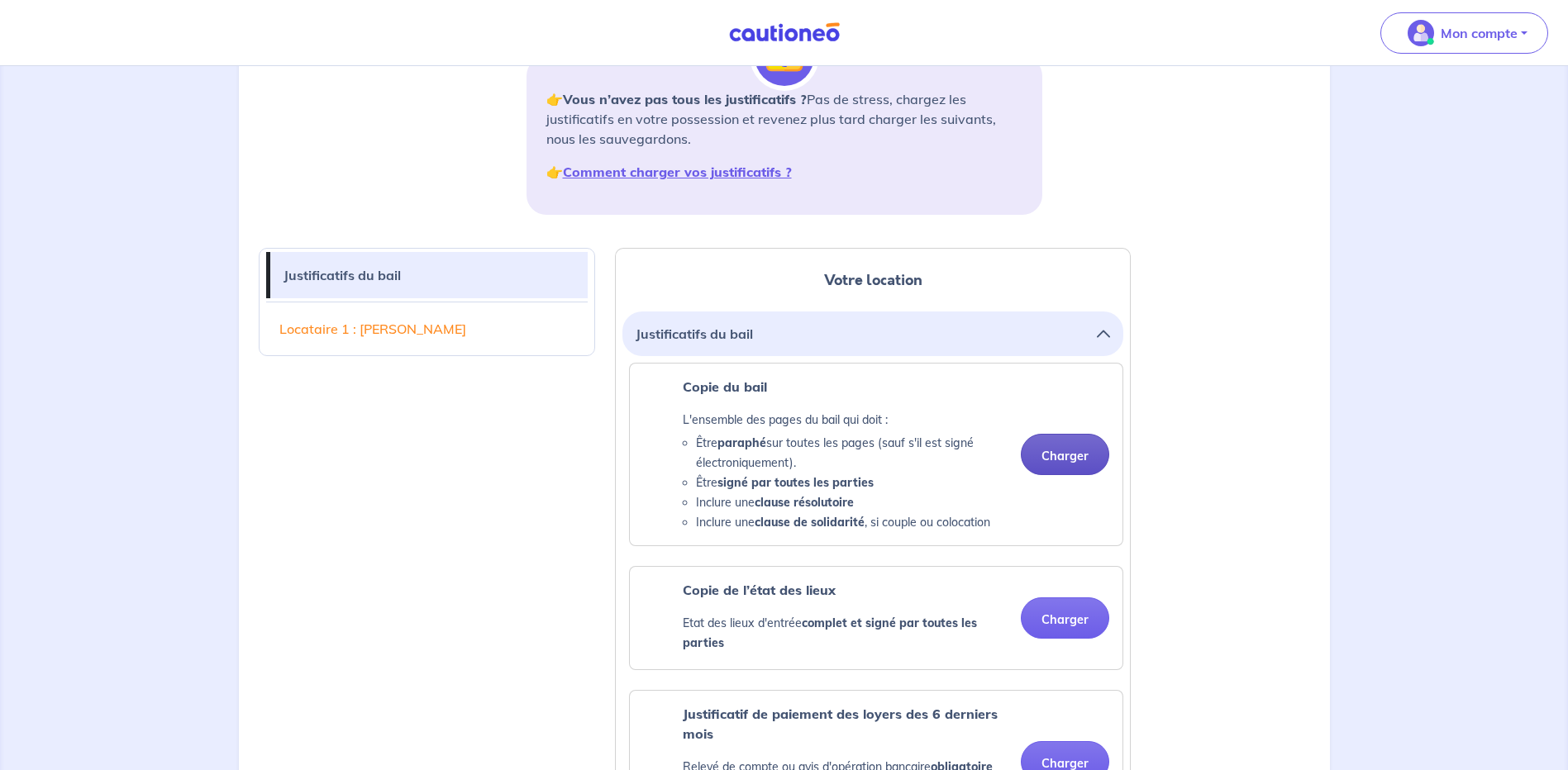
click at [1068, 458] on button "Charger" at bounding box center [1065, 455] width 88 height 41
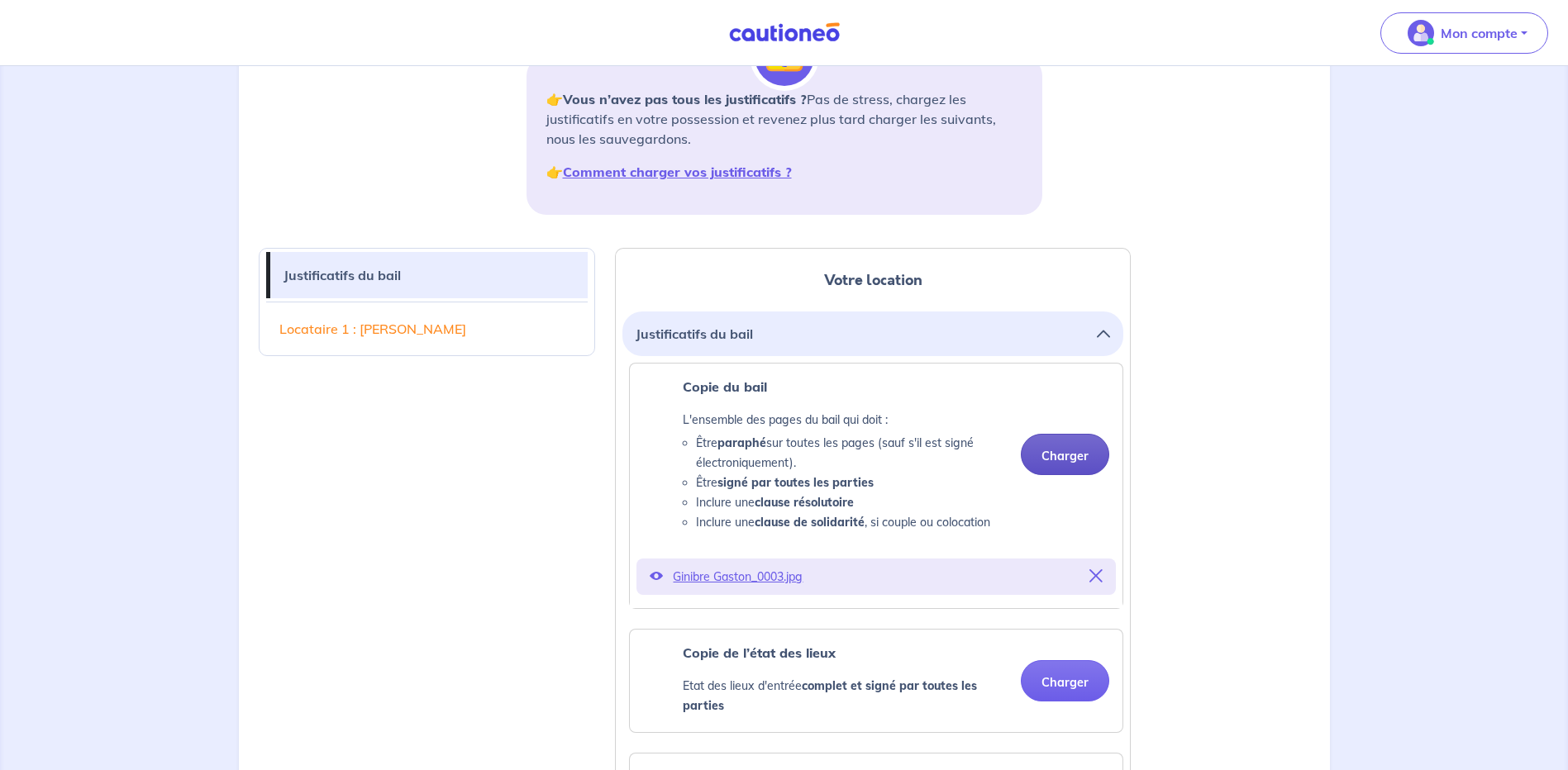
click at [1069, 452] on button "Charger" at bounding box center [1065, 455] width 88 height 41
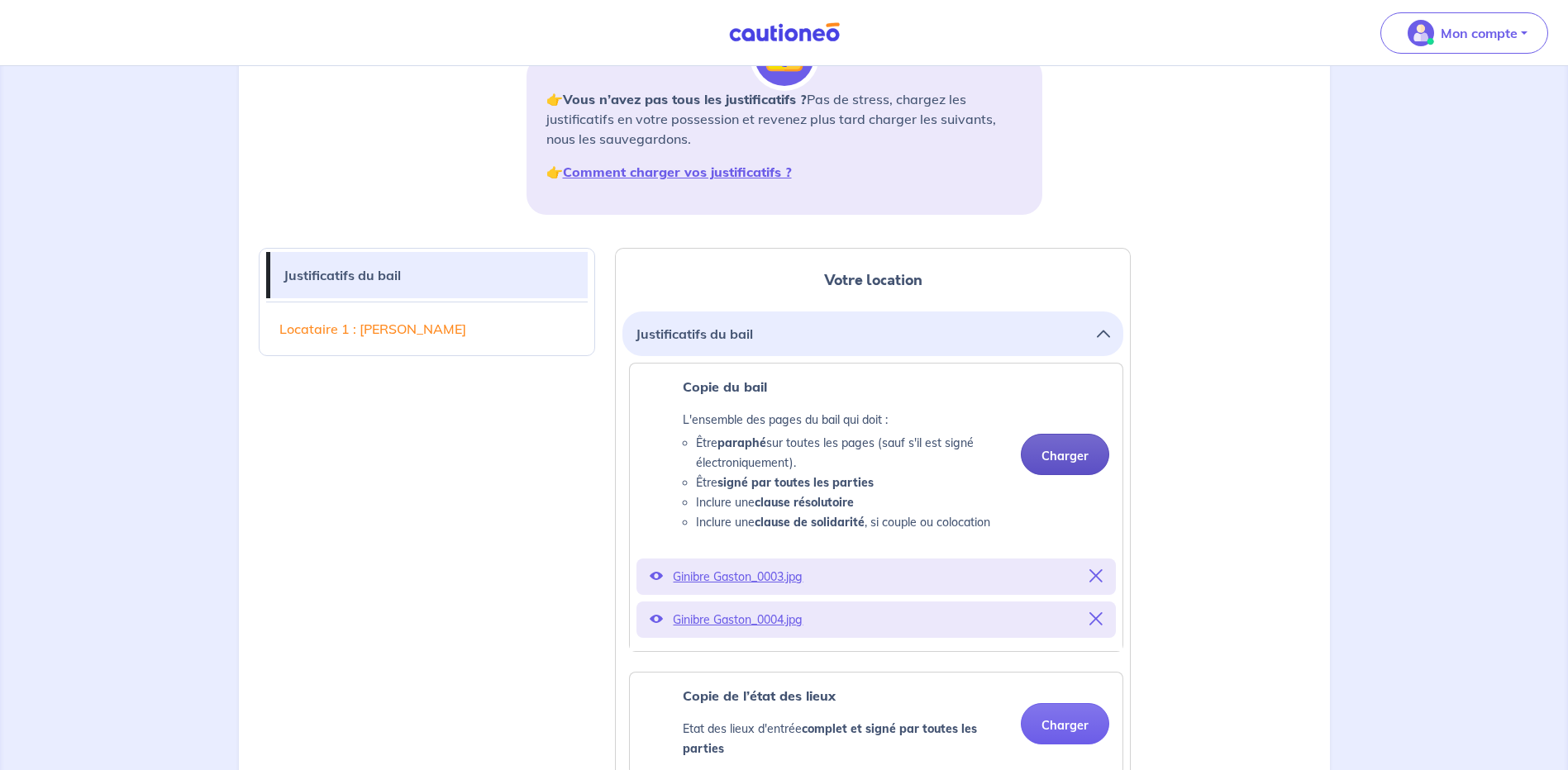
click at [1074, 452] on button "Charger" at bounding box center [1065, 455] width 88 height 41
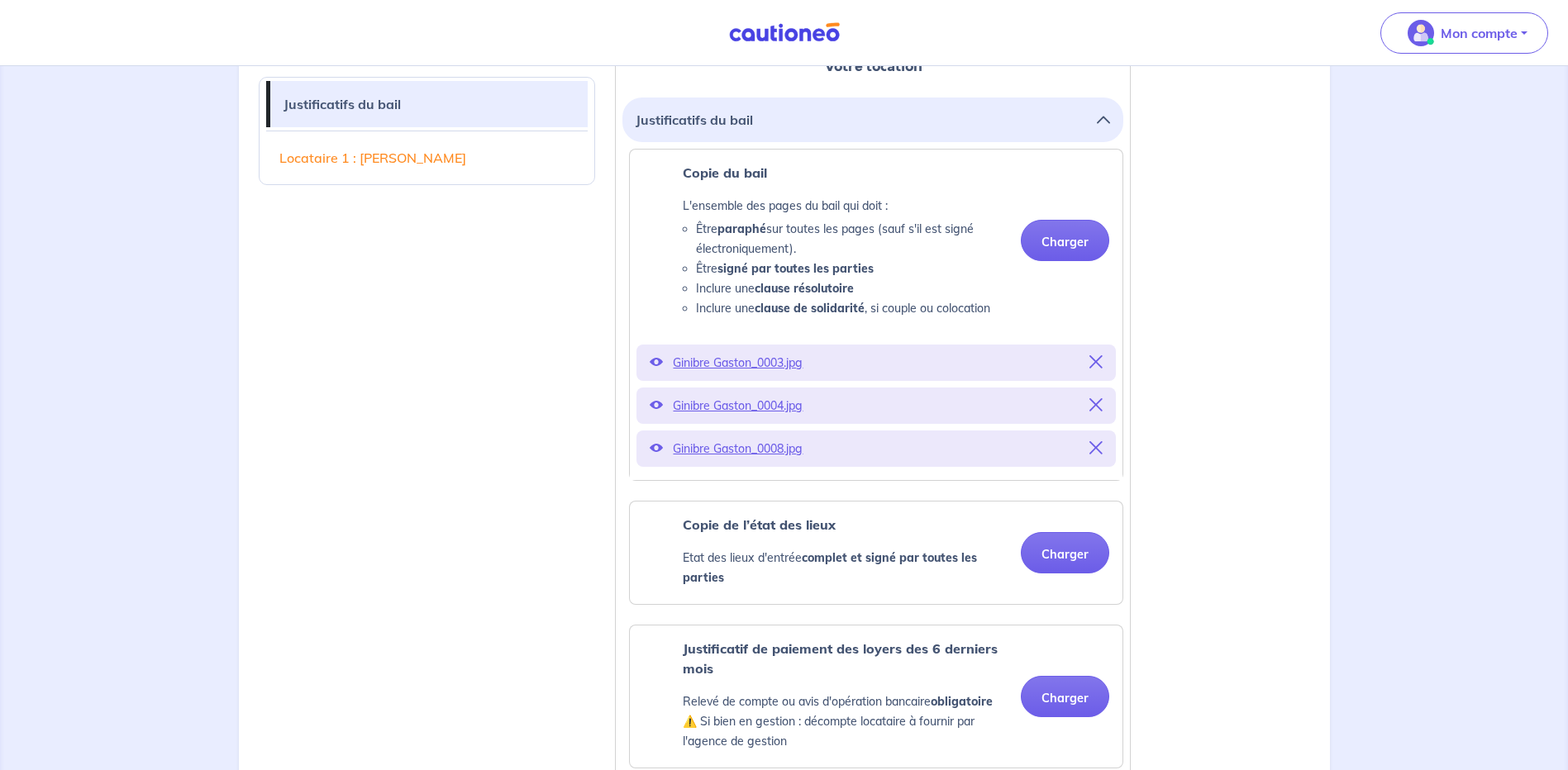
scroll to position [496, 0]
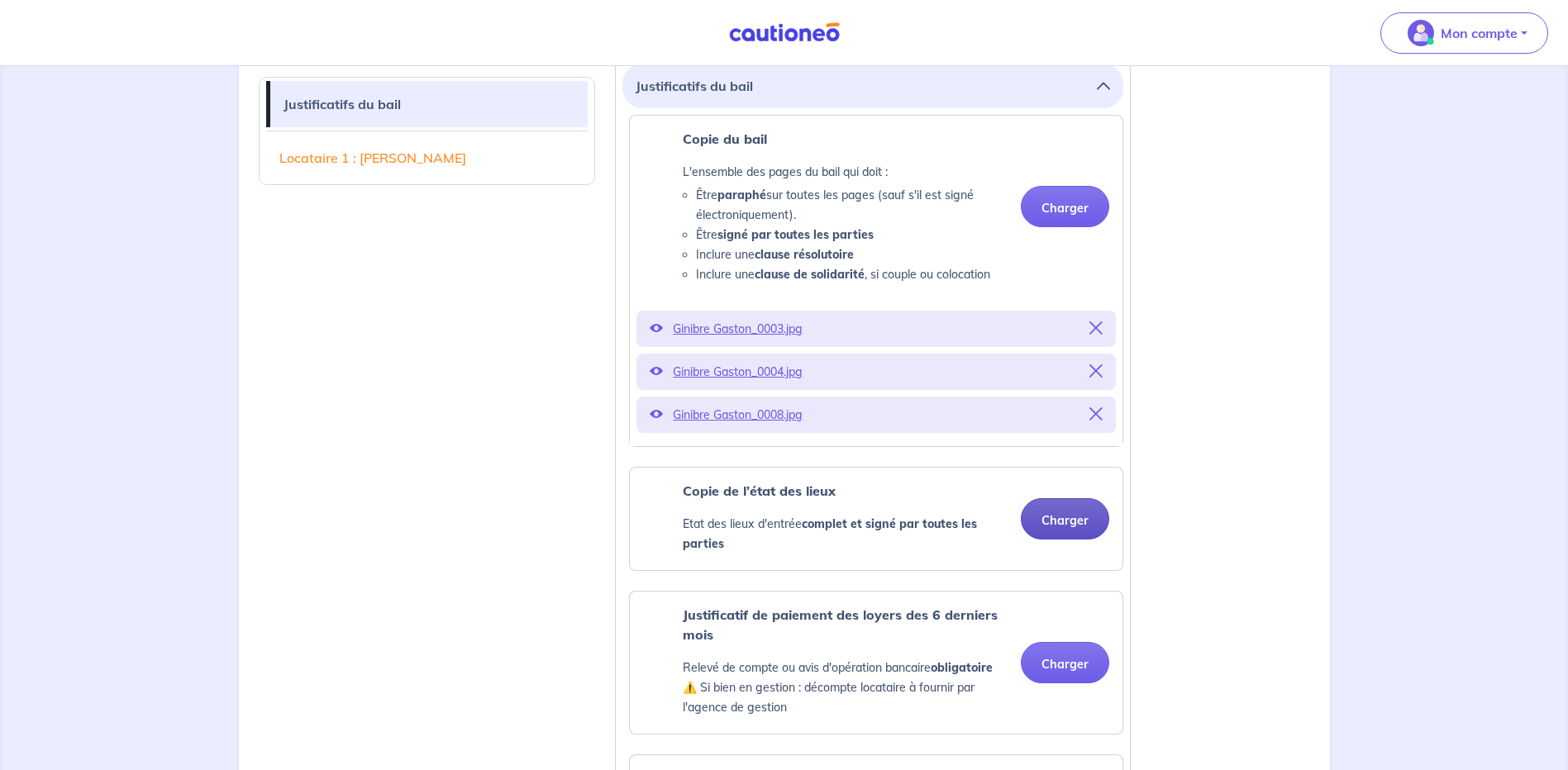
click at [1067, 525] on button "Charger" at bounding box center [1065, 519] width 88 height 41
click at [1065, 518] on button "Charger" at bounding box center [1065, 519] width 88 height 41
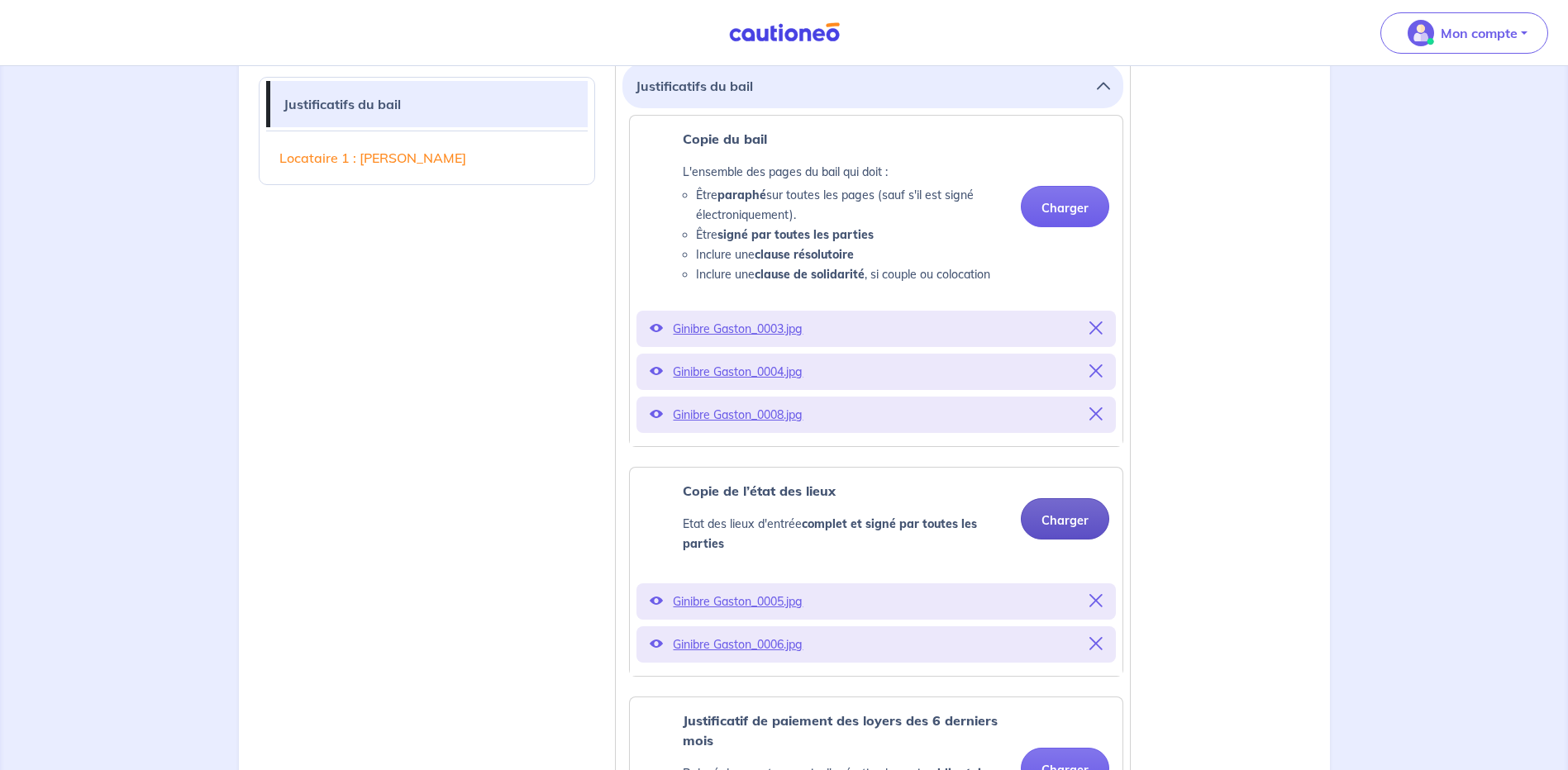
click at [1064, 521] on button "Charger" at bounding box center [1065, 519] width 88 height 41
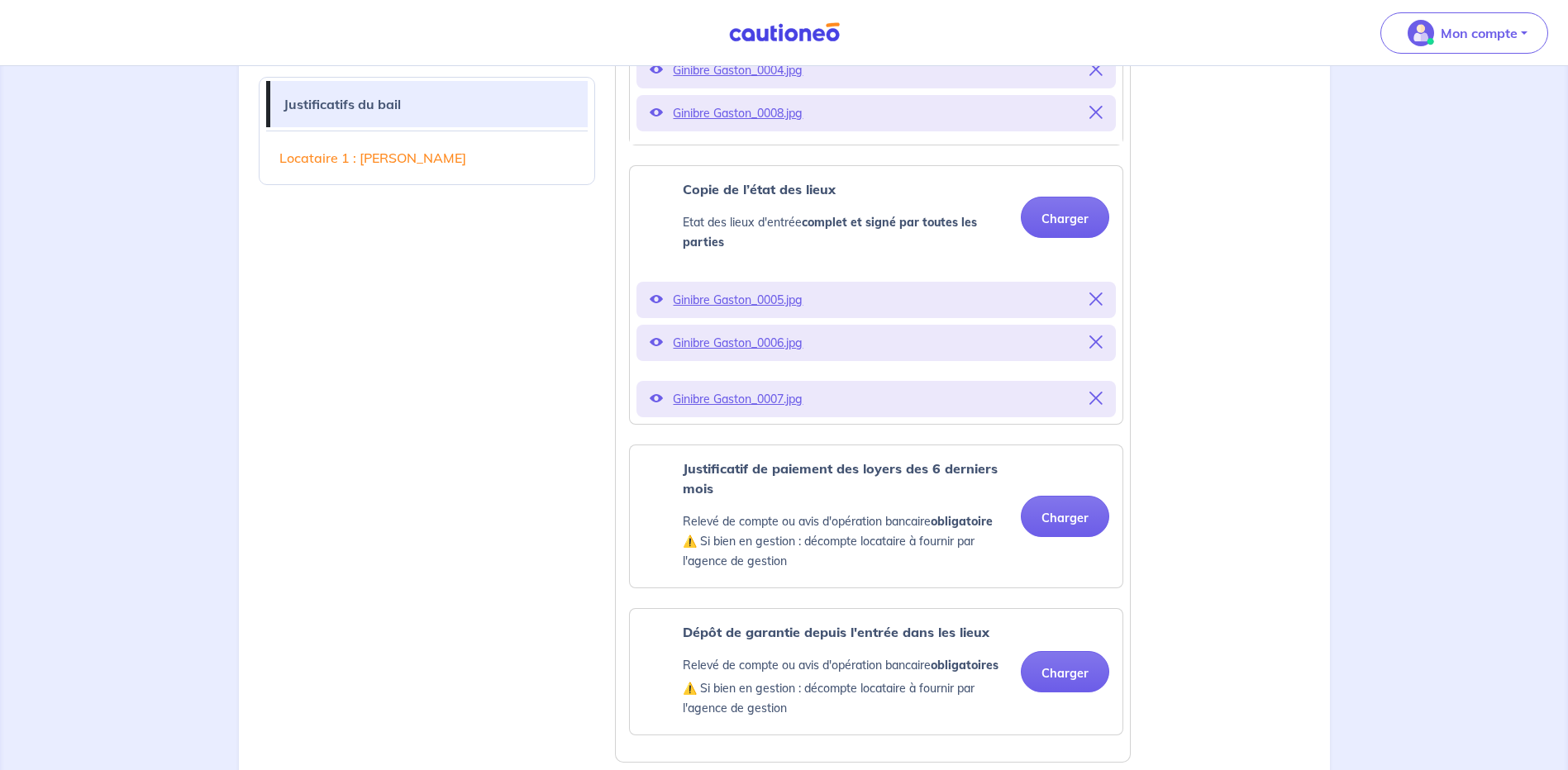
scroll to position [827, 0]
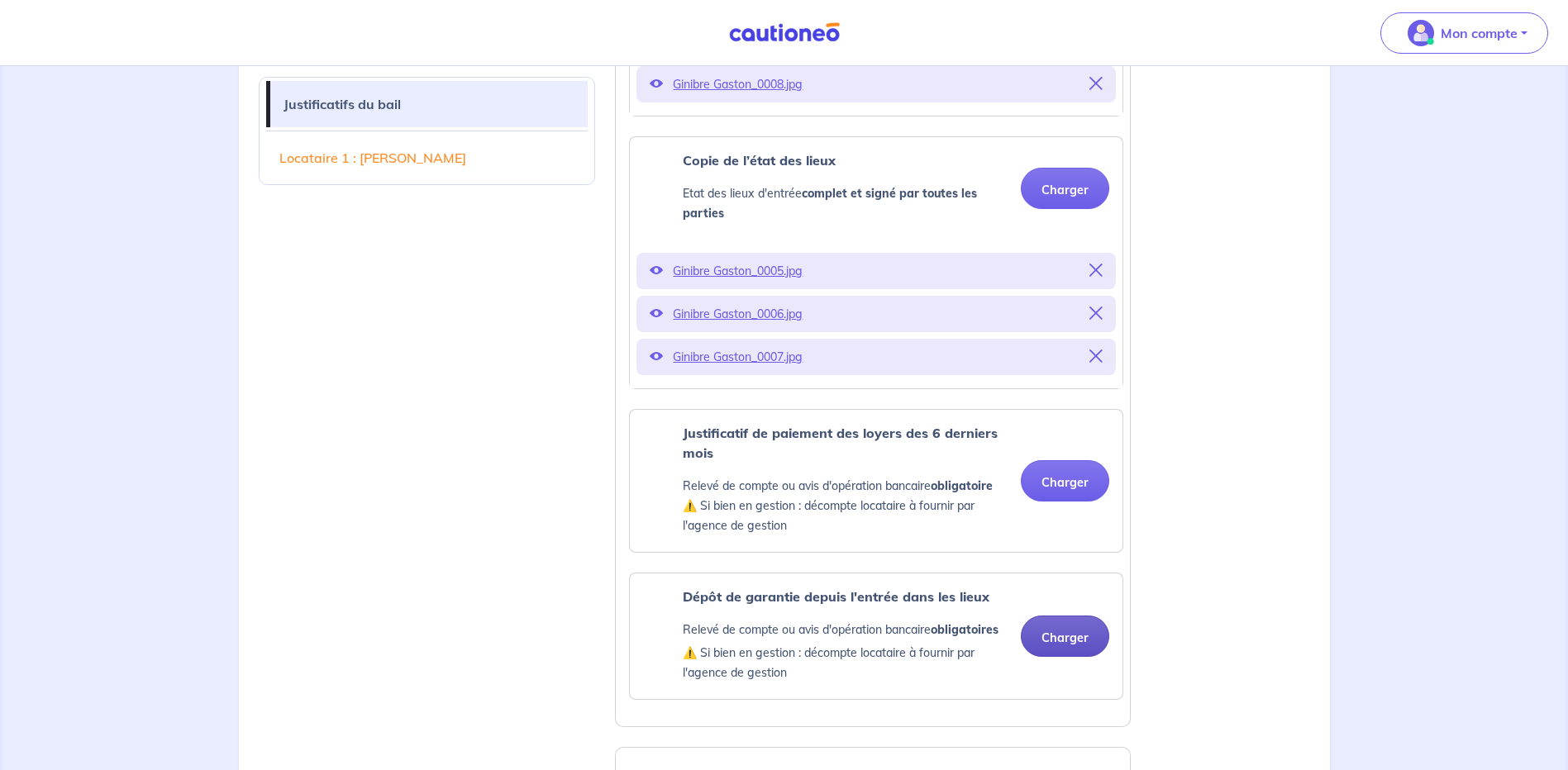
click at [1057, 633] on button "Charger" at bounding box center [1065, 636] width 88 height 41
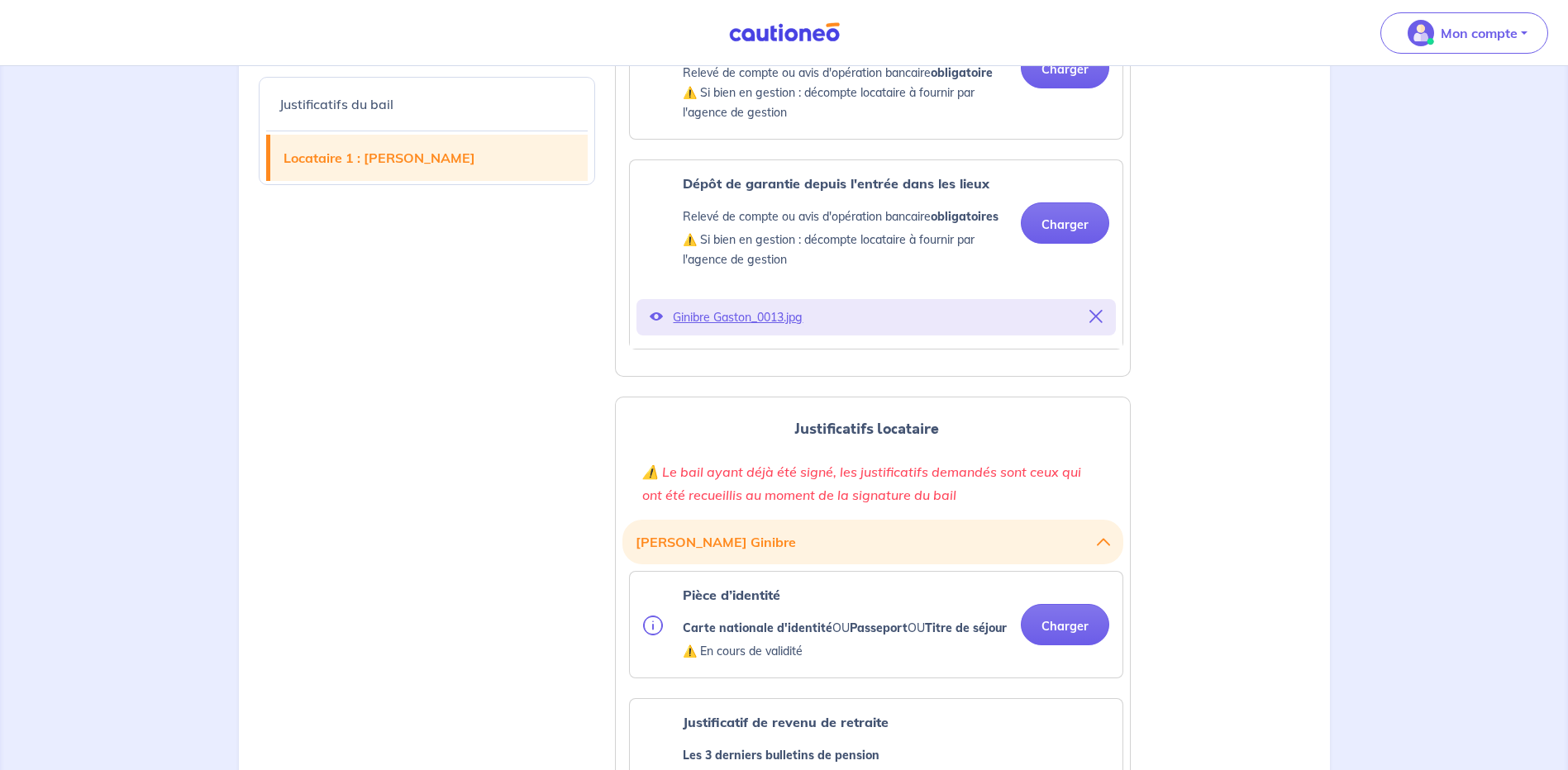
scroll to position [1323, 0]
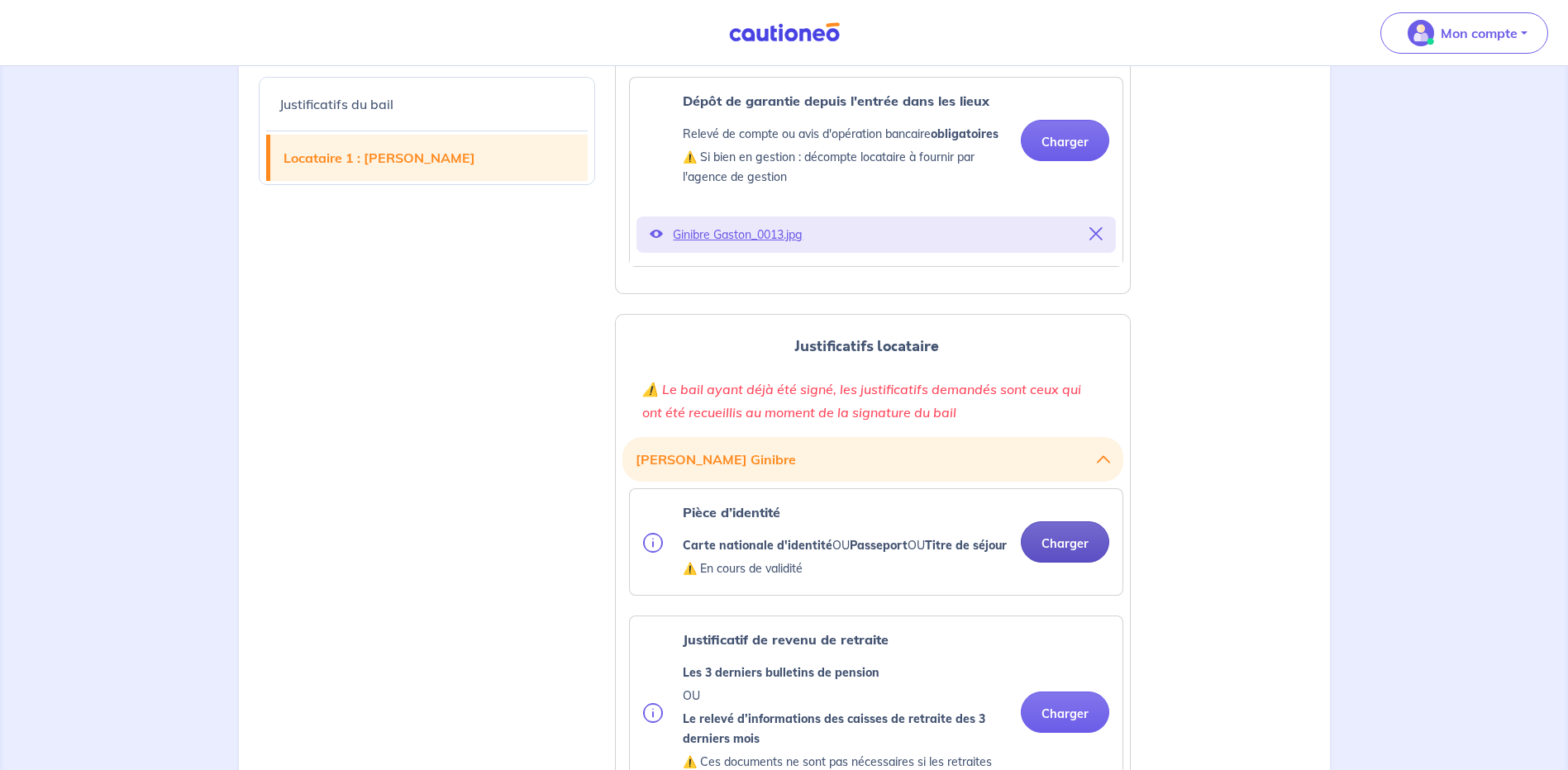
click at [1076, 554] on button "Charger" at bounding box center [1065, 542] width 88 height 41
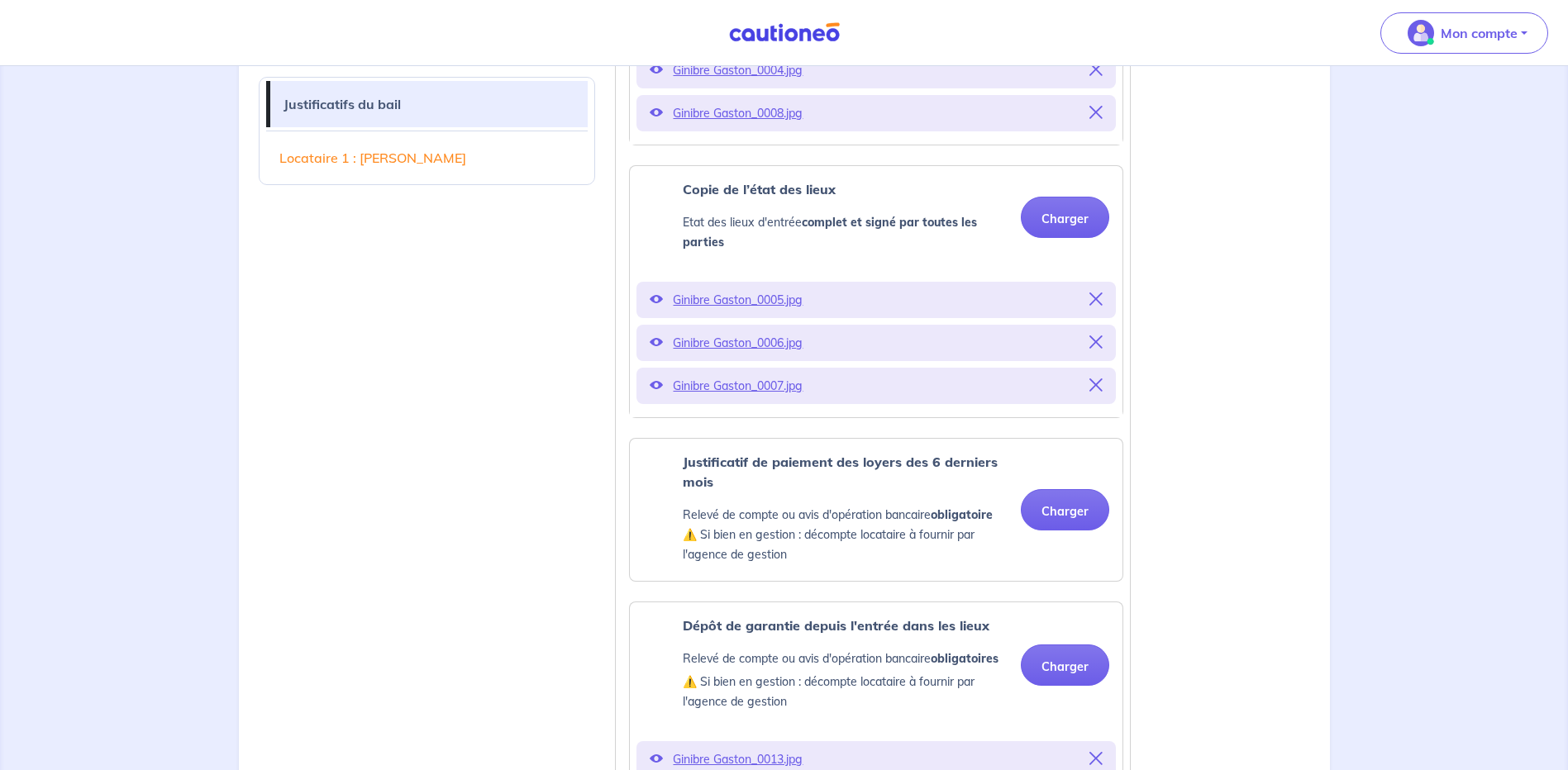
scroll to position [827, 0]
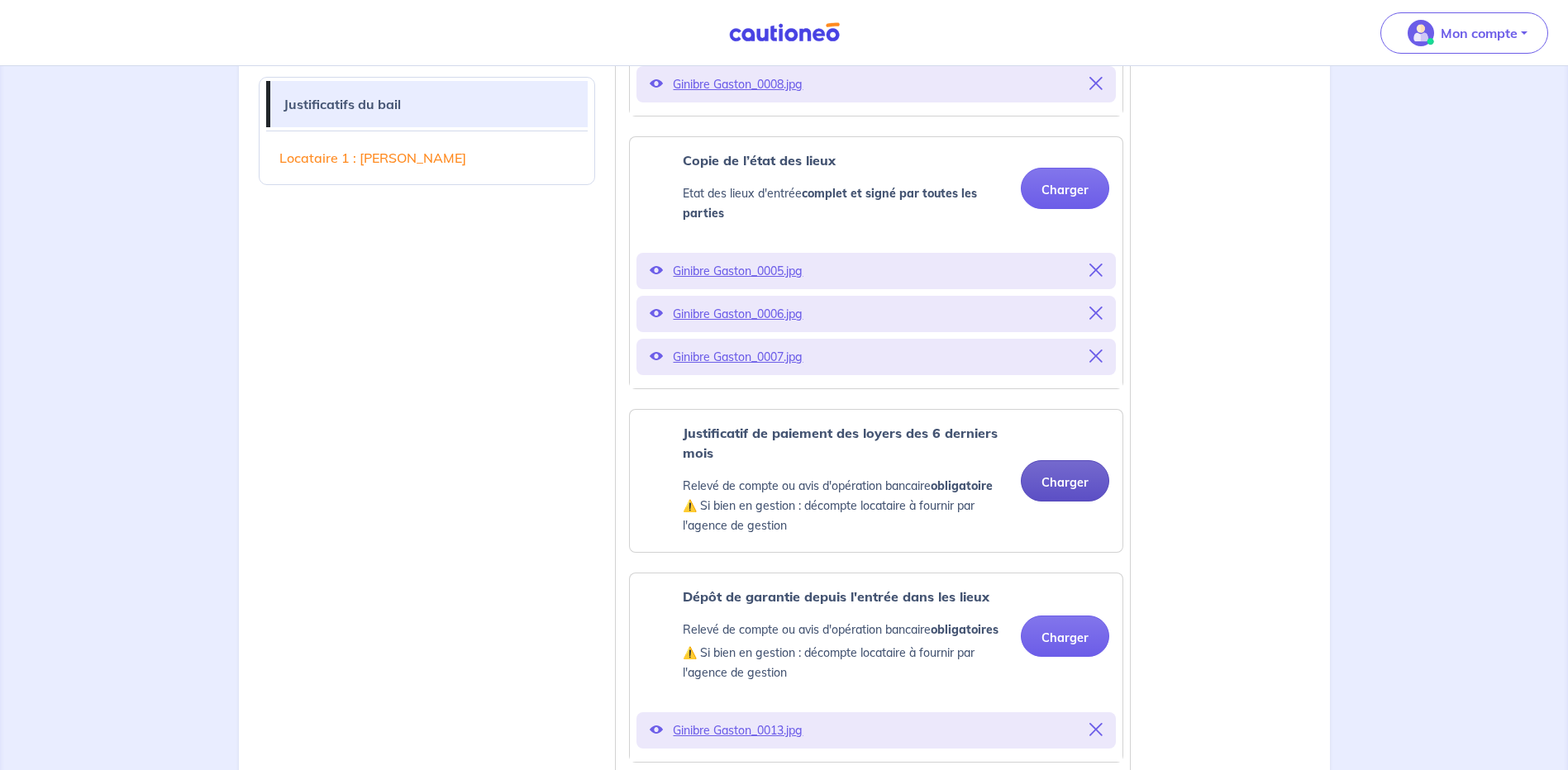
click at [1043, 490] on button "Charger" at bounding box center [1065, 481] width 88 height 41
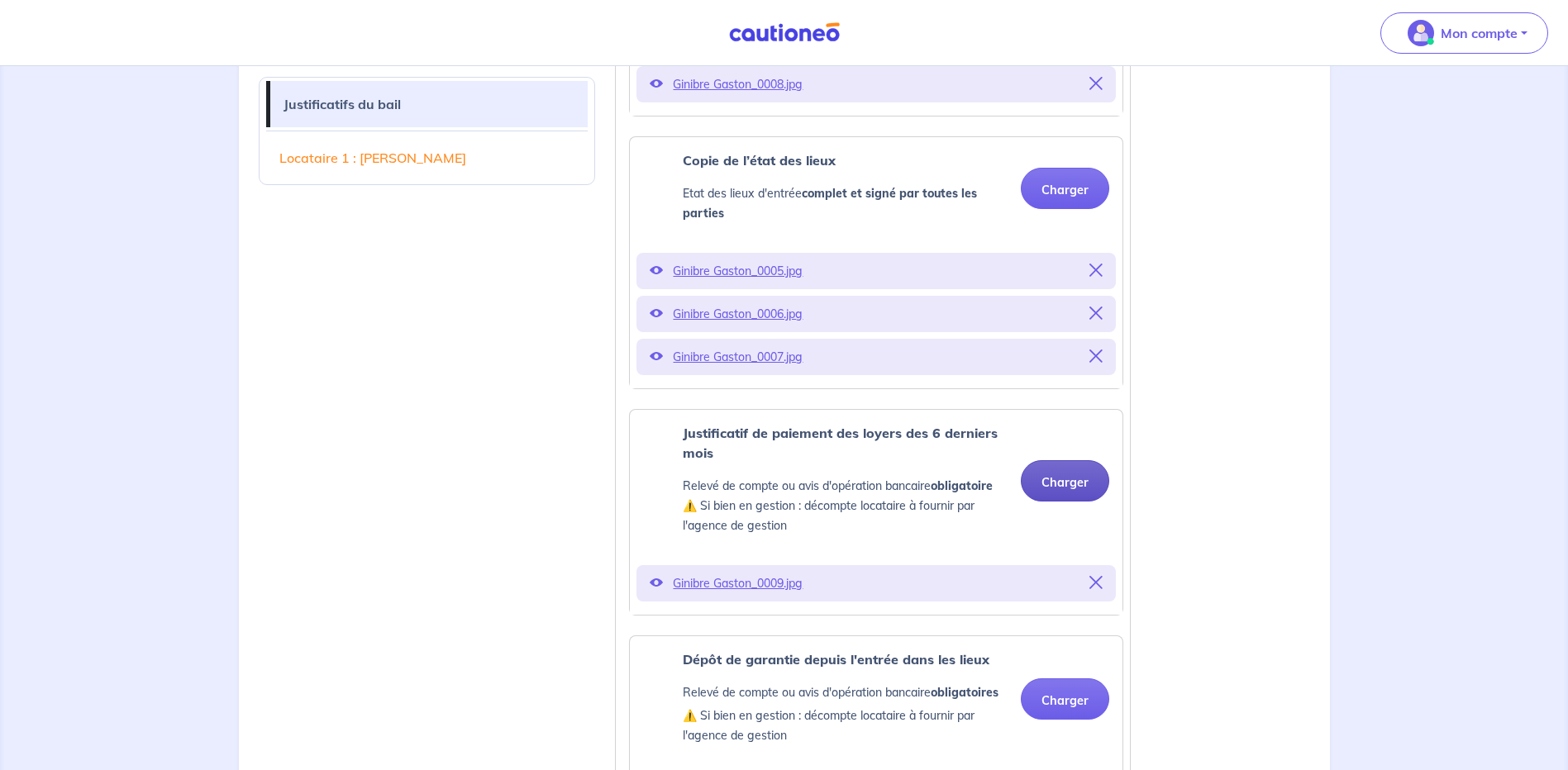
click at [1066, 480] on button "Charger" at bounding box center [1065, 481] width 88 height 41
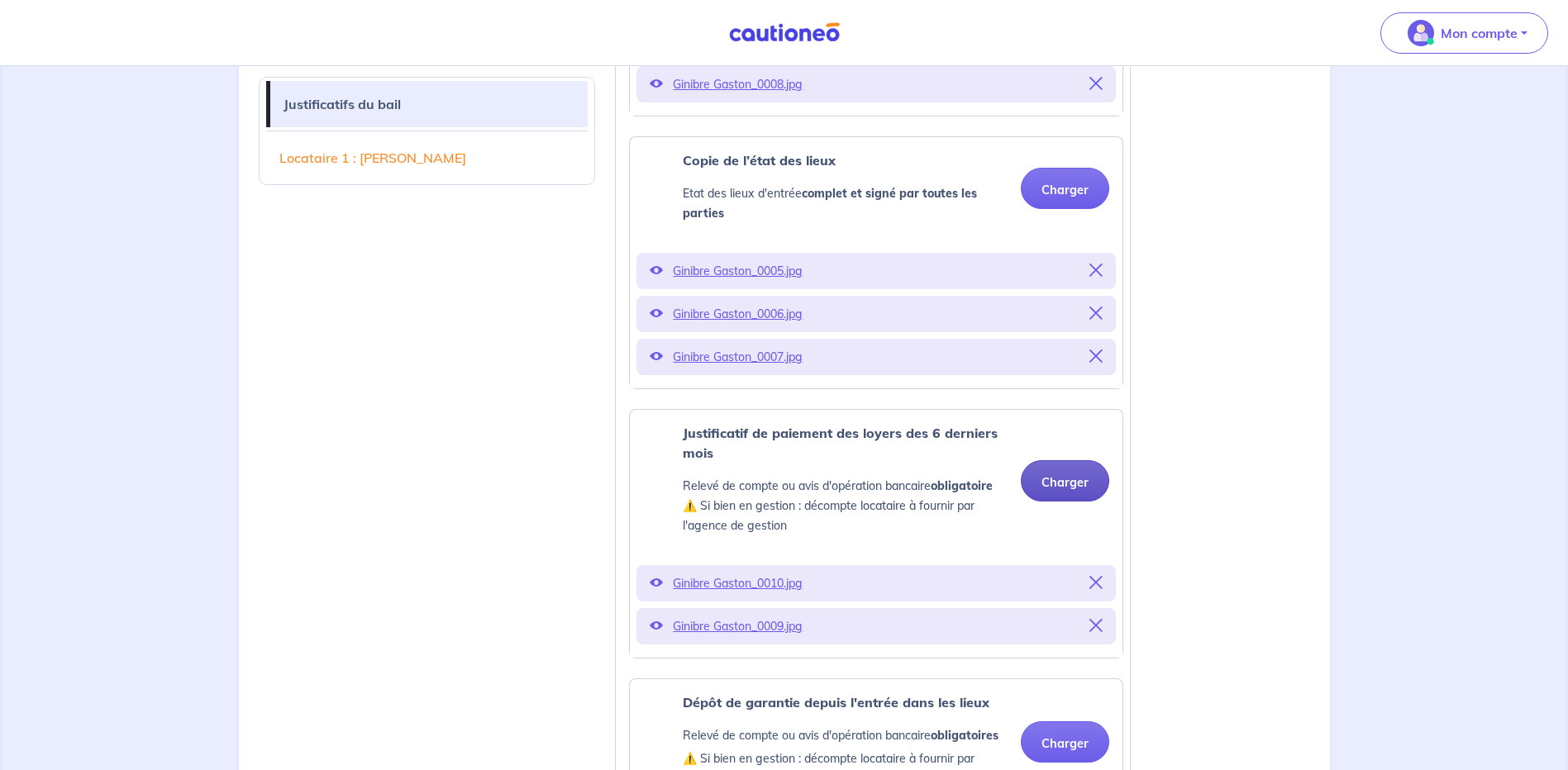
click at [1050, 490] on button "Charger" at bounding box center [1065, 481] width 88 height 41
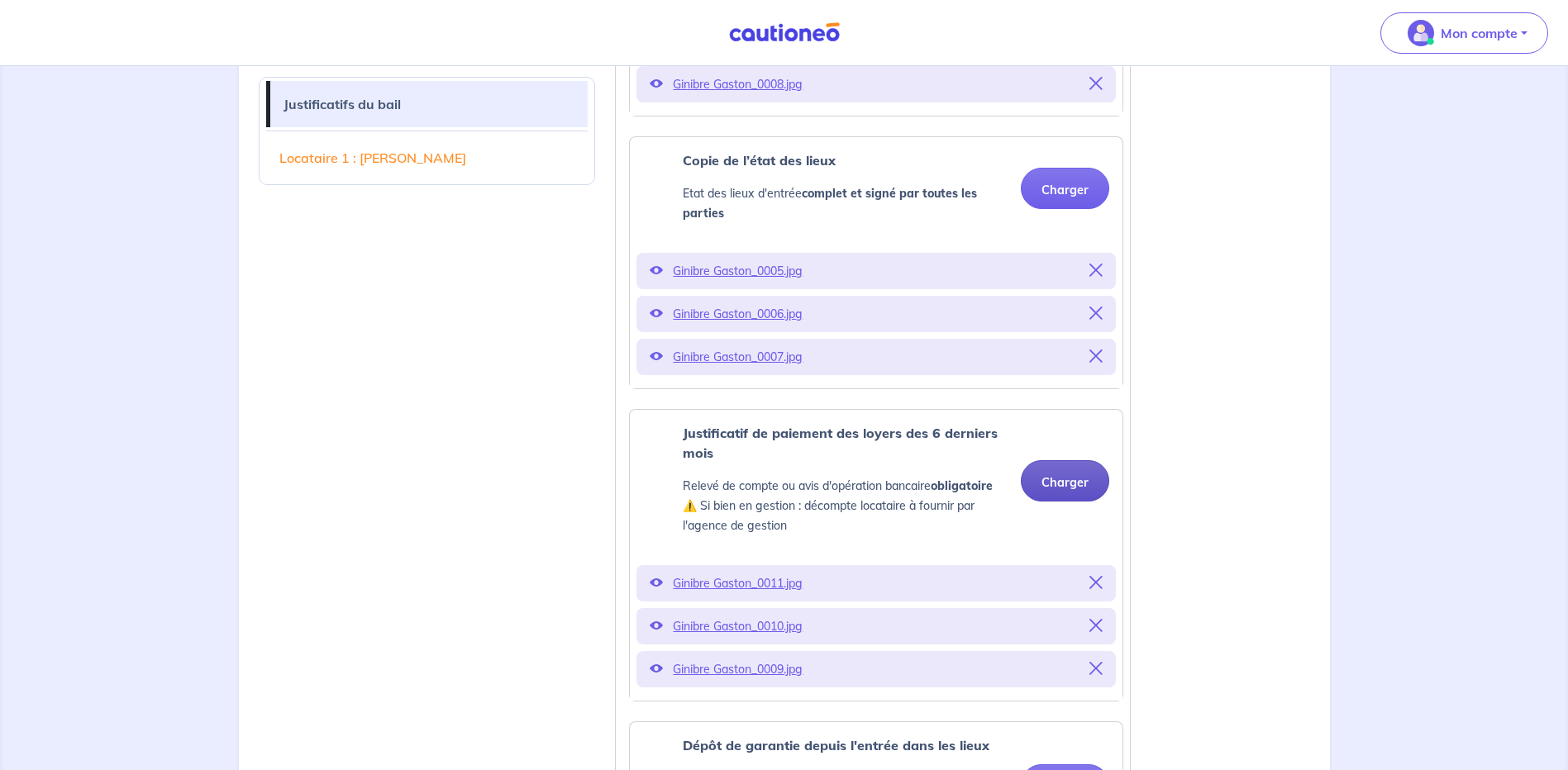
click at [1058, 482] on button "Charger" at bounding box center [1065, 481] width 88 height 41
click at [1069, 487] on button "Charger" at bounding box center [1065, 481] width 88 height 41
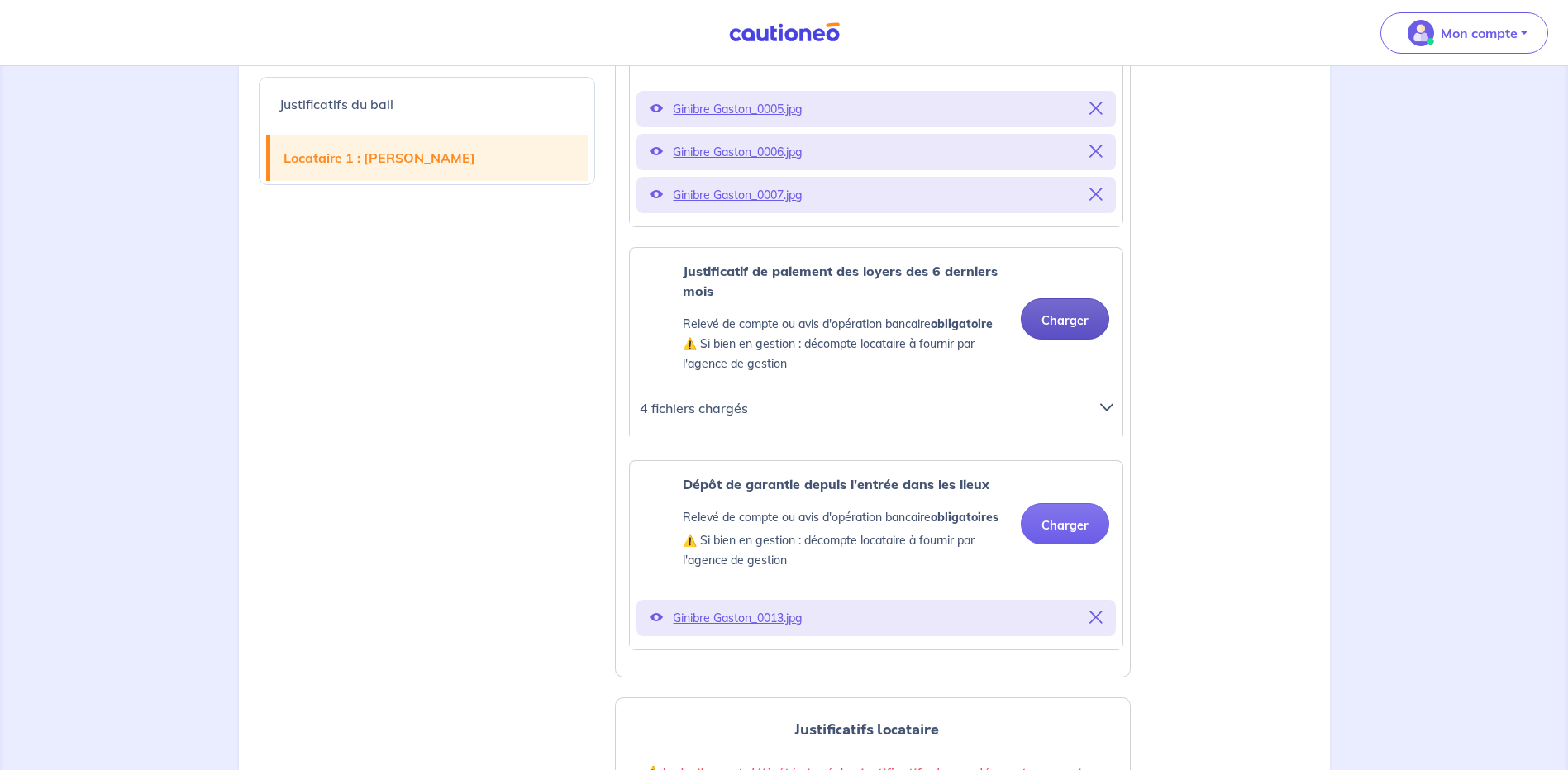
scroll to position [992, 0]
click at [1107, 401] on icon at bounding box center [1106, 403] width 13 height 13
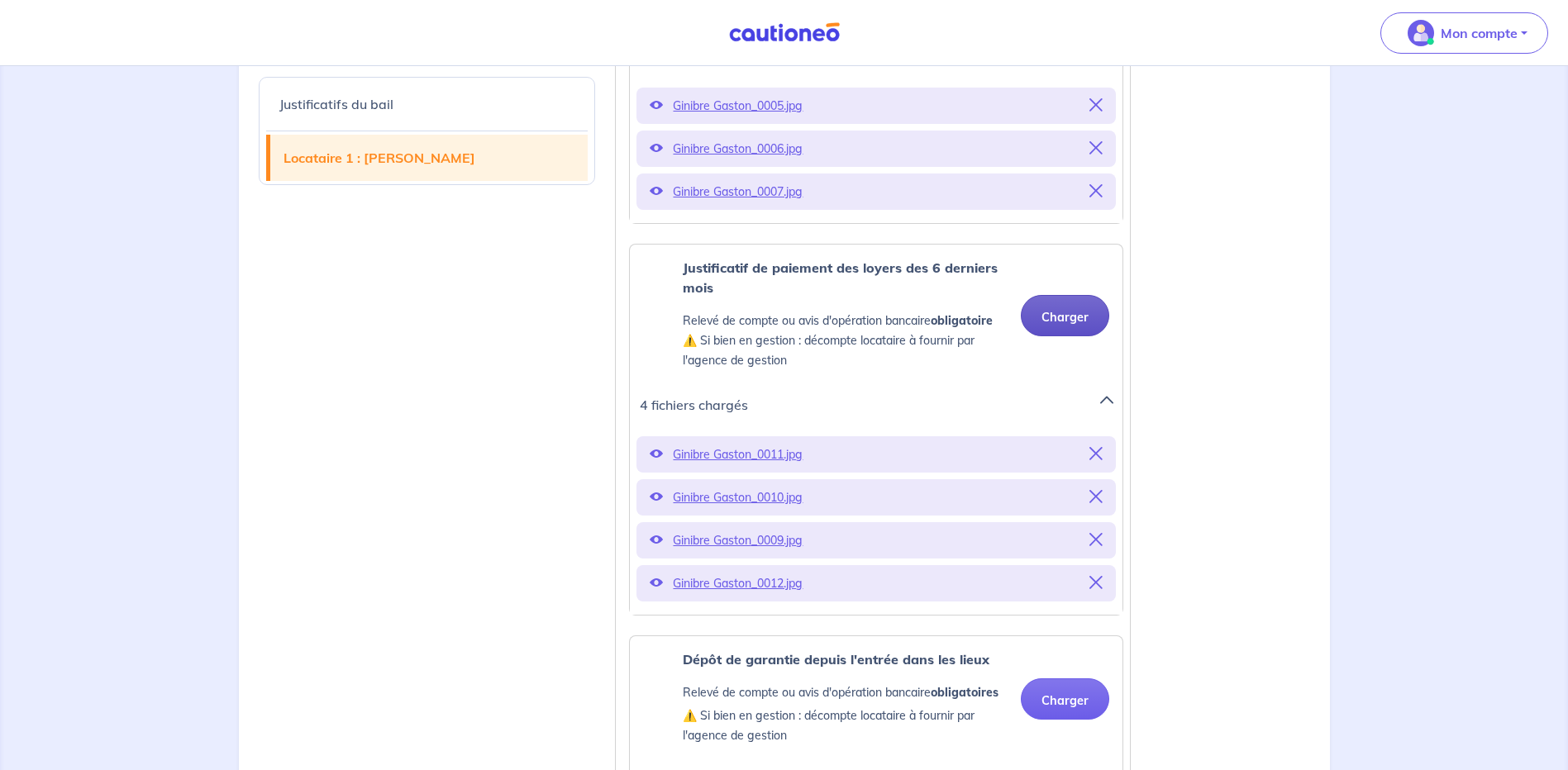
click at [1050, 321] on button "Charger" at bounding box center [1065, 315] width 88 height 41
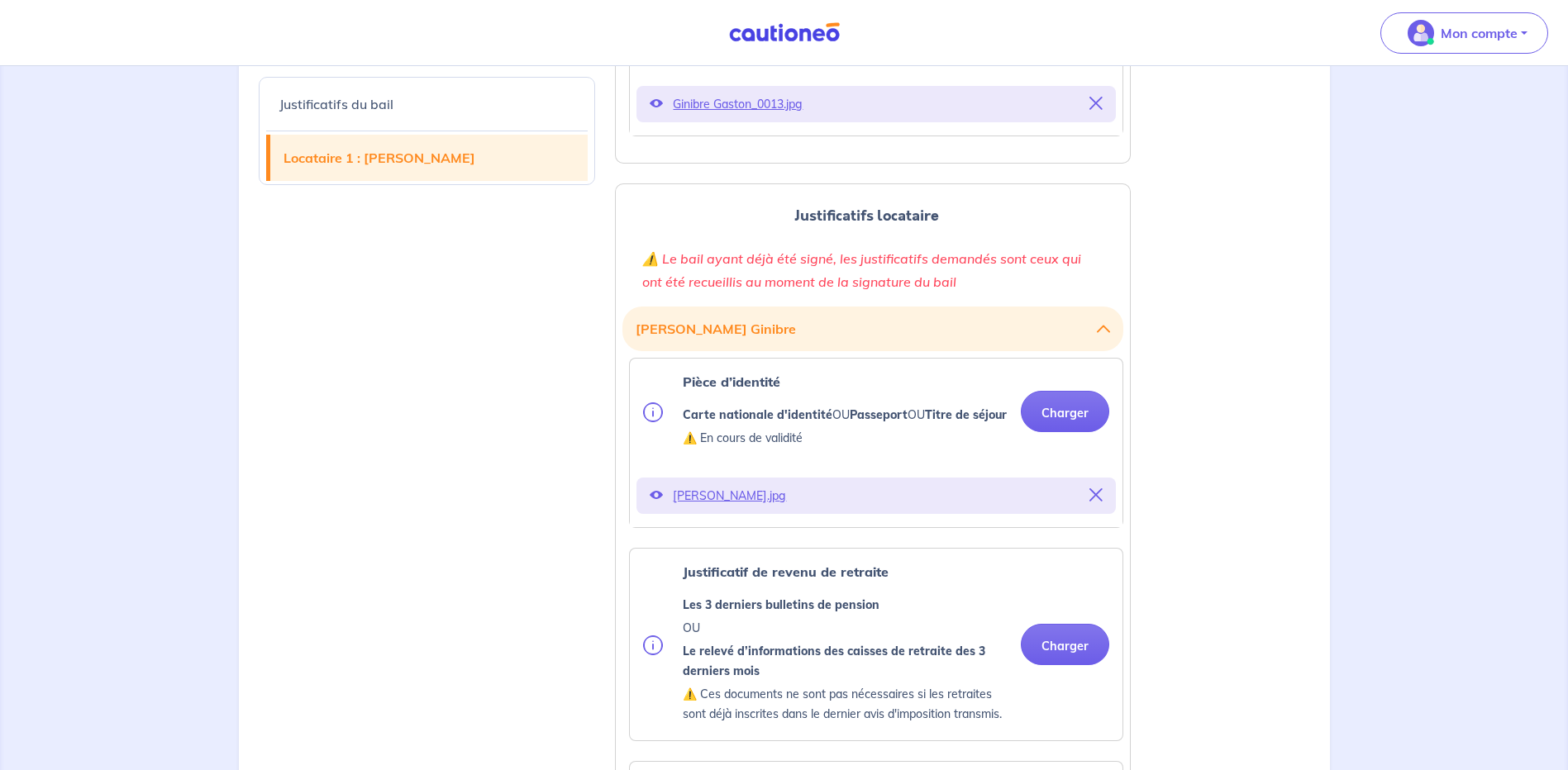
scroll to position [1819, 0]
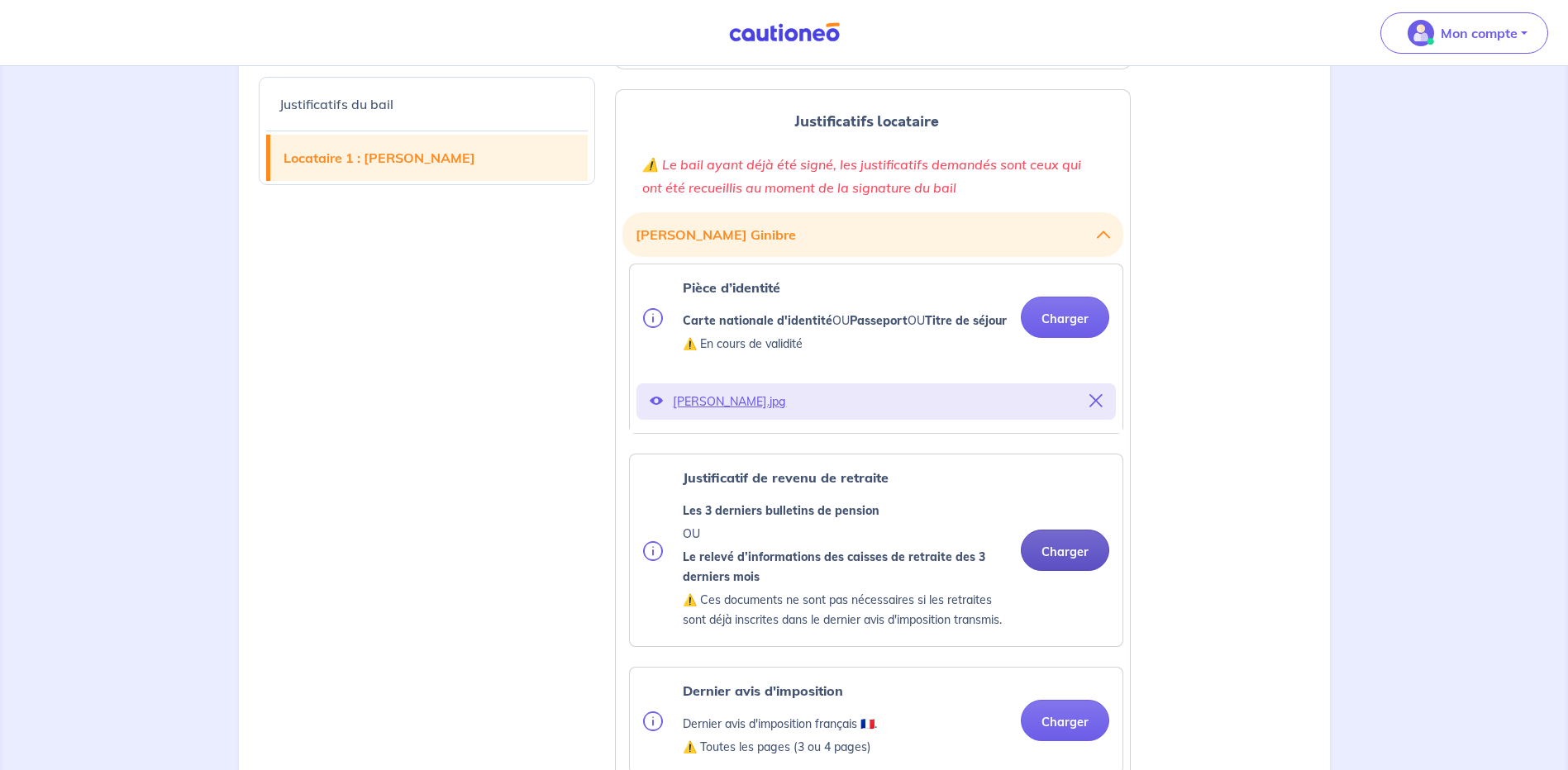
click at [1065, 571] on button "Charger" at bounding box center [1065, 551] width 88 height 41
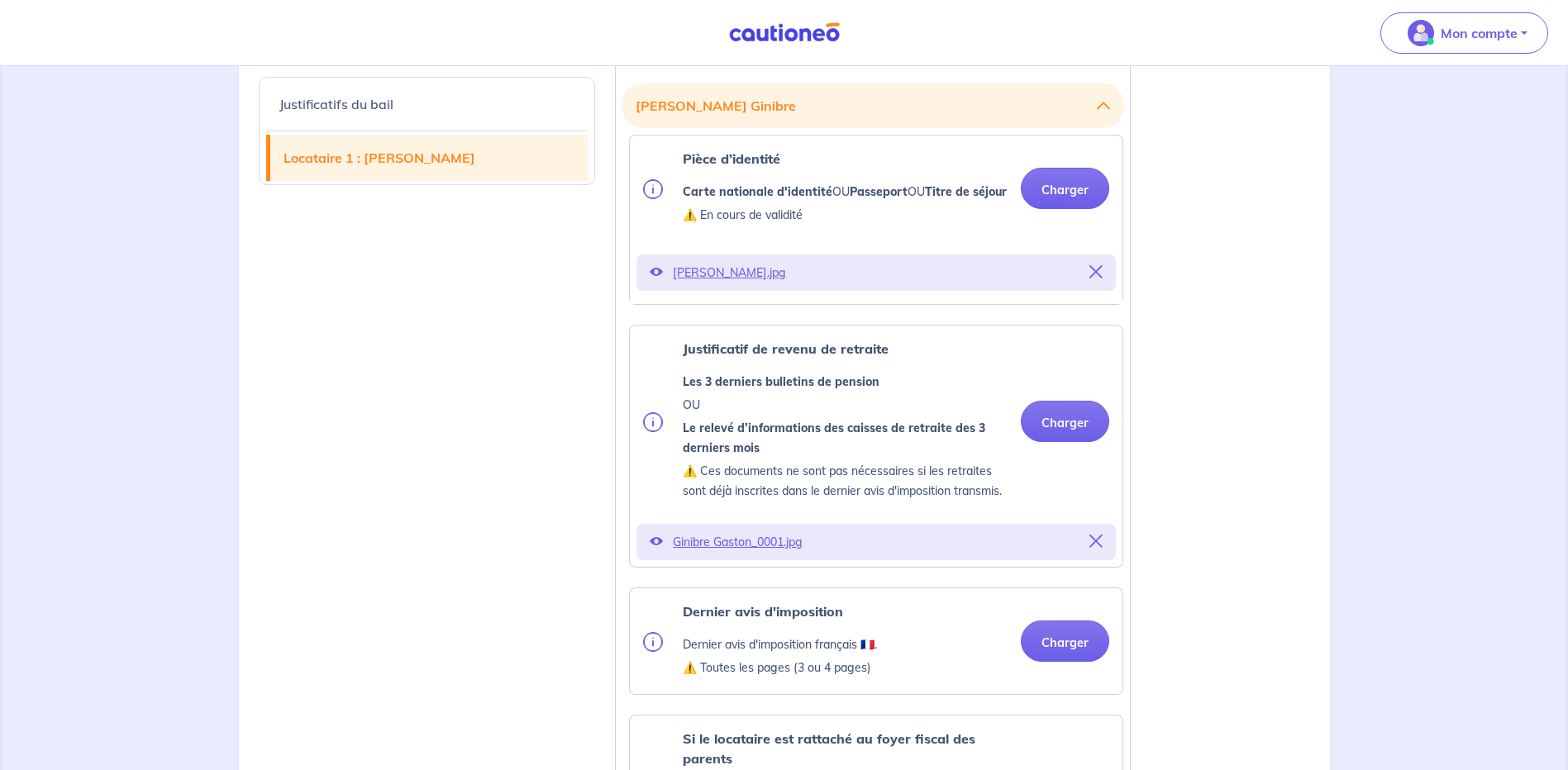
scroll to position [2067, 0]
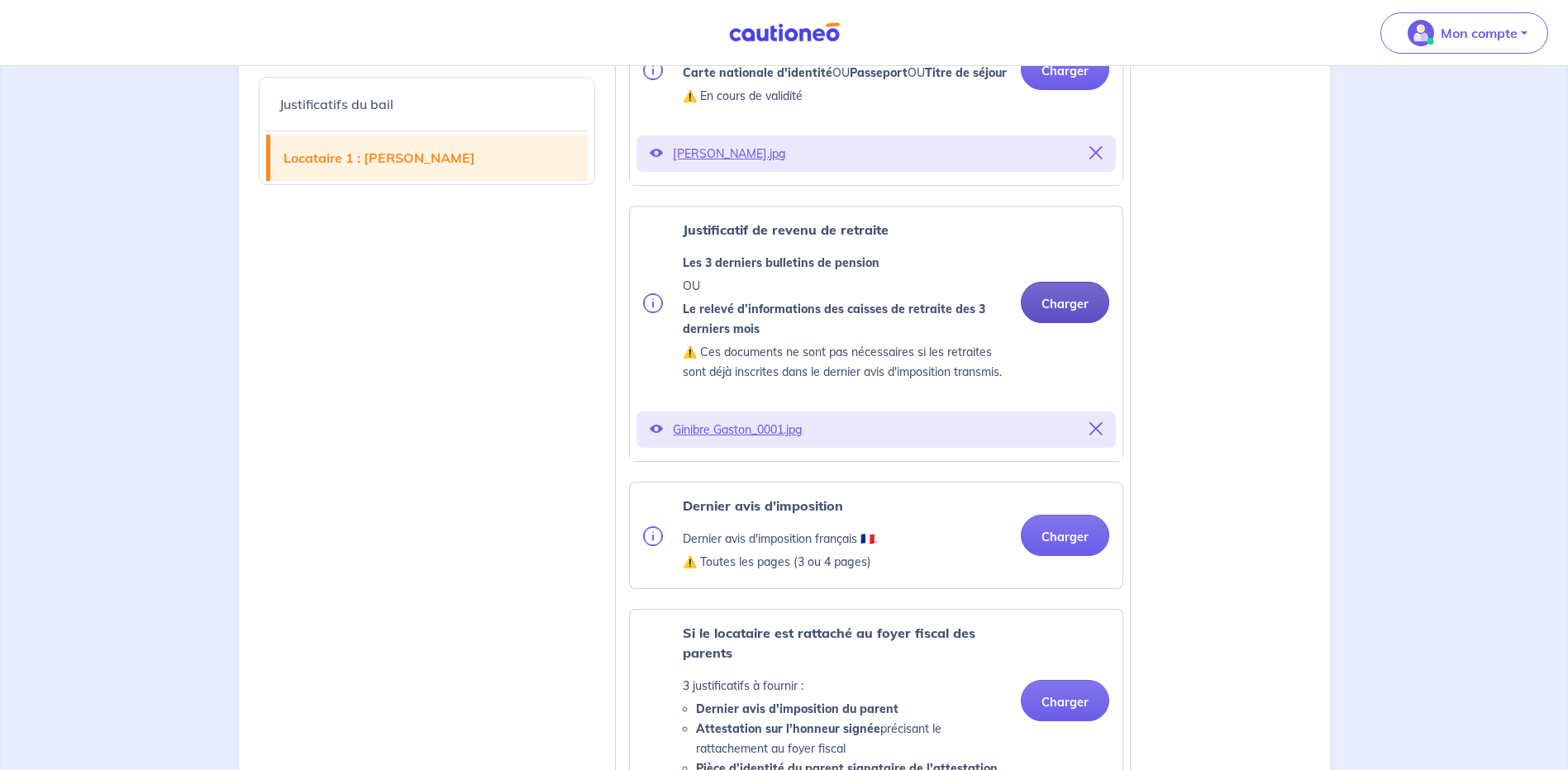
click at [1067, 317] on button "Charger" at bounding box center [1065, 303] width 88 height 41
click at [1056, 544] on button "Charger" at bounding box center [1065, 535] width 88 height 41
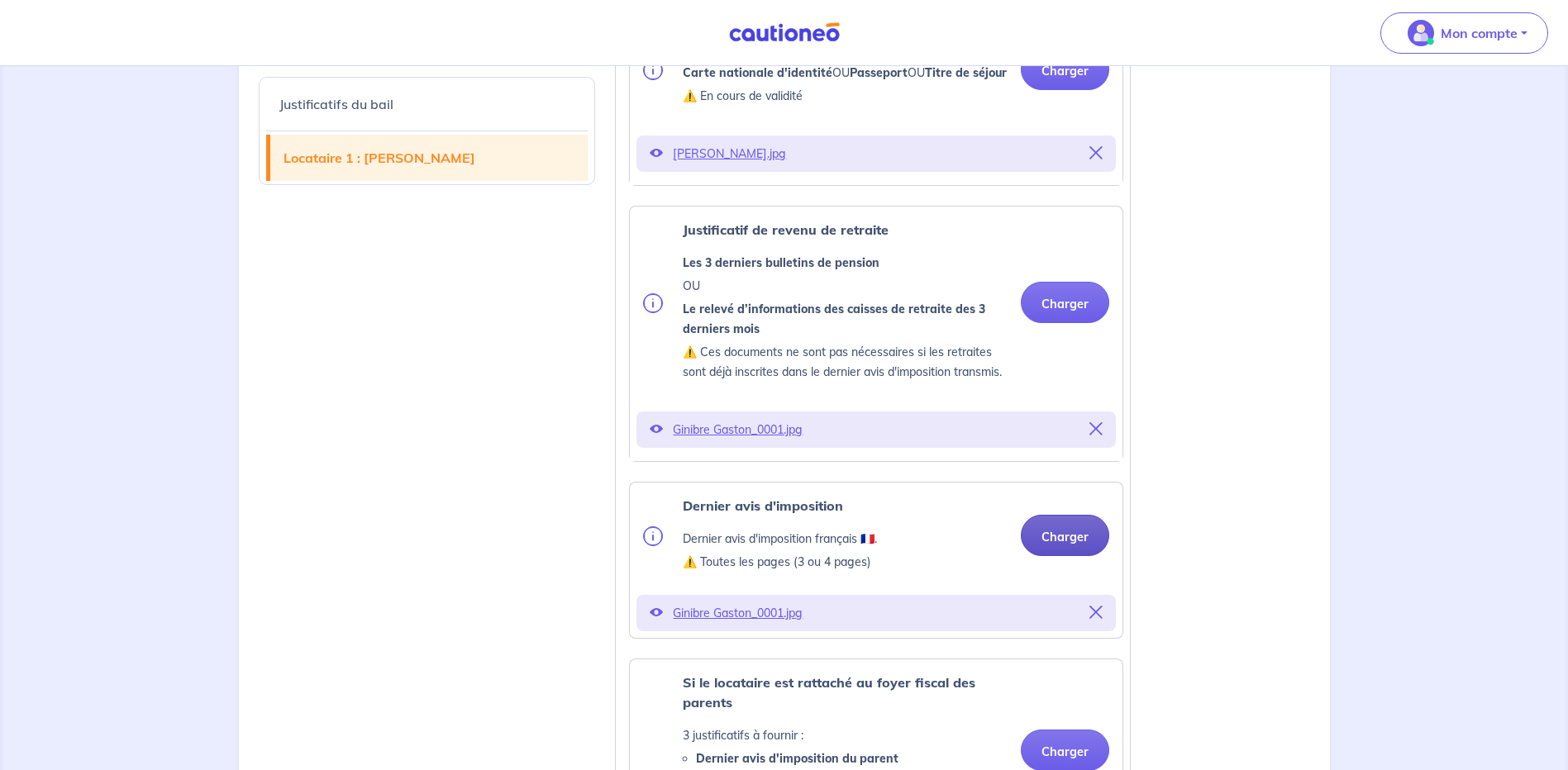
click at [1045, 551] on button "Charger" at bounding box center [1065, 535] width 88 height 41
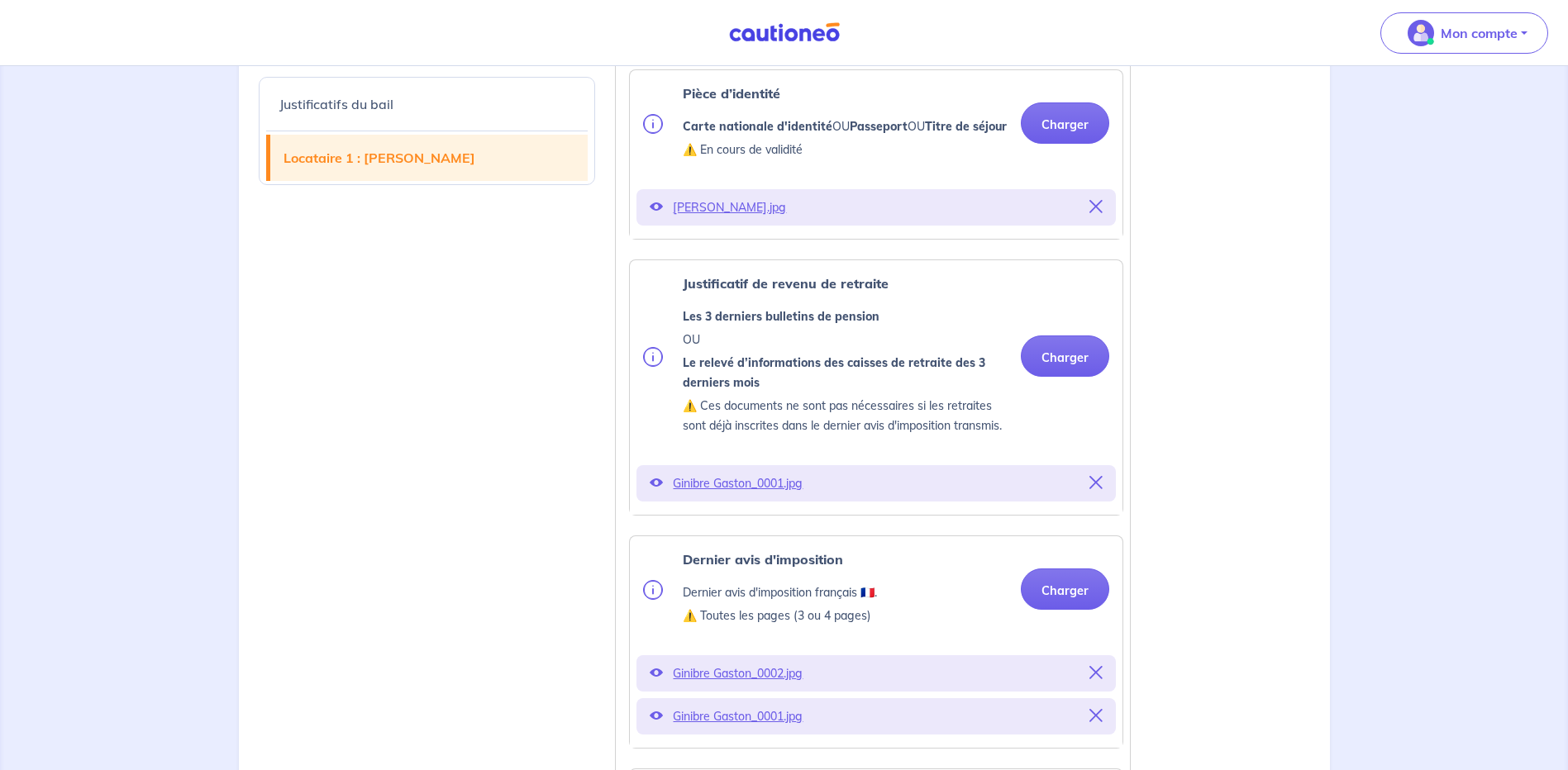
scroll to position [1984, 0]
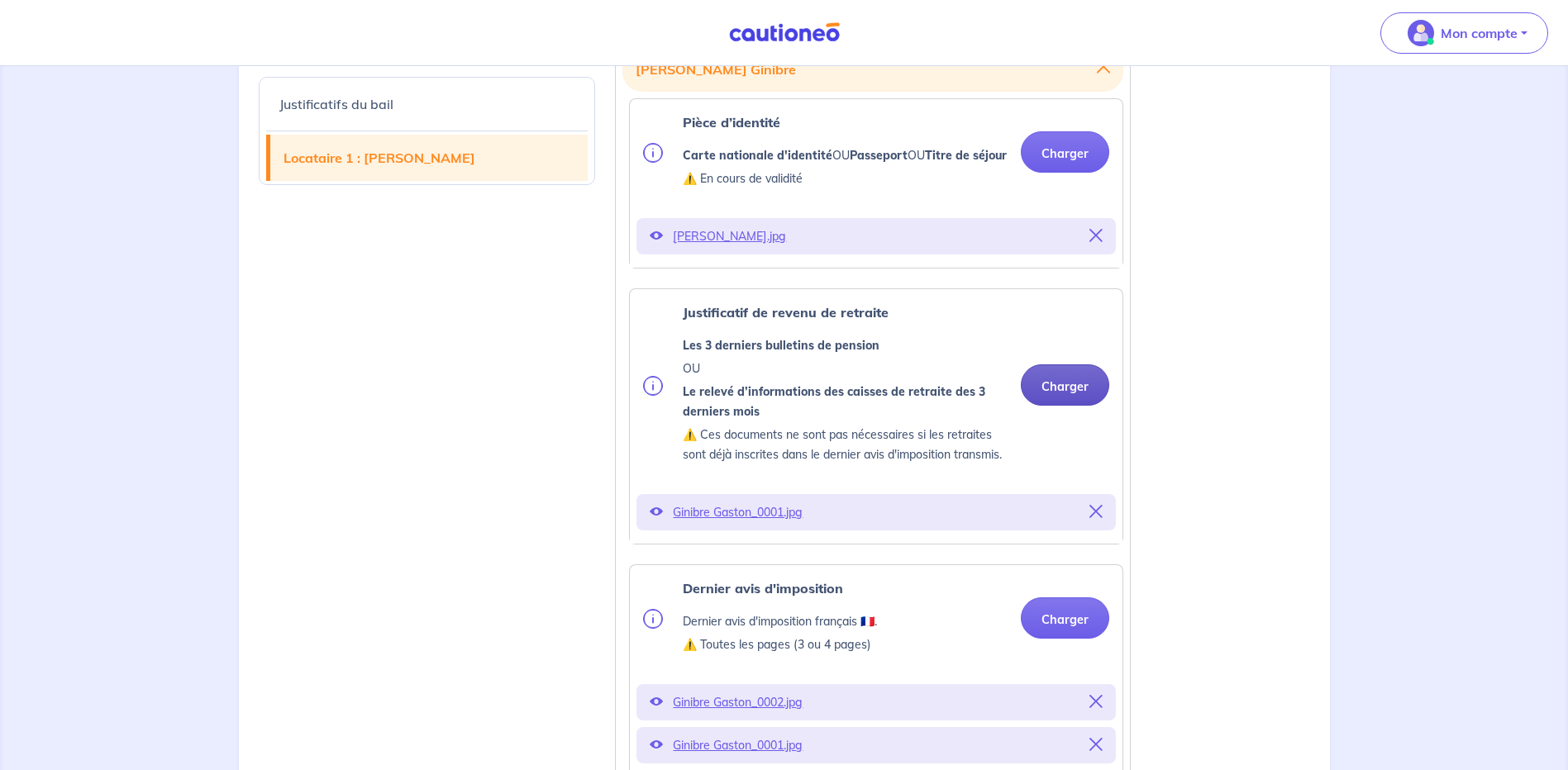
click at [1057, 406] on button "Charger" at bounding box center [1065, 385] width 88 height 41
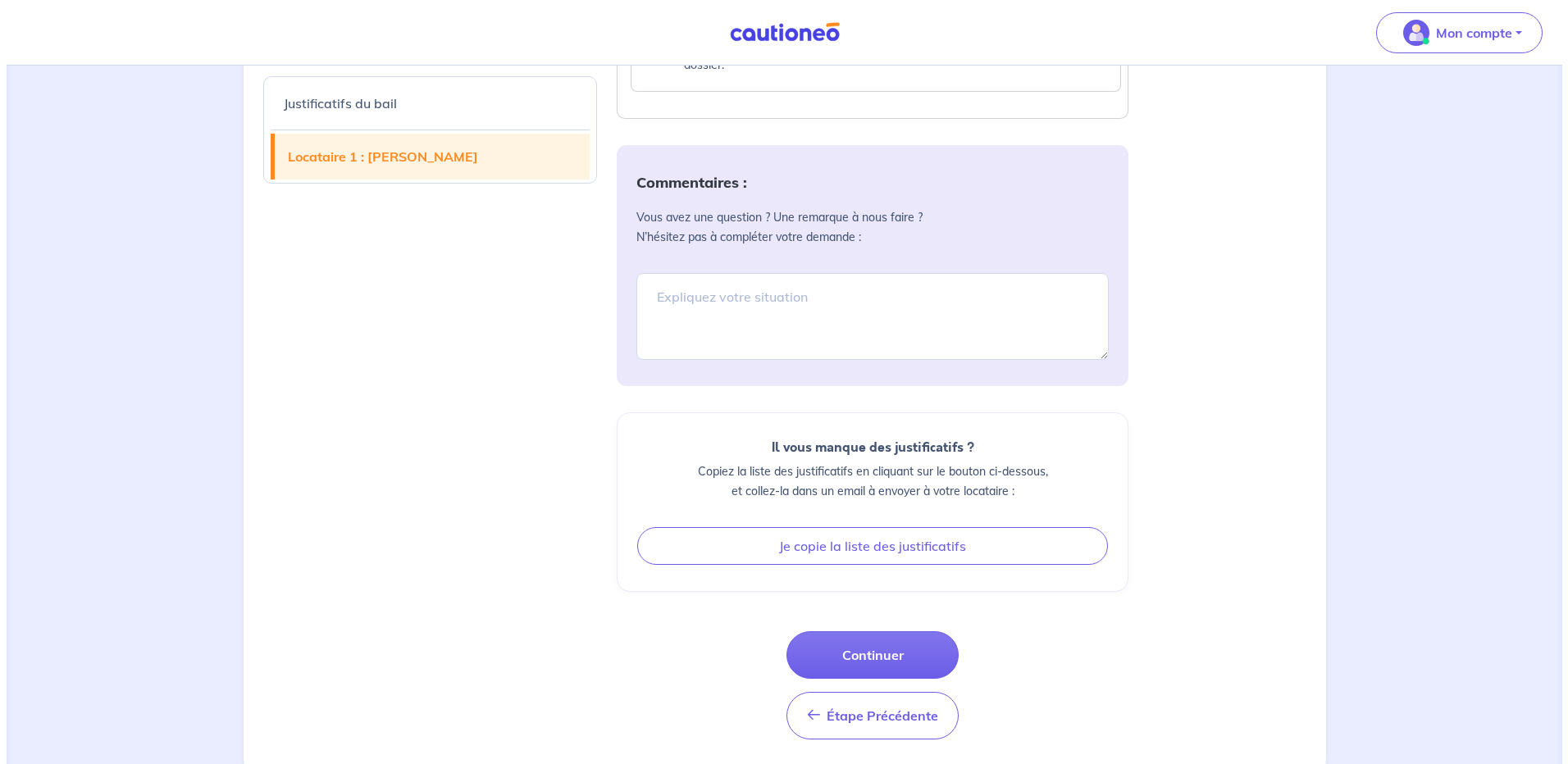
scroll to position [3271, 0]
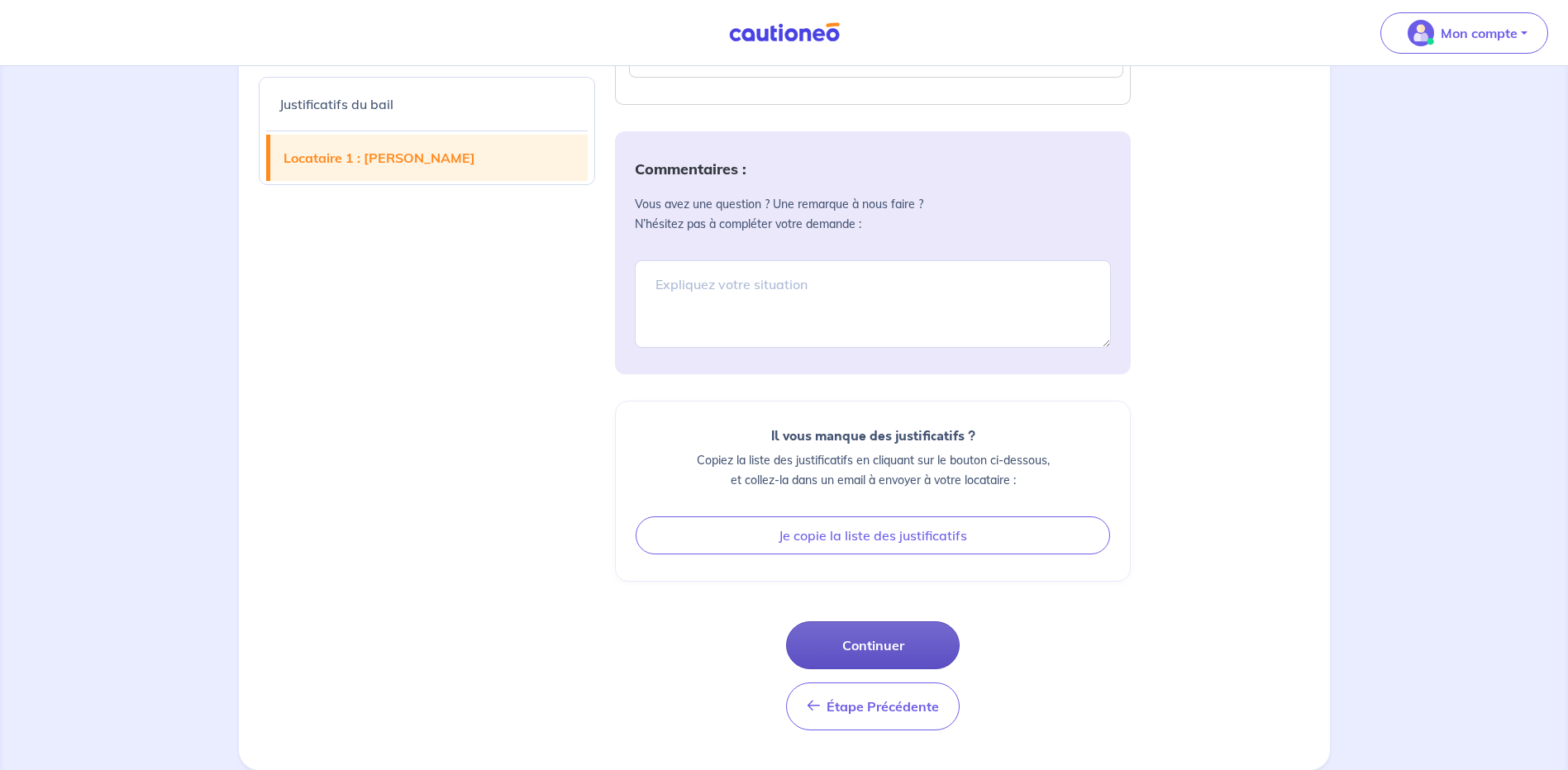
click at [881, 642] on button "Continuer" at bounding box center [873, 645] width 173 height 48
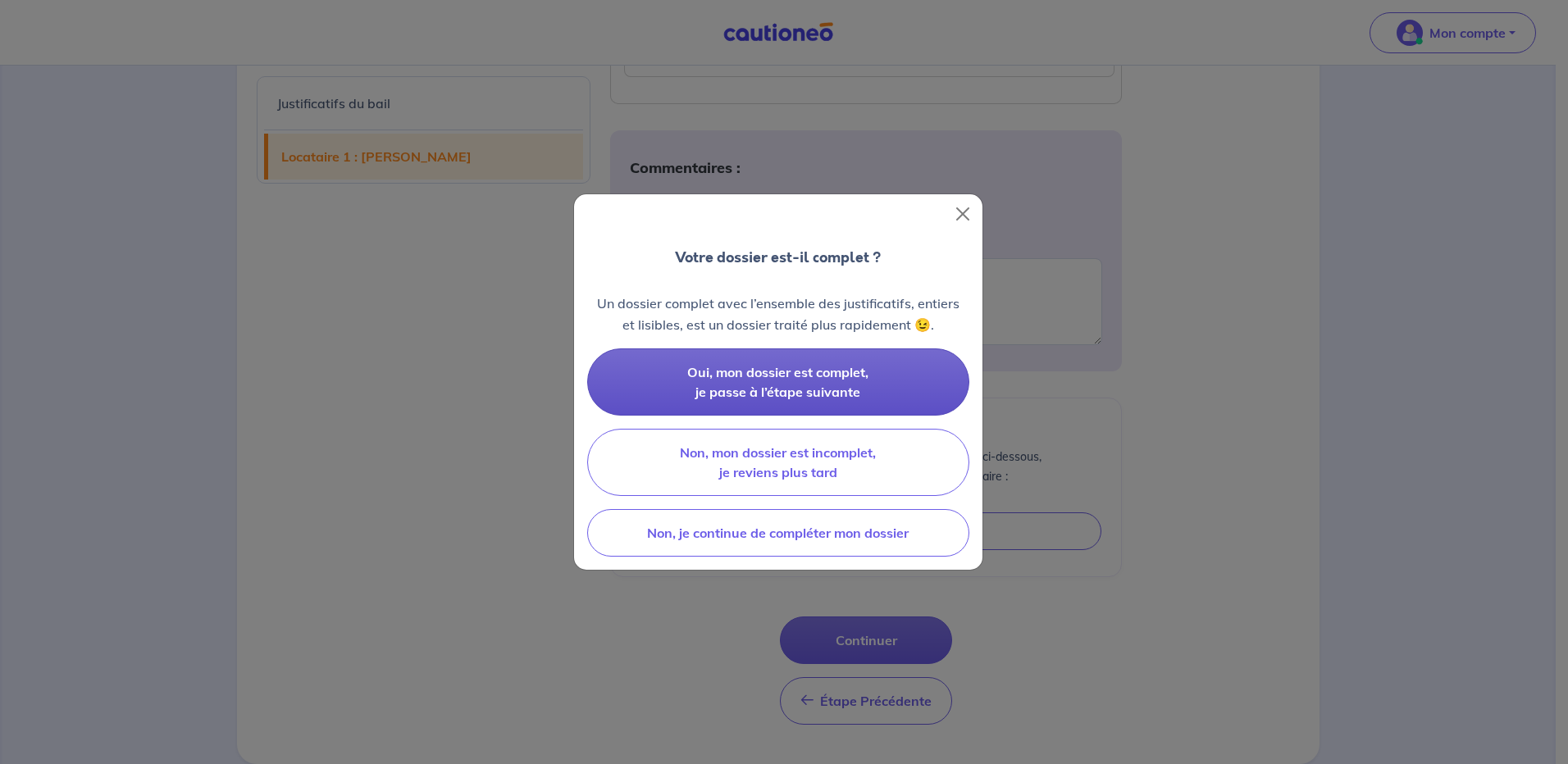
click at [780, 371] on span "Oui, mon dossier est complet, je passe à l’étape suivante" at bounding box center [777, 382] width 181 height 36
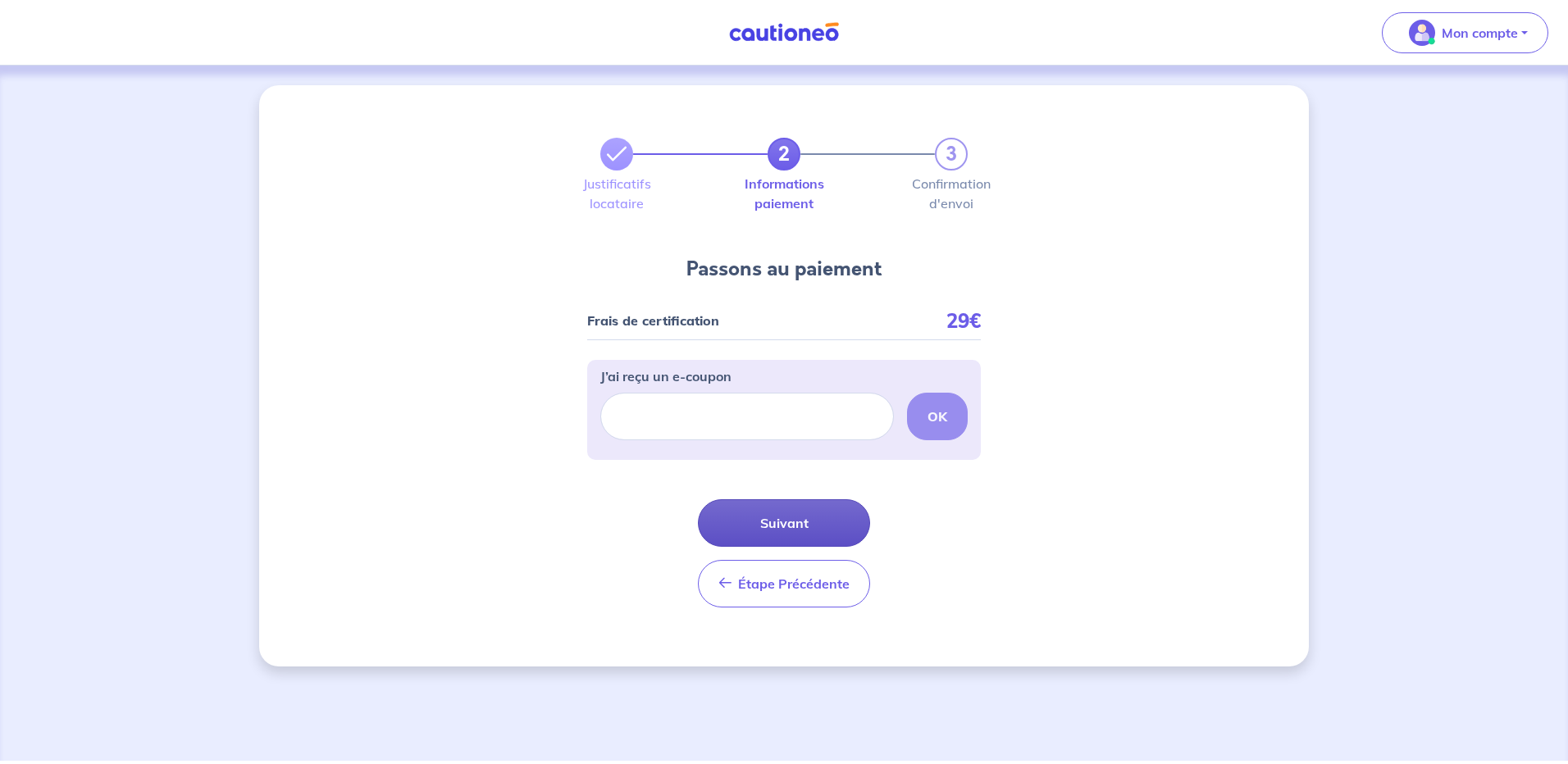
click at [786, 521] on button "Suivant" at bounding box center [784, 522] width 172 height 47
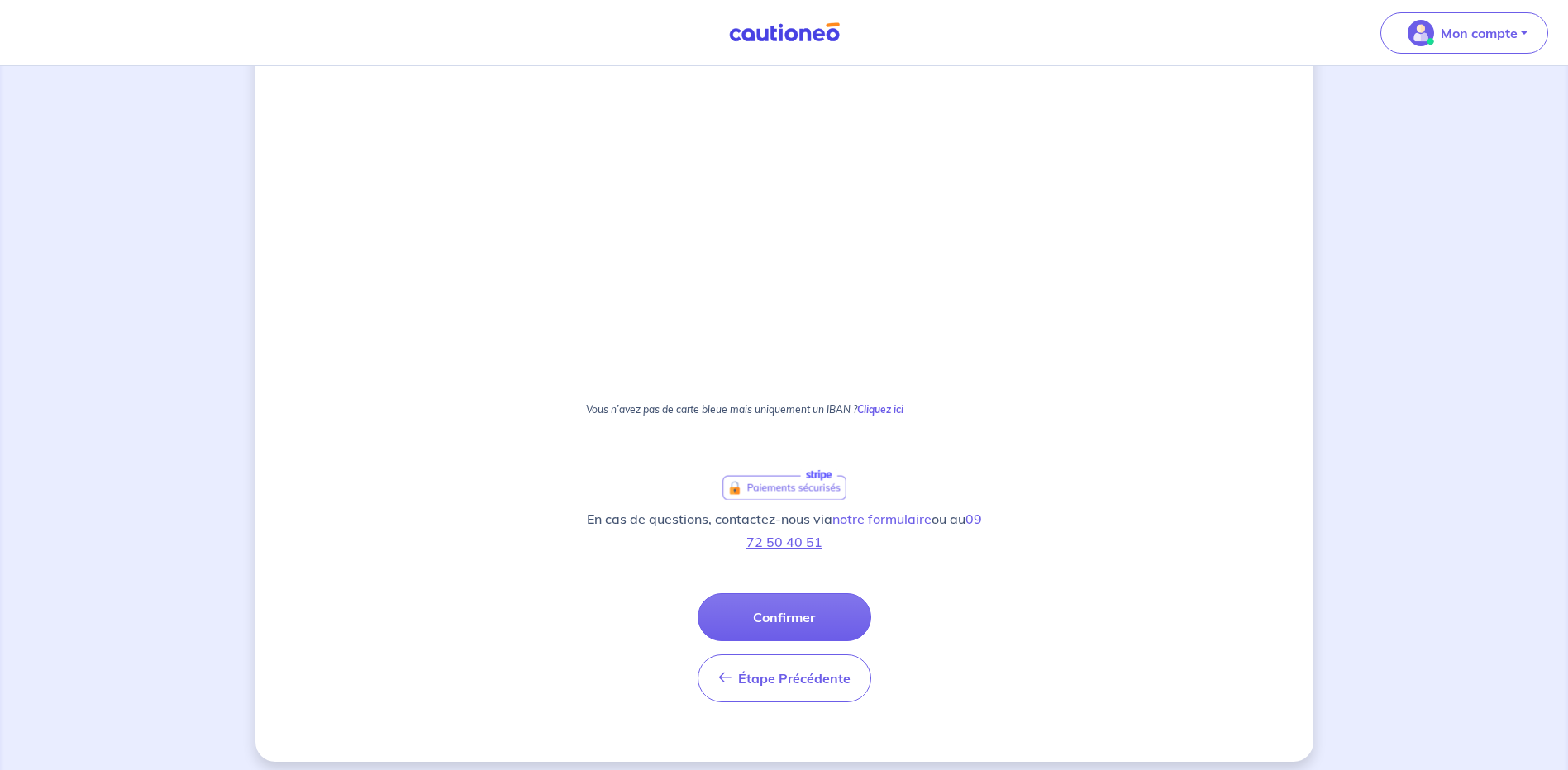
scroll to position [785, 0]
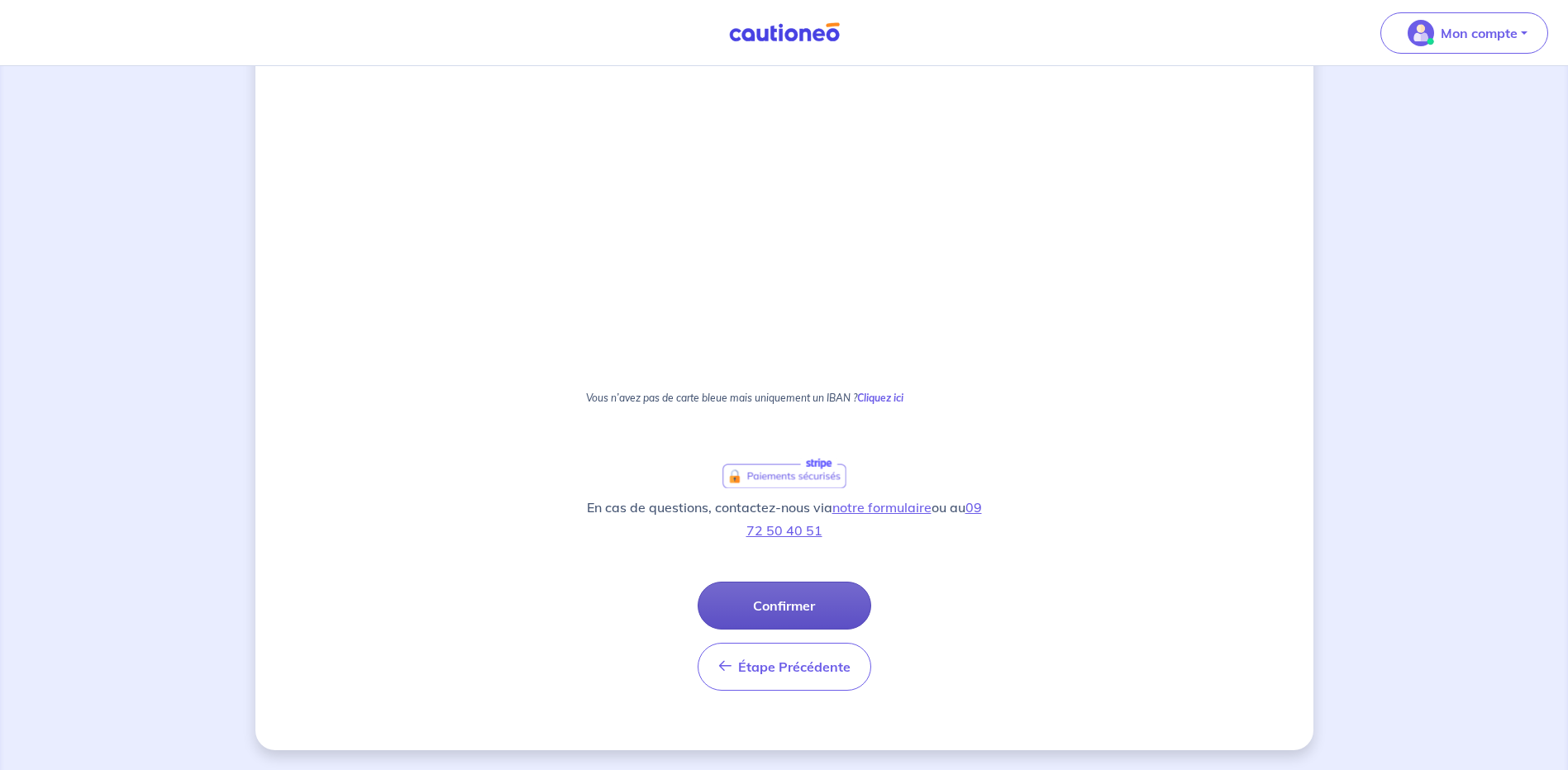
click at [784, 610] on button "Confirmer" at bounding box center [784, 606] width 173 height 48
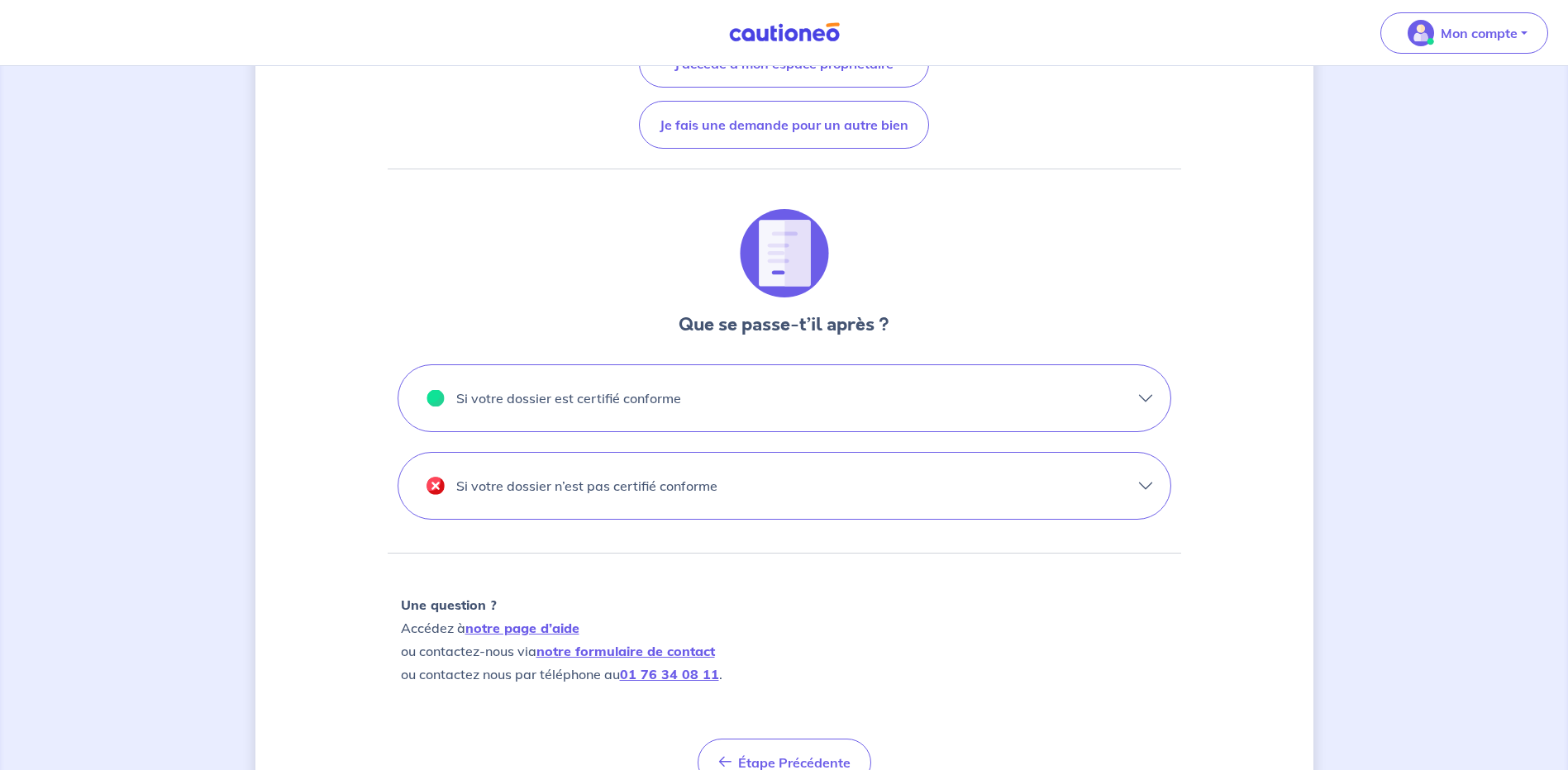
scroll to position [75, 0]
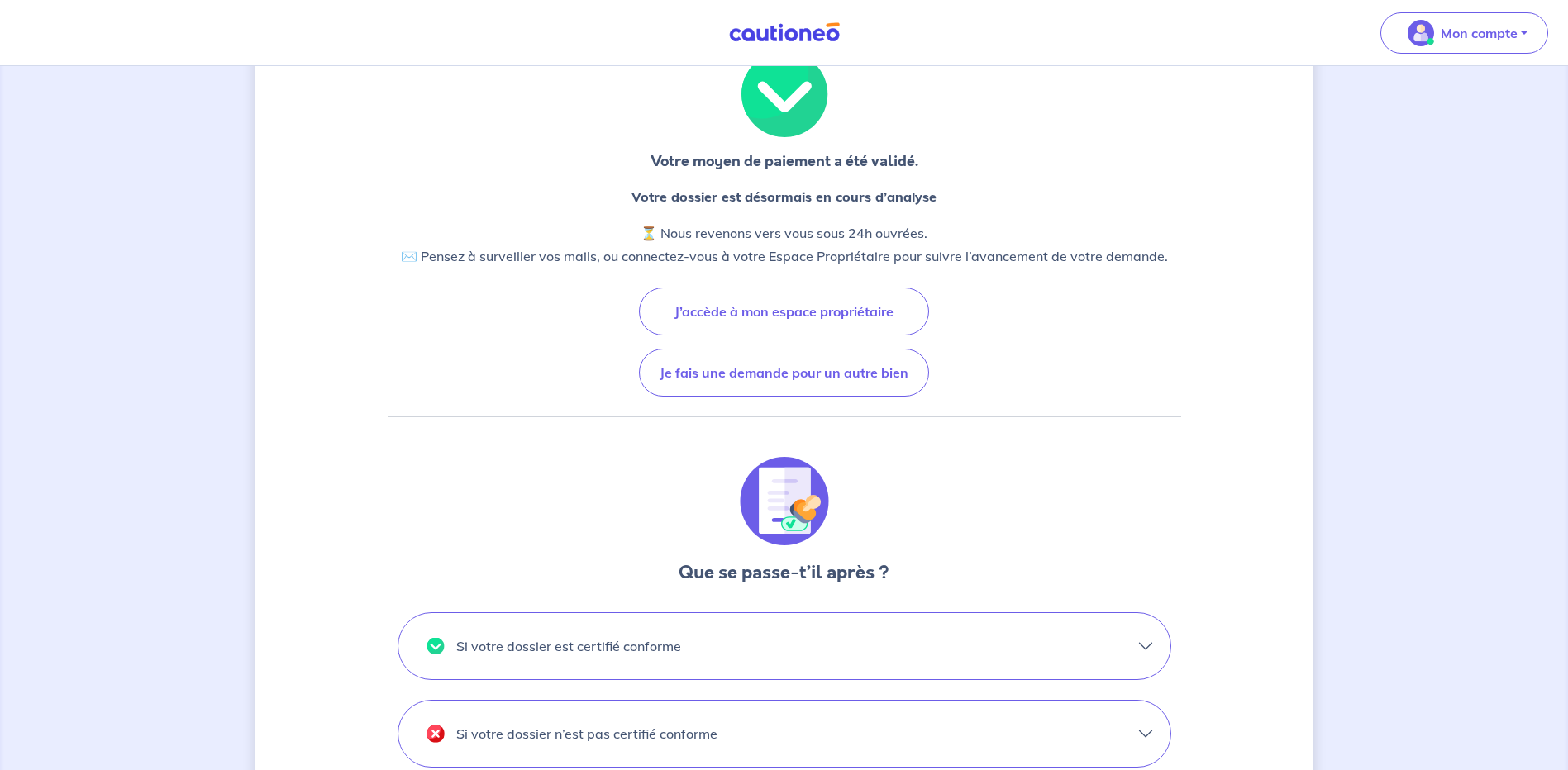
click at [904, 534] on div at bounding box center [784, 501] width 793 height 89
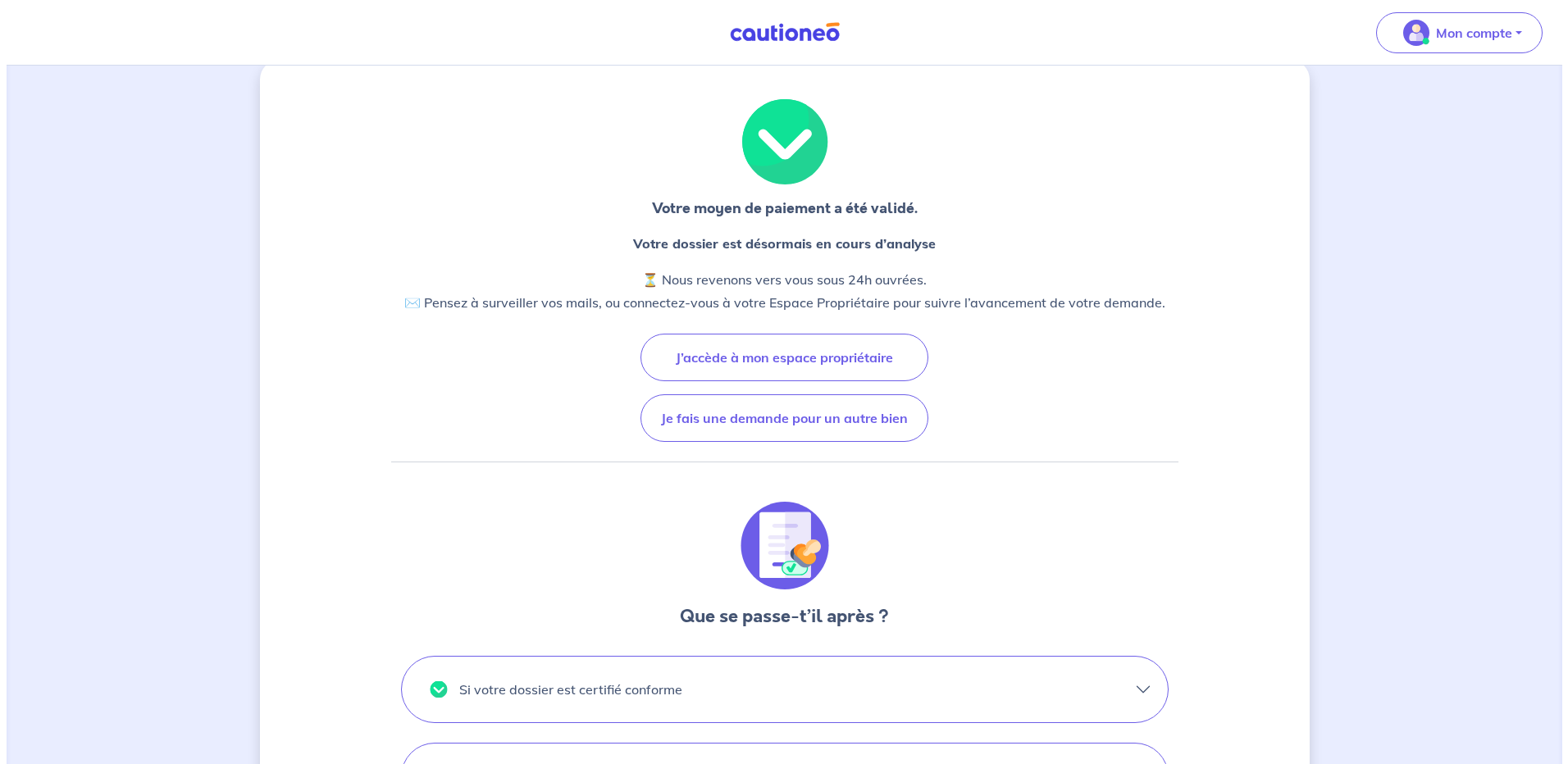
scroll to position [0, 0]
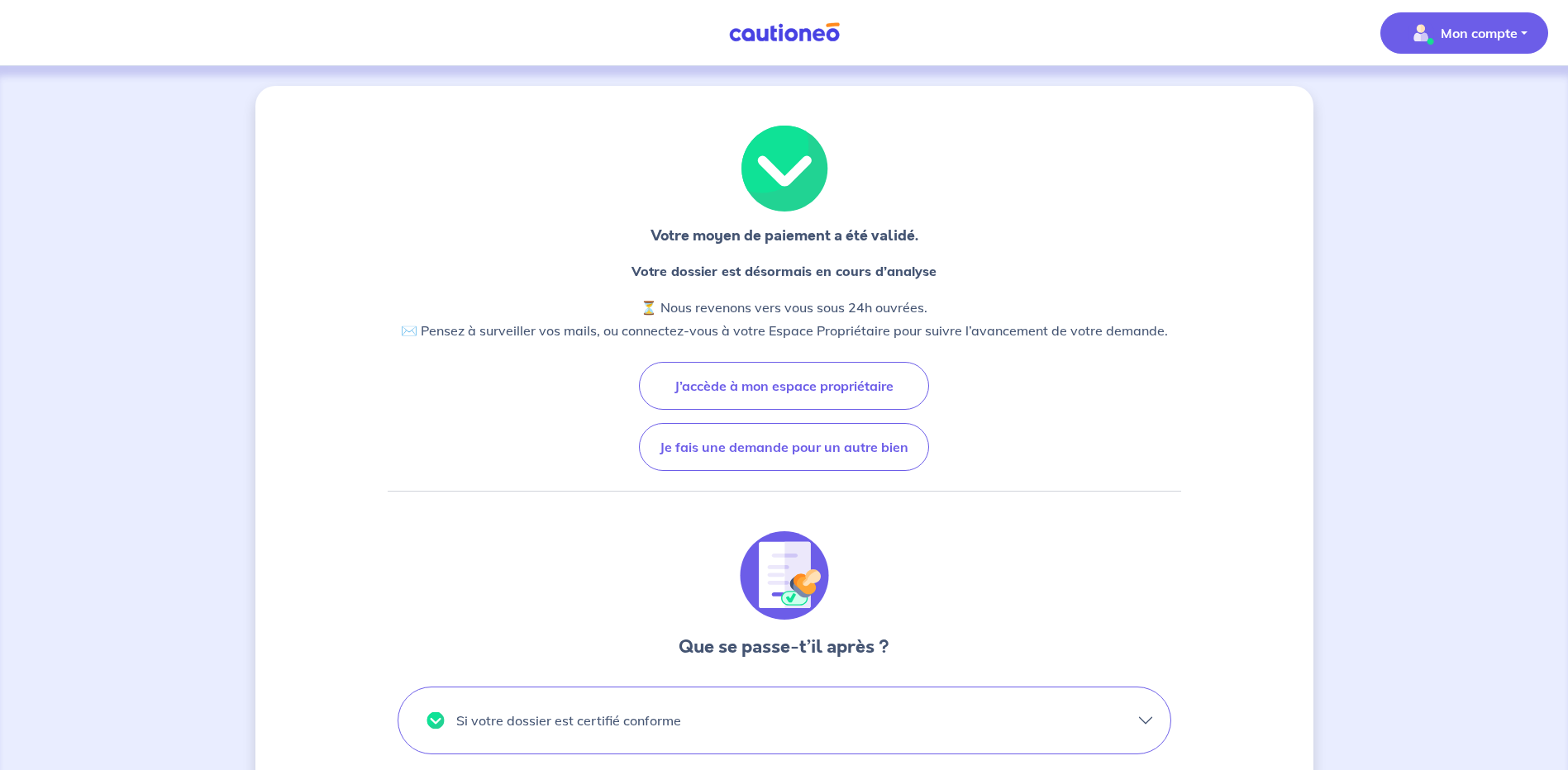
click at [1482, 18] on button "Mon compte" at bounding box center [1464, 33] width 168 height 41
click at [1445, 129] on link "Me déconnecter" at bounding box center [1448, 142] width 133 height 26
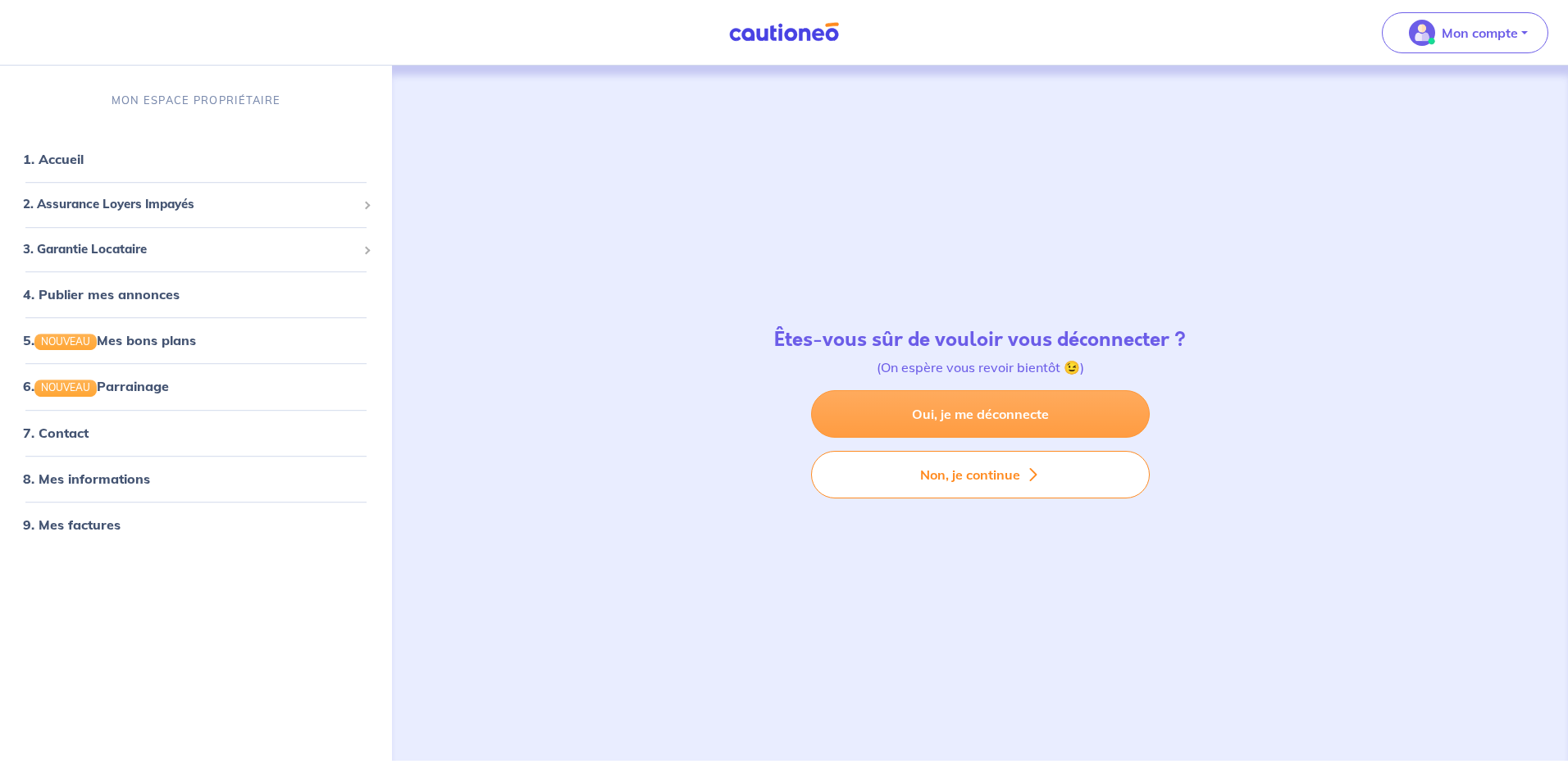
click at [975, 414] on link "Oui, je me déconnecte" at bounding box center [981, 414] width 339 height 47
